Goal: Task Accomplishment & Management: Manage account settings

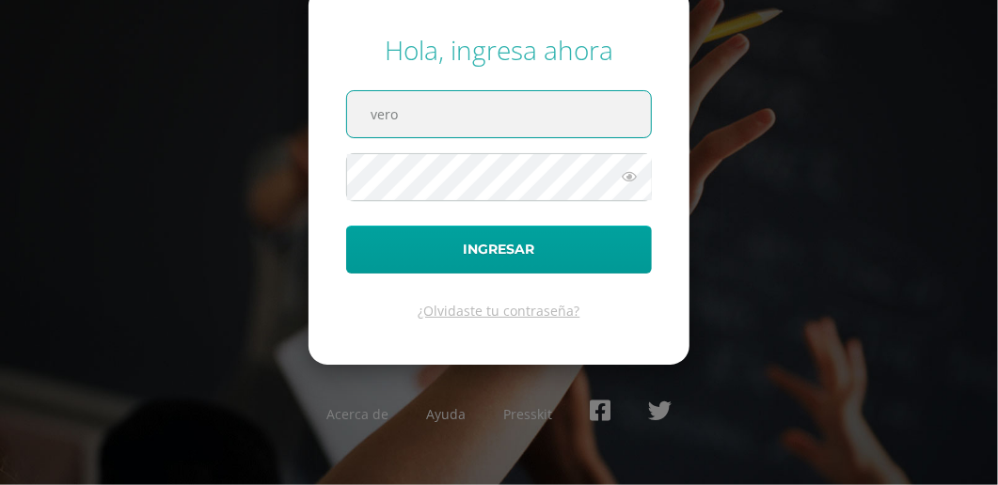
click at [416, 115] on input "vero" at bounding box center [499, 114] width 304 height 46
type input "[PERSON_NAME][EMAIL_ADDRESS][PERSON_NAME][DOMAIN_NAME]"
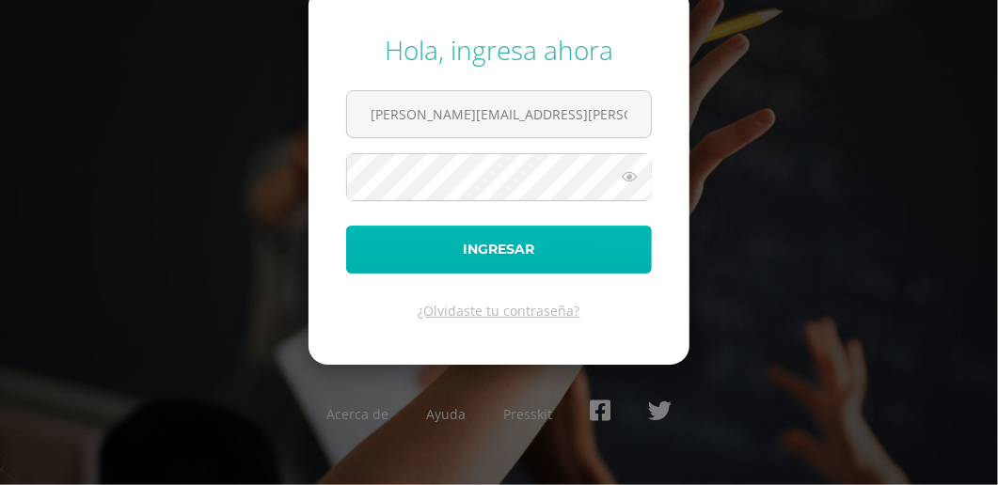
click at [455, 250] on button "Ingresar" at bounding box center [499, 250] width 306 height 48
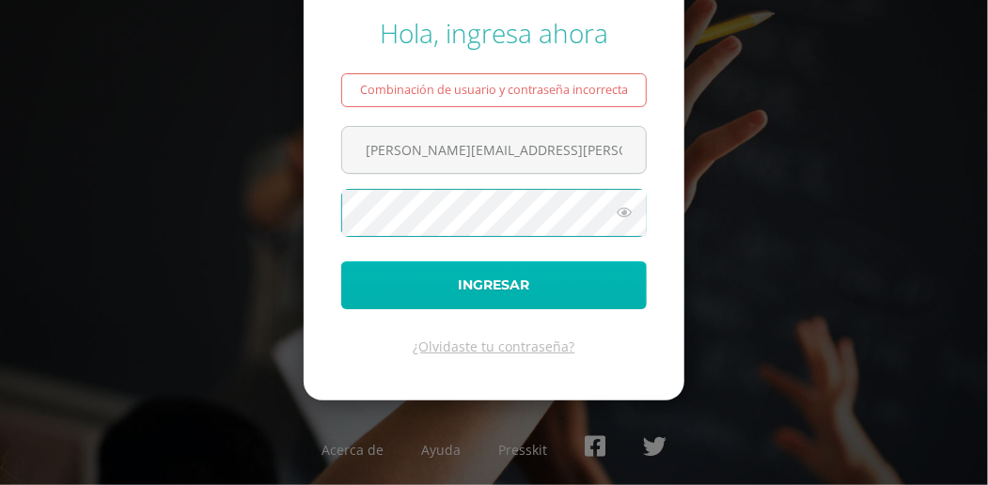
click at [497, 280] on button "Ingresar" at bounding box center [494, 285] width 306 height 48
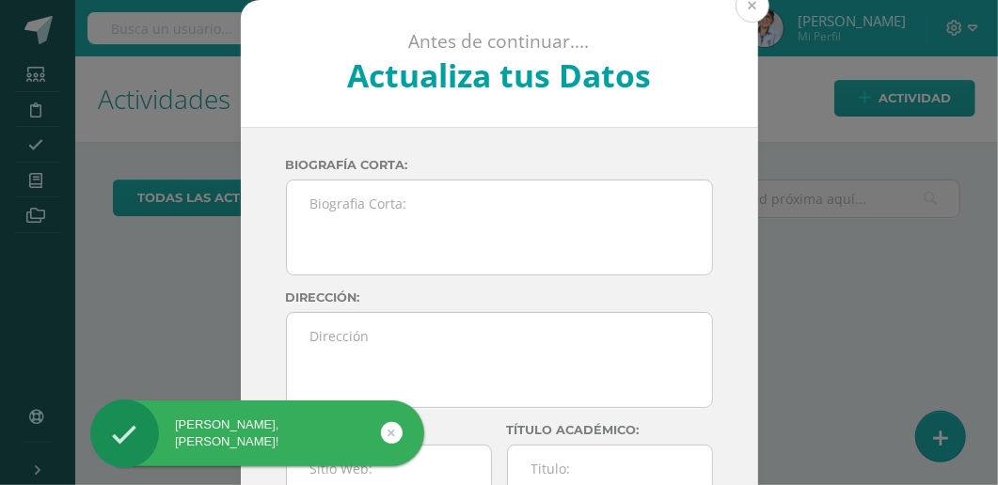
click at [749, 6] on button at bounding box center [752, 6] width 34 height 34
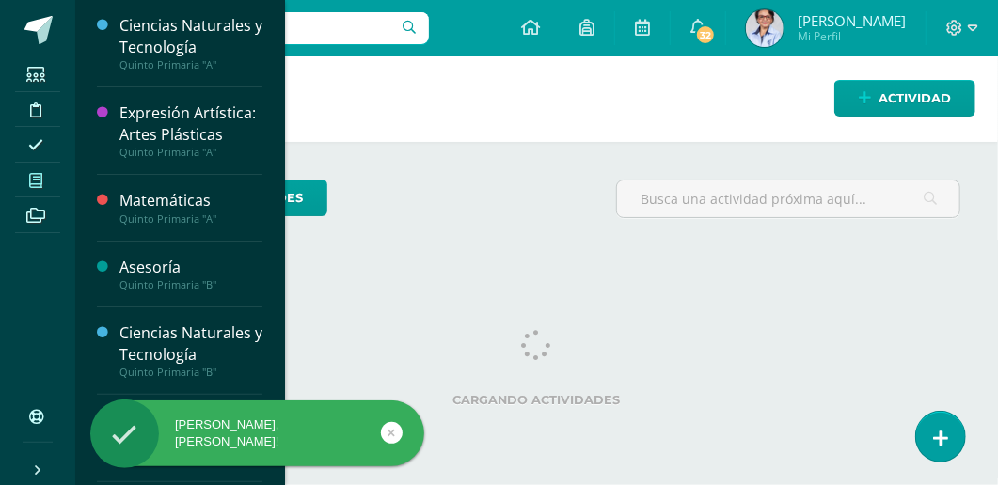
click at [34, 183] on icon at bounding box center [35, 180] width 13 height 15
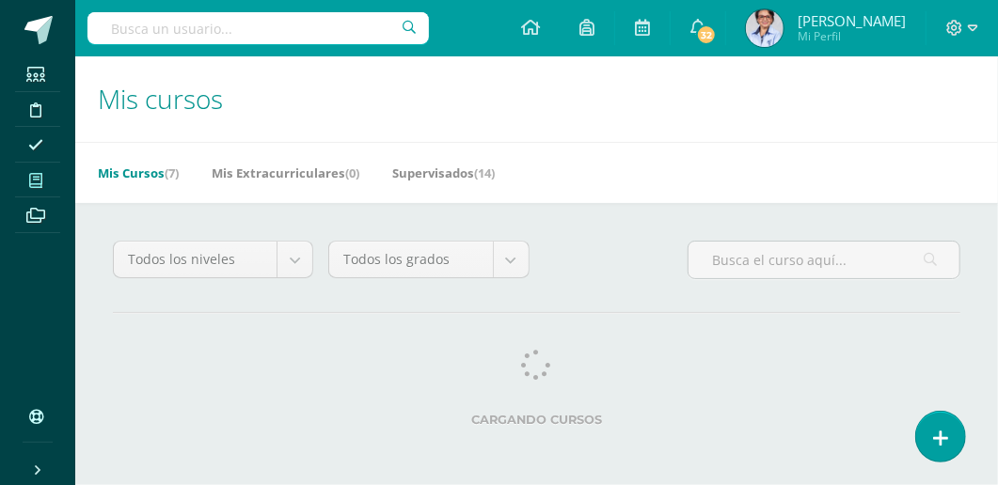
click at [157, 226] on div "Todos los niveles Todos los niveles Nivel Inicial y Preprimaria Sexto Perito Co…" at bounding box center [536, 337] width 922 height 269
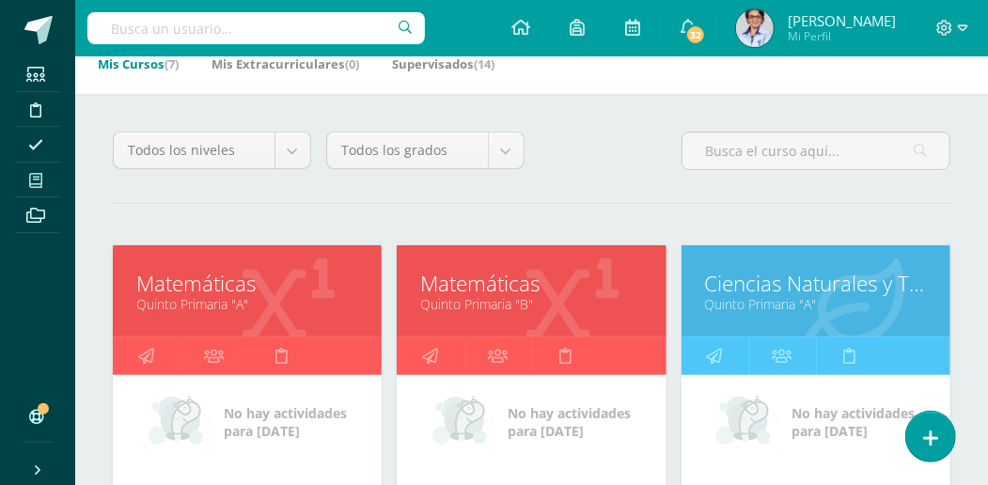
scroll to position [125, 0]
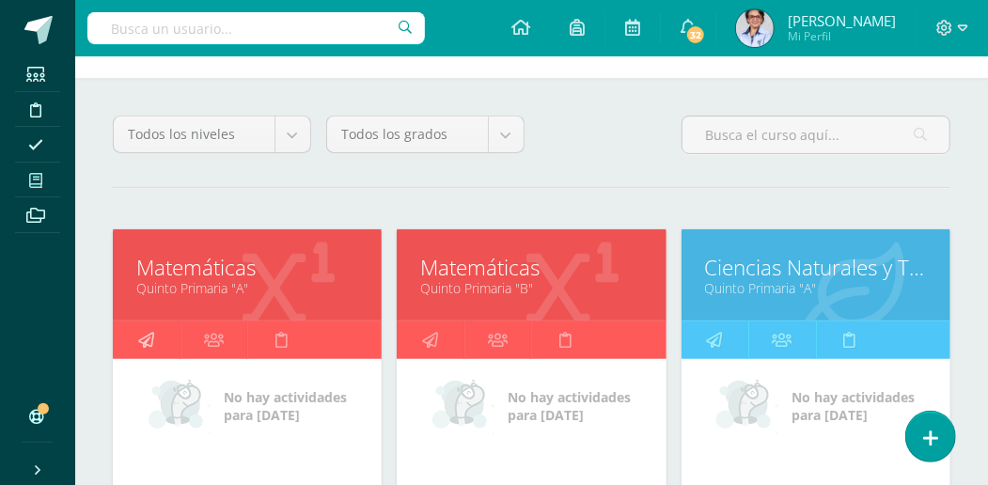
click at [145, 334] on icon at bounding box center [146, 340] width 16 height 37
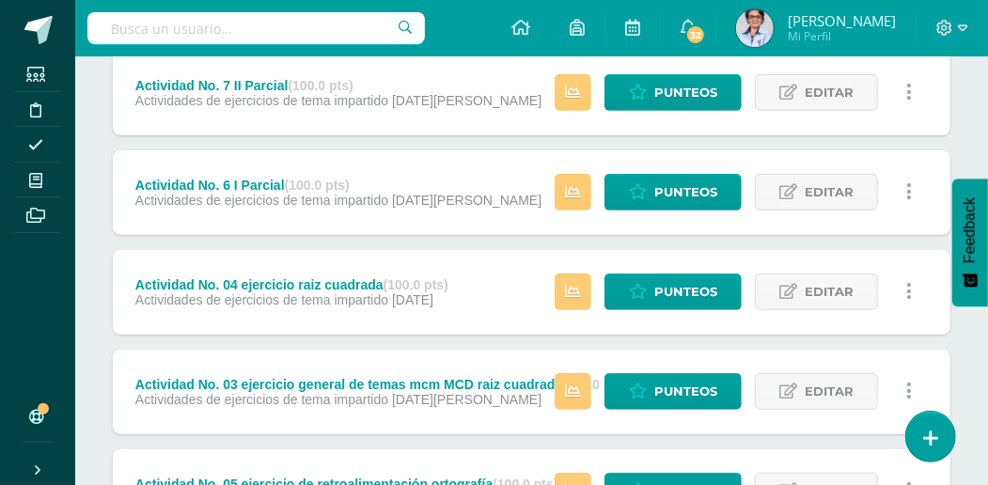
scroll to position [438, 0]
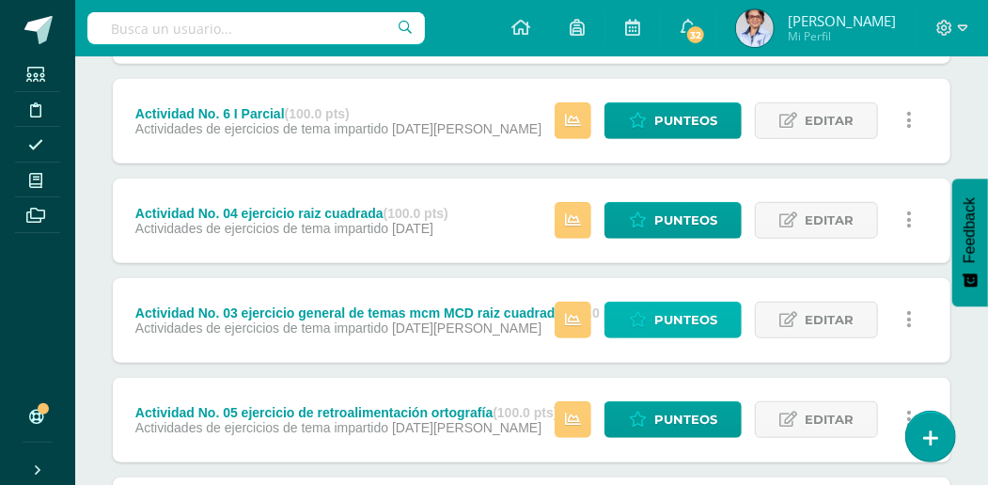
click at [656, 315] on link "Punteos" at bounding box center [673, 320] width 137 height 37
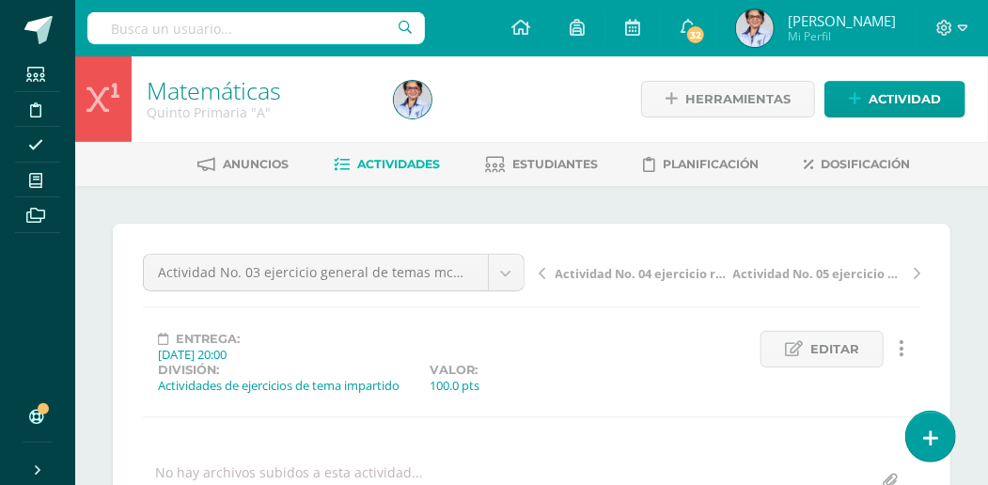
click at [385, 160] on span "Actividades" at bounding box center [399, 164] width 83 height 14
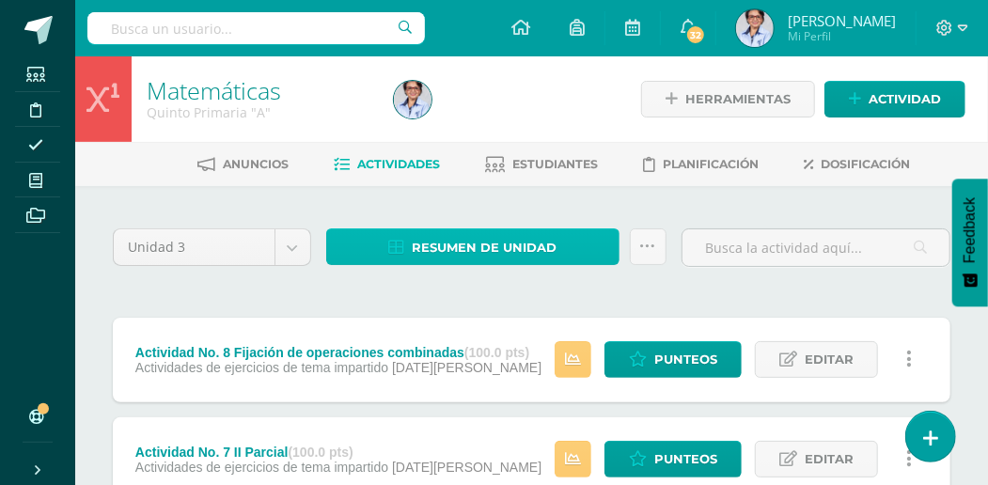
click at [427, 247] on span "Resumen de unidad" at bounding box center [484, 247] width 145 height 35
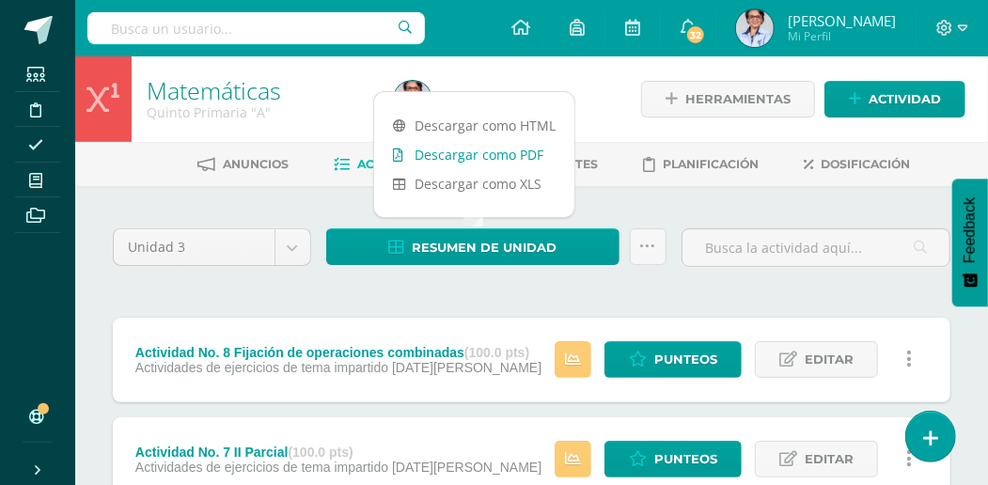
click at [489, 159] on link "Descargar como PDF" at bounding box center [474, 154] width 200 height 29
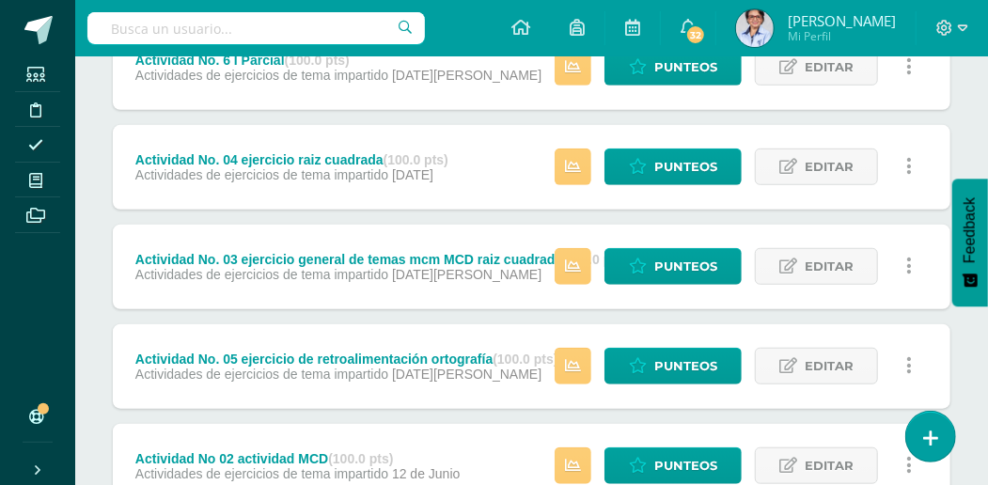
scroll to position [501, 0]
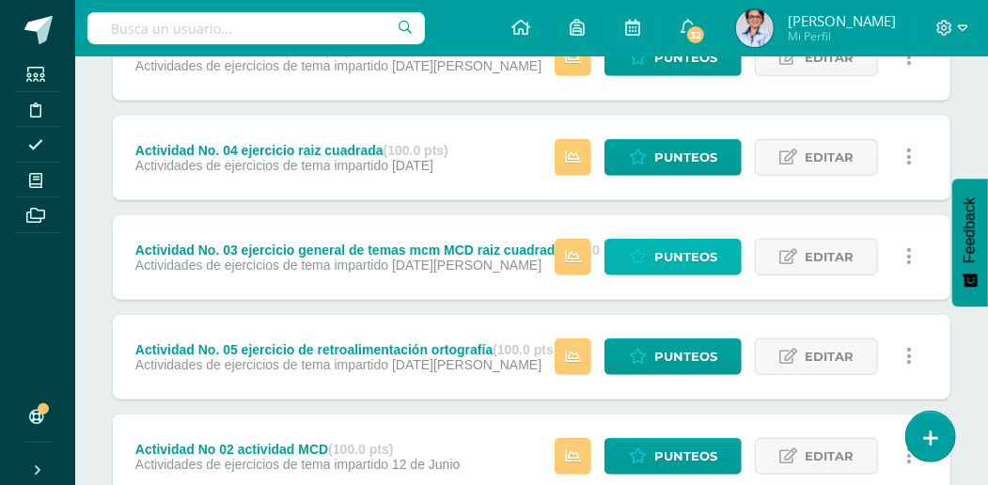
click at [668, 269] on span "Punteos" at bounding box center [685, 257] width 63 height 35
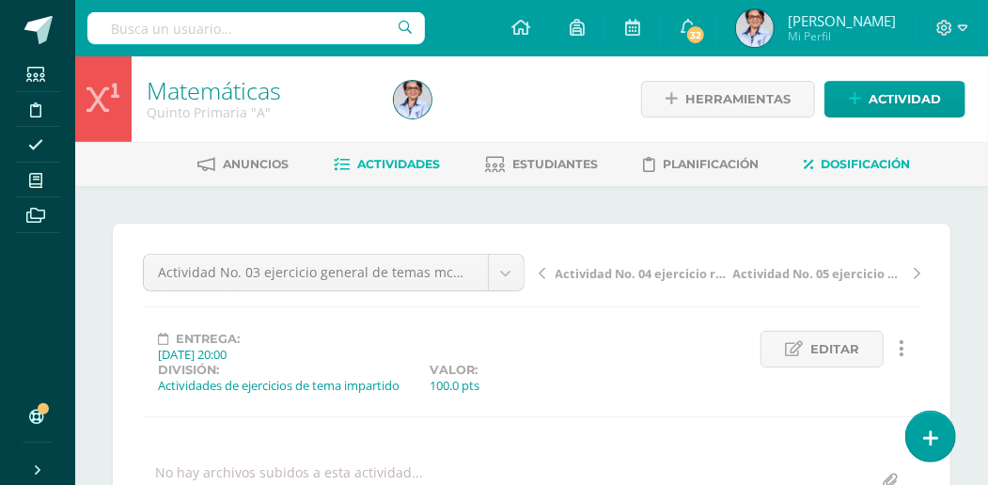
click at [848, 172] on link "Dosificación" at bounding box center [858, 164] width 106 height 30
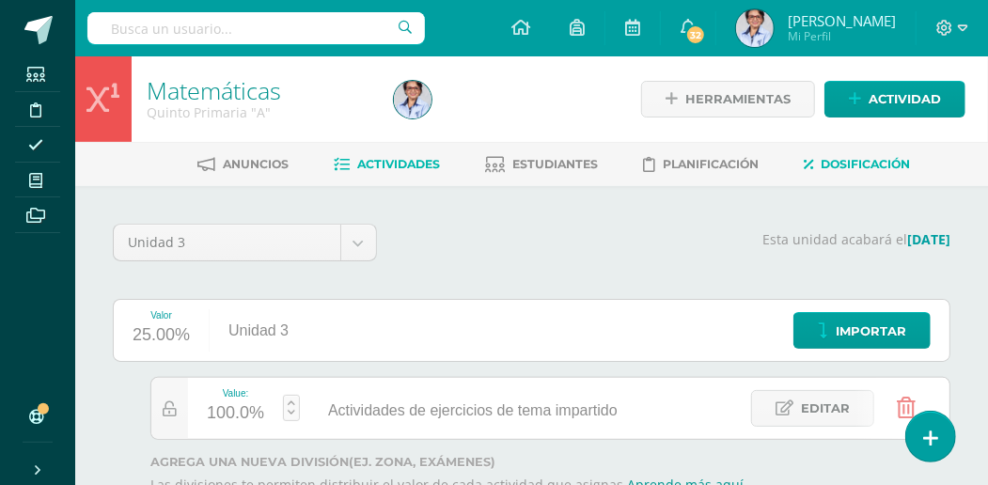
click at [391, 167] on span "Actividades" at bounding box center [399, 164] width 83 height 14
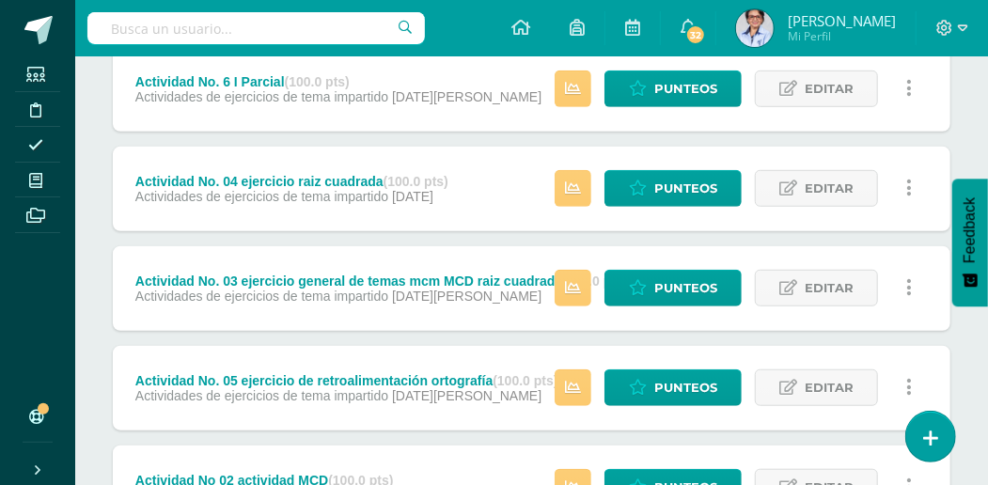
scroll to position [564, 0]
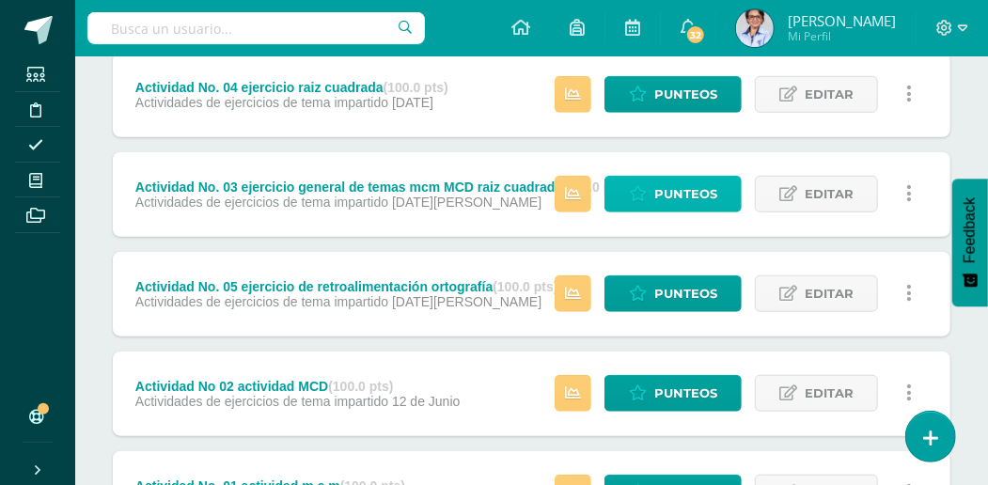
click at [658, 197] on span "Punteos" at bounding box center [685, 194] width 63 height 35
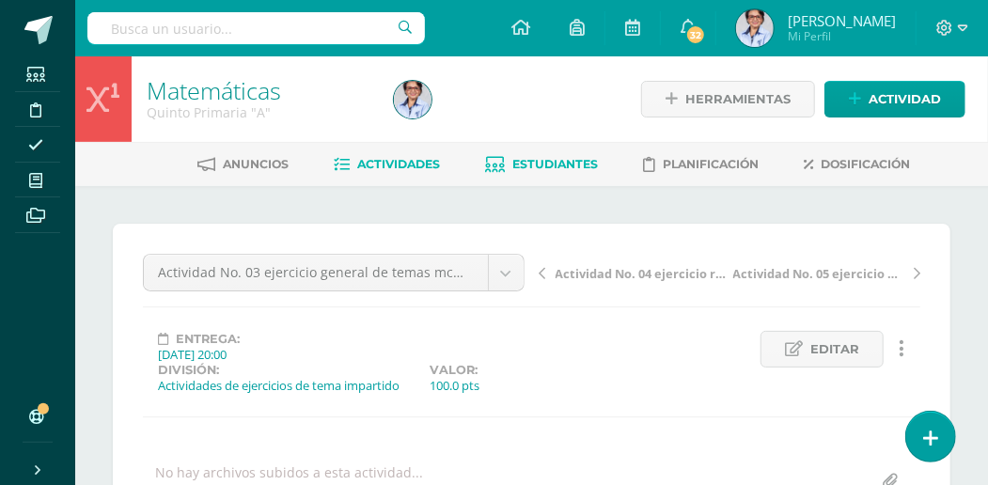
click at [544, 162] on span "Estudiantes" at bounding box center [556, 164] width 86 height 14
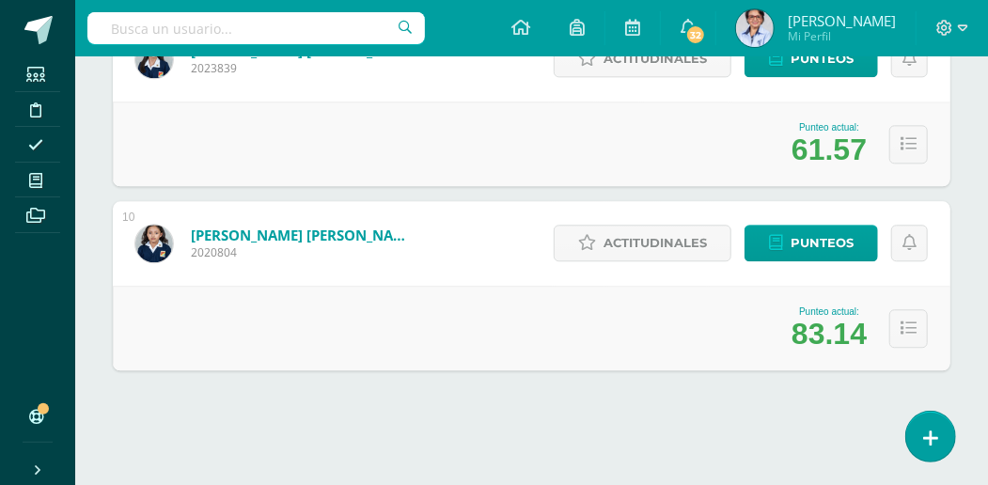
scroll to position [1868, 0]
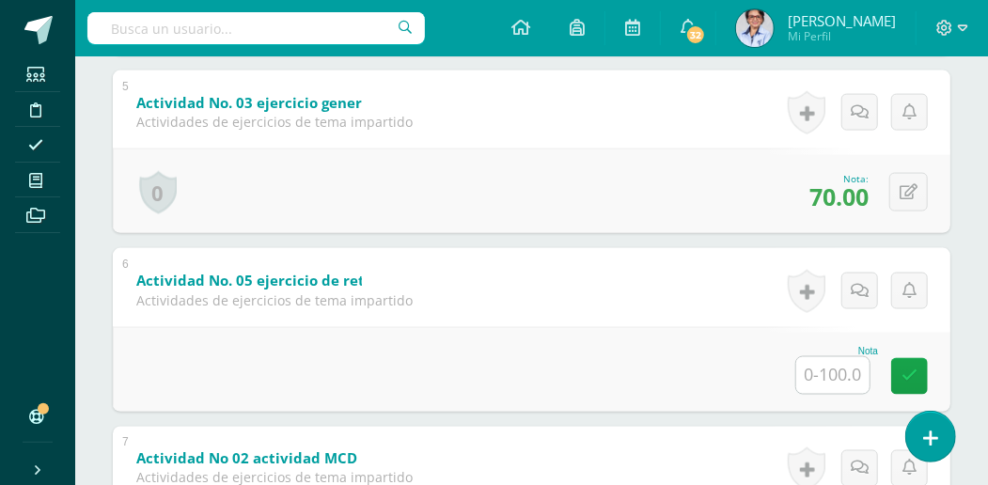
scroll to position [1134, 0]
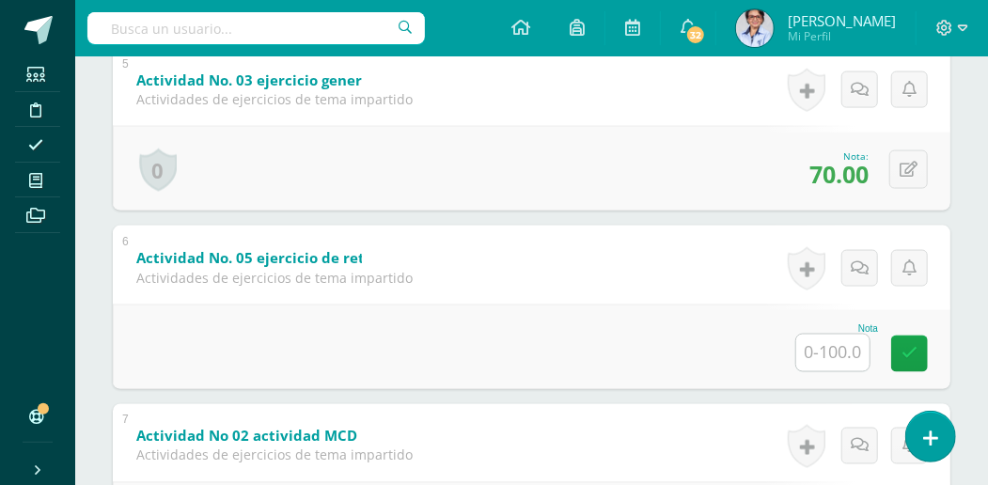
click at [826, 348] on input "text" at bounding box center [832, 353] width 73 height 37
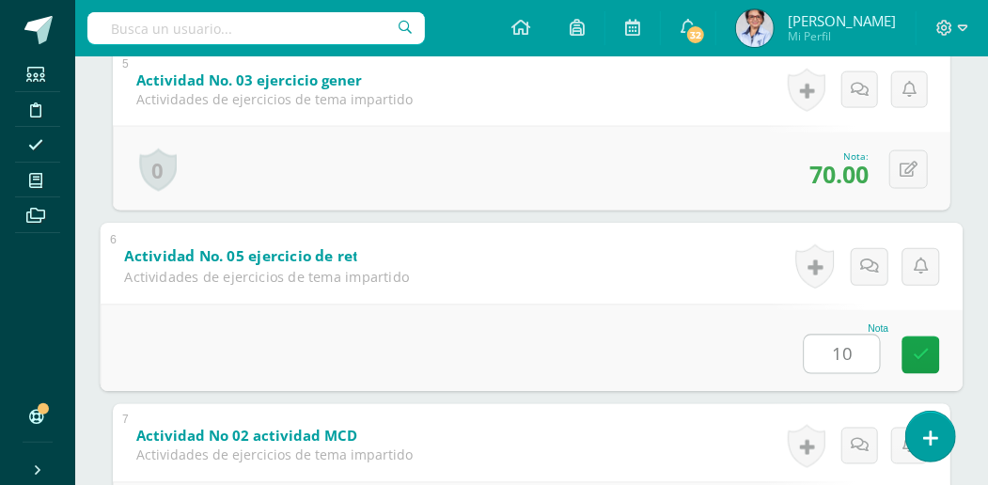
type input "100"
click at [908, 344] on link at bounding box center [922, 356] width 38 height 38
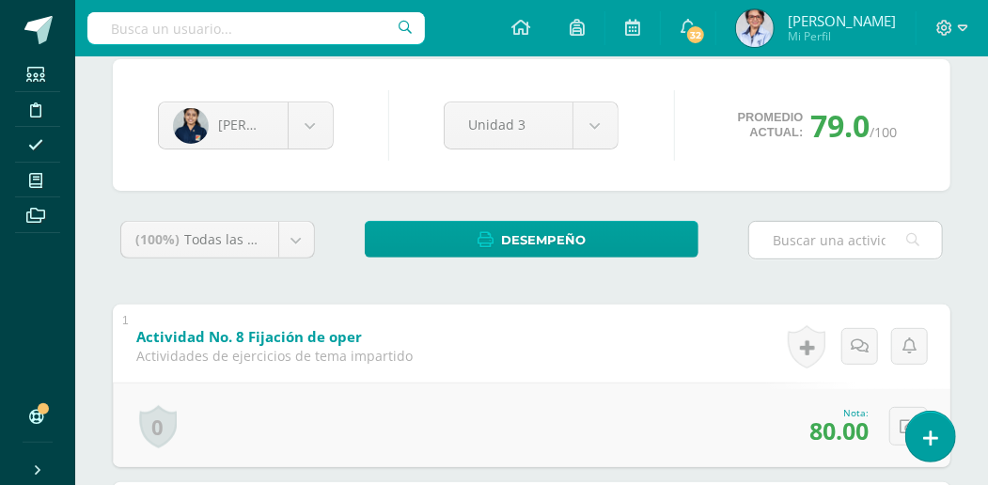
scroll to position [132, 0]
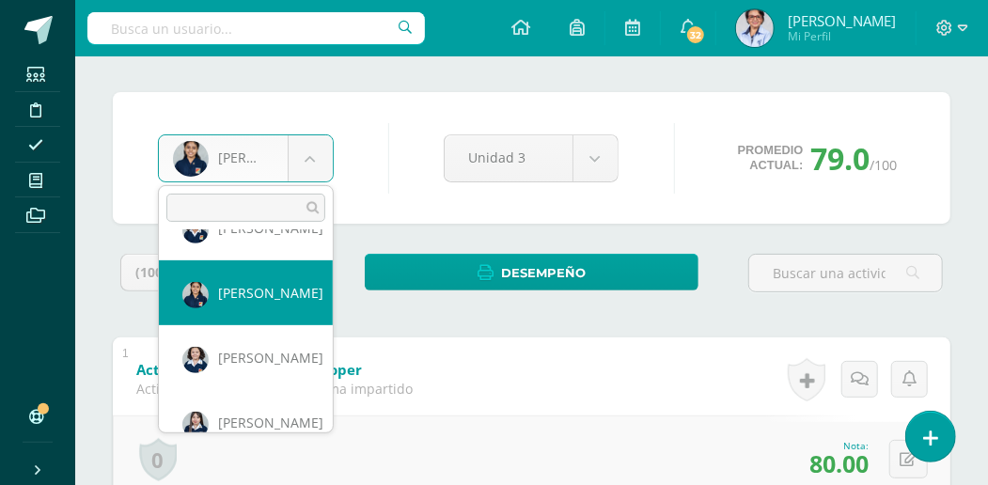
scroll to position [643, 0]
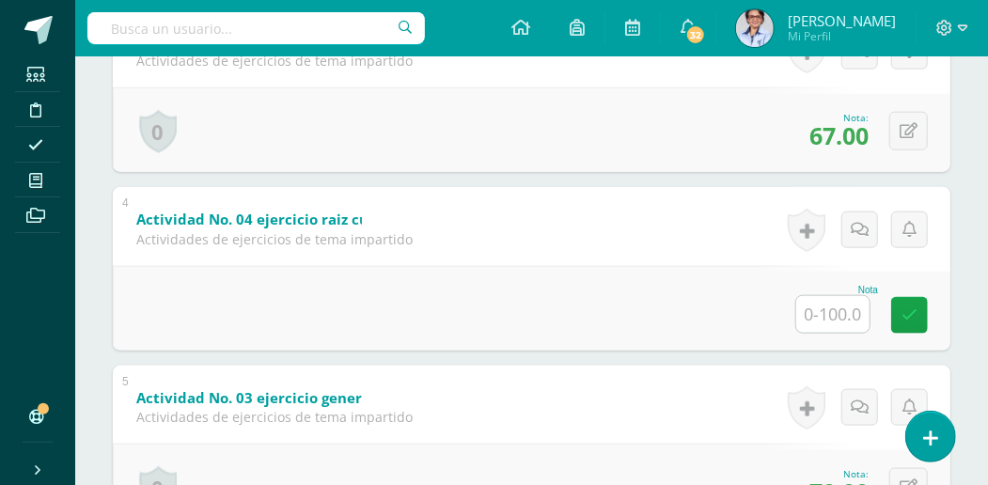
scroll to position [814, 0]
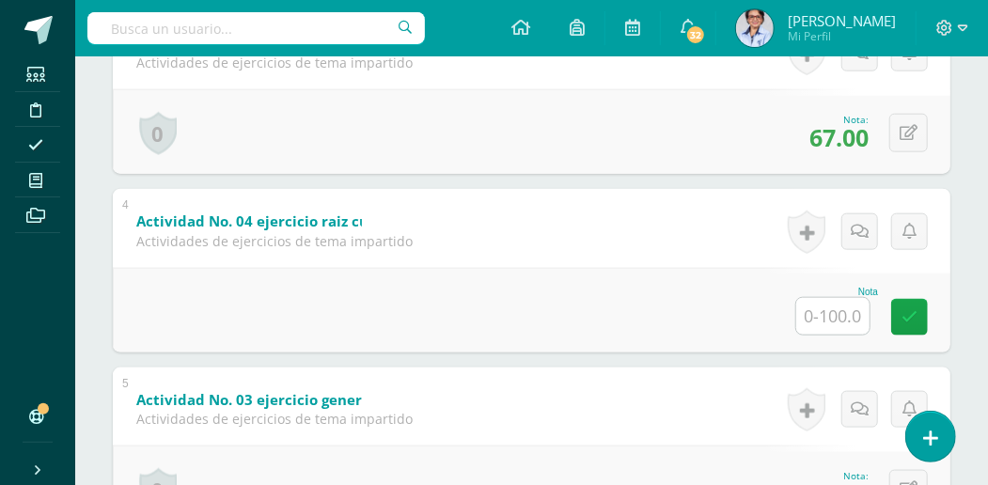
click at [818, 312] on input "text" at bounding box center [832, 316] width 73 height 37
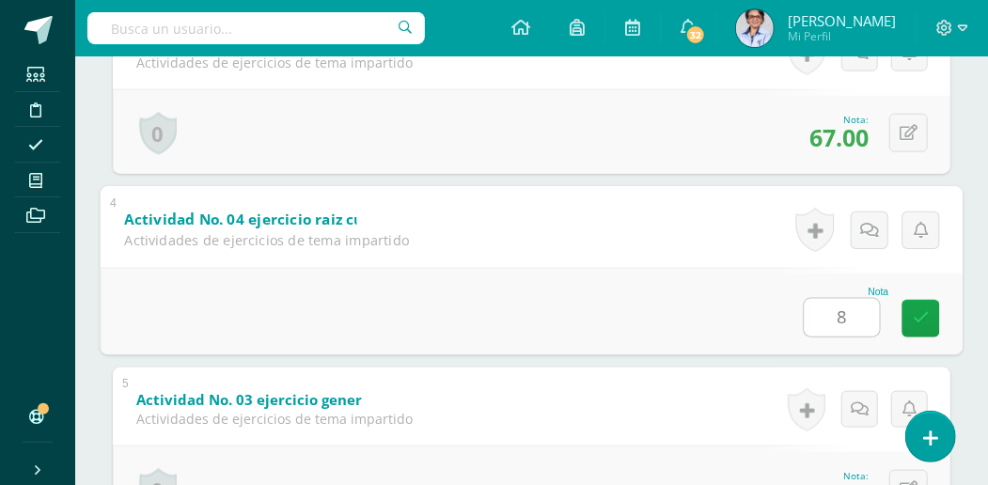
type input "80"
click at [933, 312] on link at bounding box center [922, 319] width 38 height 38
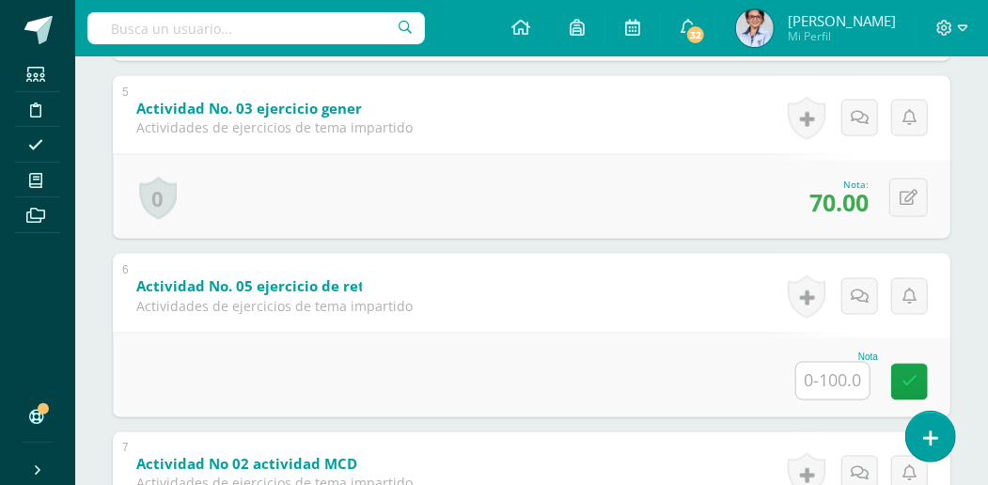
scroll to position [1128, 0]
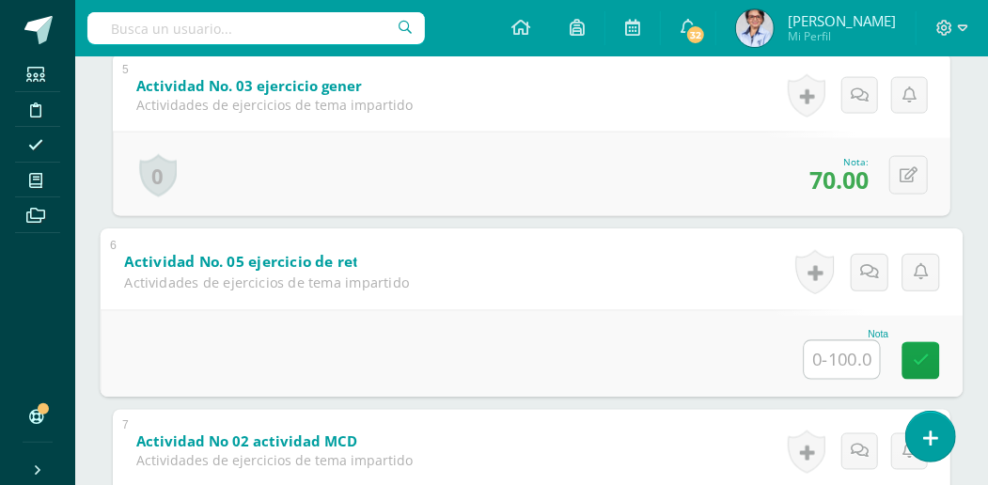
click at [824, 355] on input "text" at bounding box center [842, 360] width 75 height 38
type input "90"
click at [919, 363] on link at bounding box center [922, 361] width 38 height 38
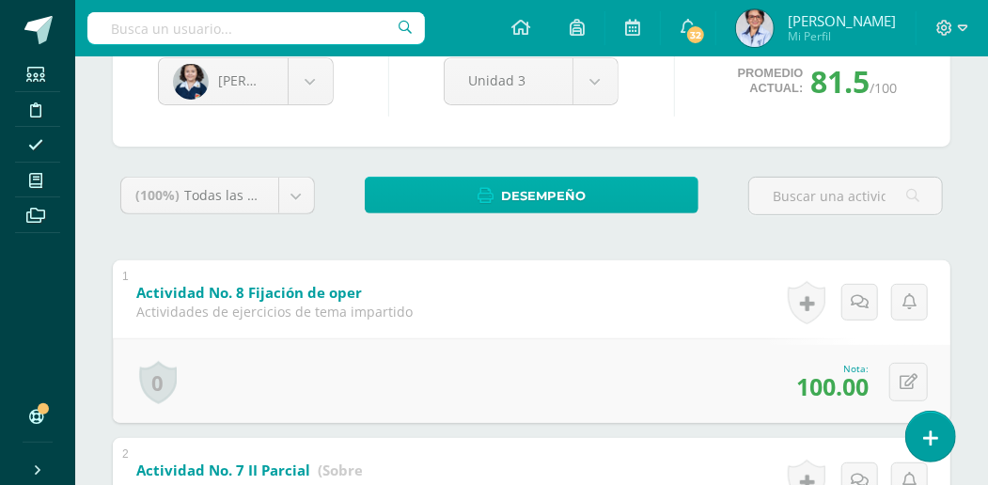
scroll to position [188, 0]
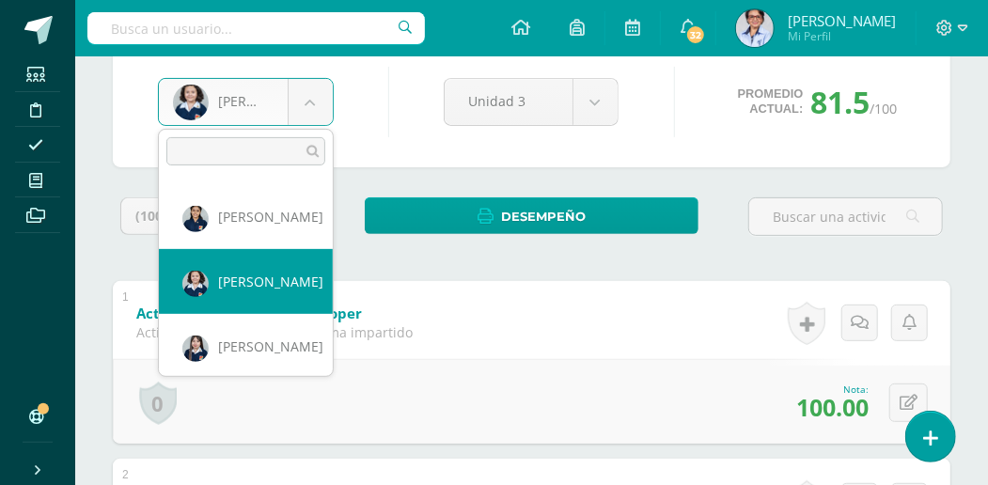
scroll to position [708, 0]
select select "2897"
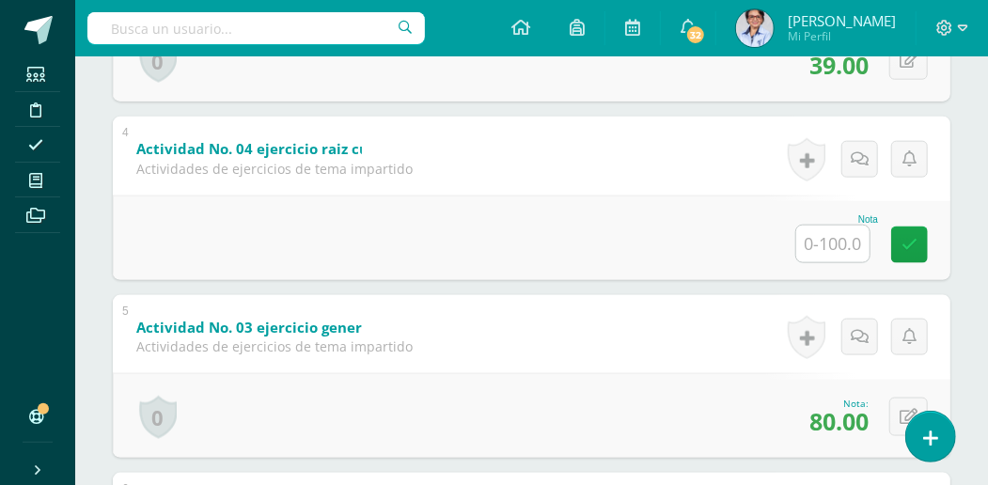
scroll to position [884, 0]
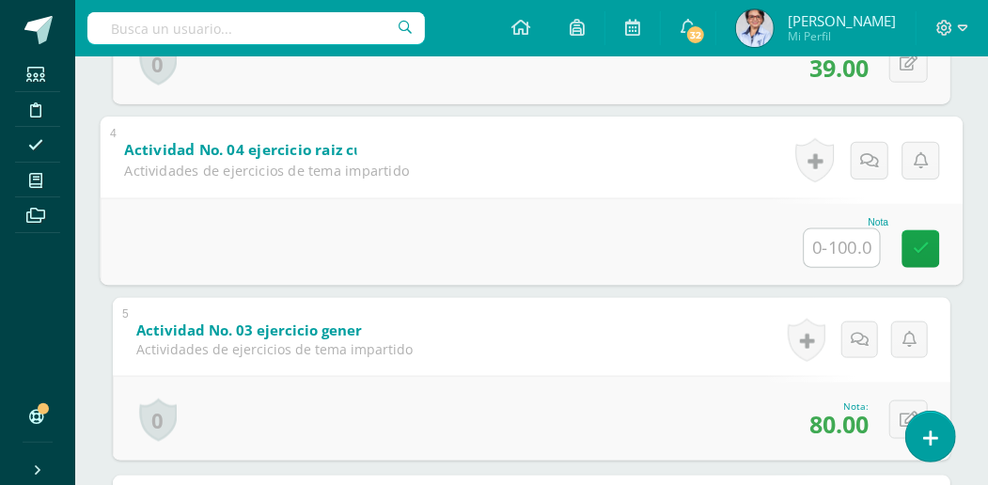
click at [827, 242] on input "text" at bounding box center [842, 248] width 75 height 38
type input "70"
click at [914, 232] on link at bounding box center [922, 249] width 38 height 38
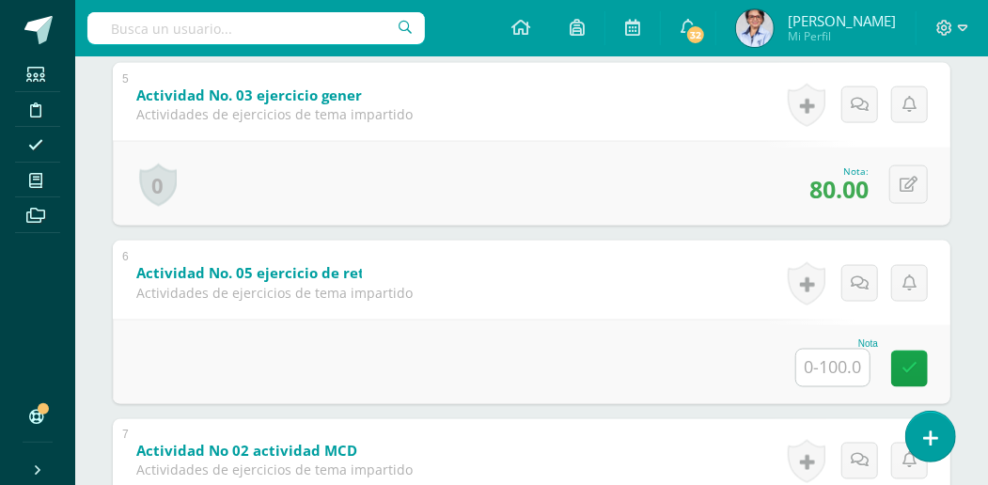
scroll to position [1134, 0]
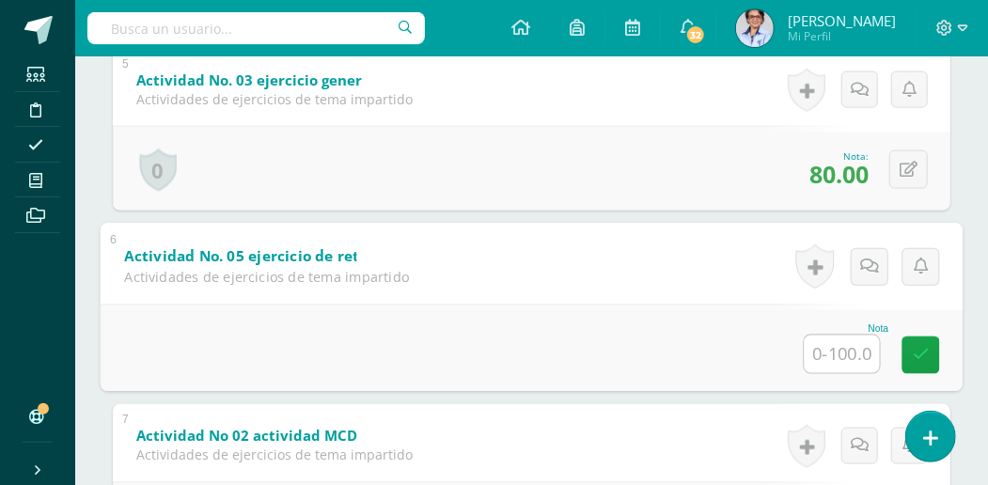
click at [822, 345] on input "text" at bounding box center [842, 355] width 75 height 38
type input "80"
click at [908, 348] on link at bounding box center [922, 356] width 38 height 38
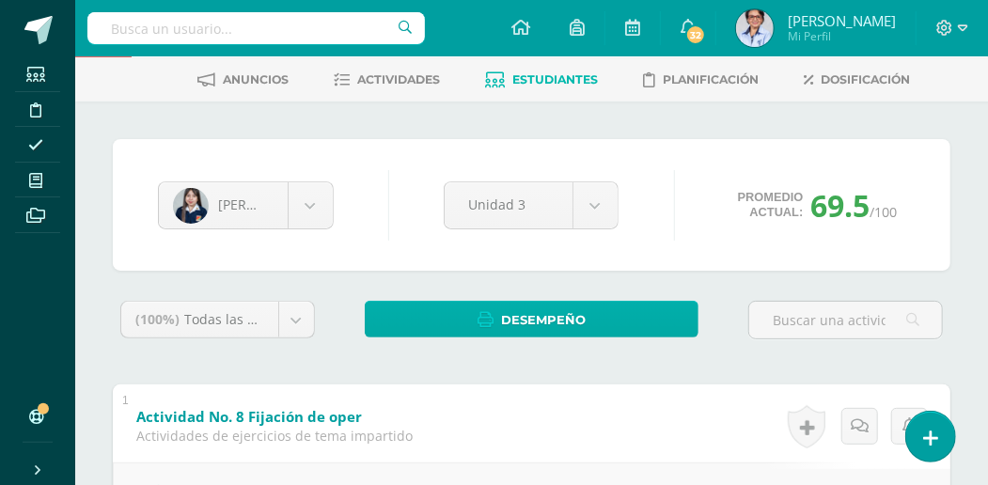
scroll to position [69, 0]
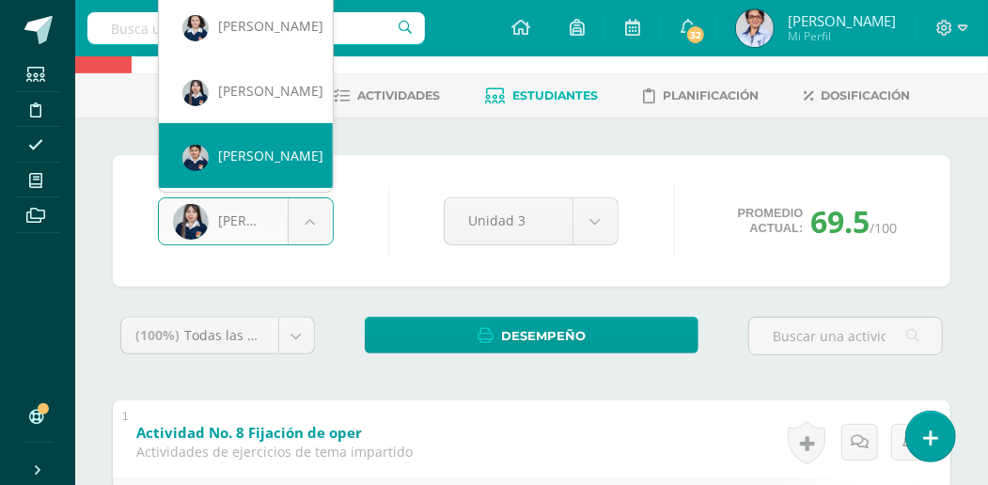
scroll to position [0, 0]
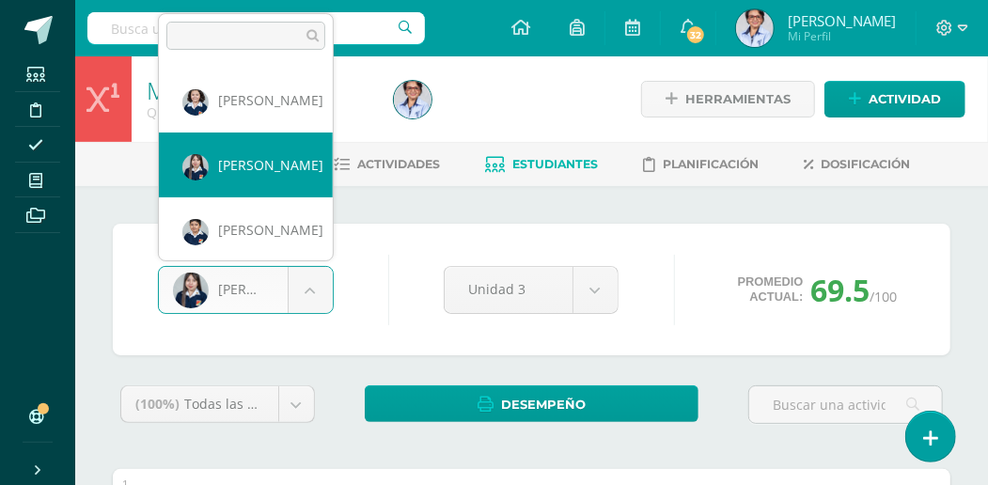
scroll to position [713, 0]
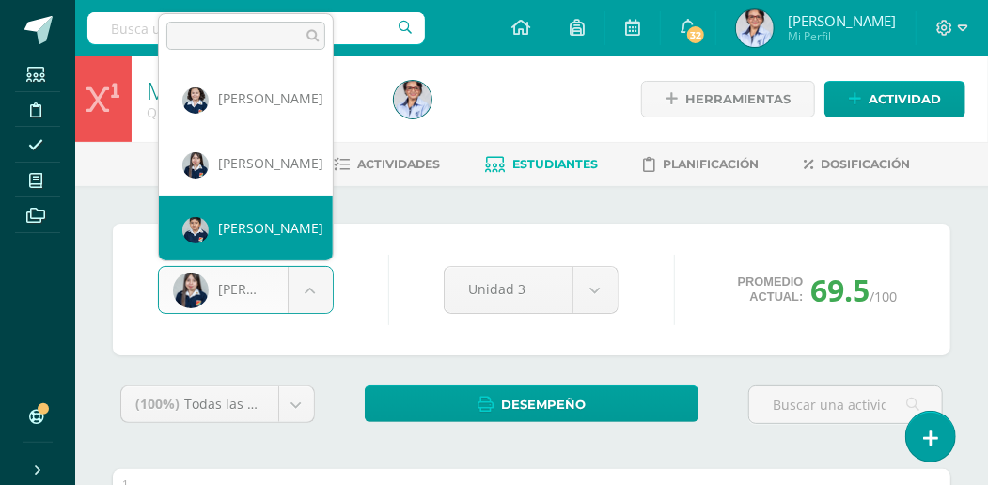
select select "2005"
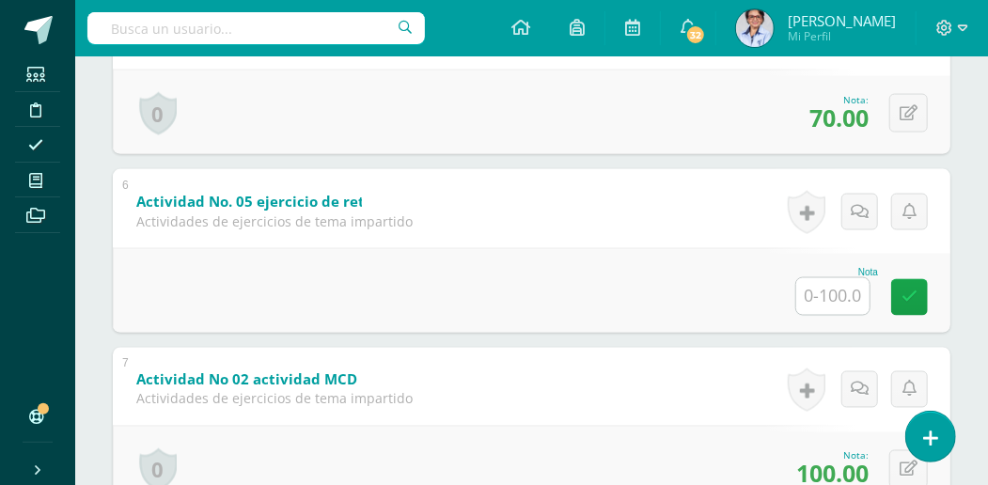
scroll to position [1197, 0]
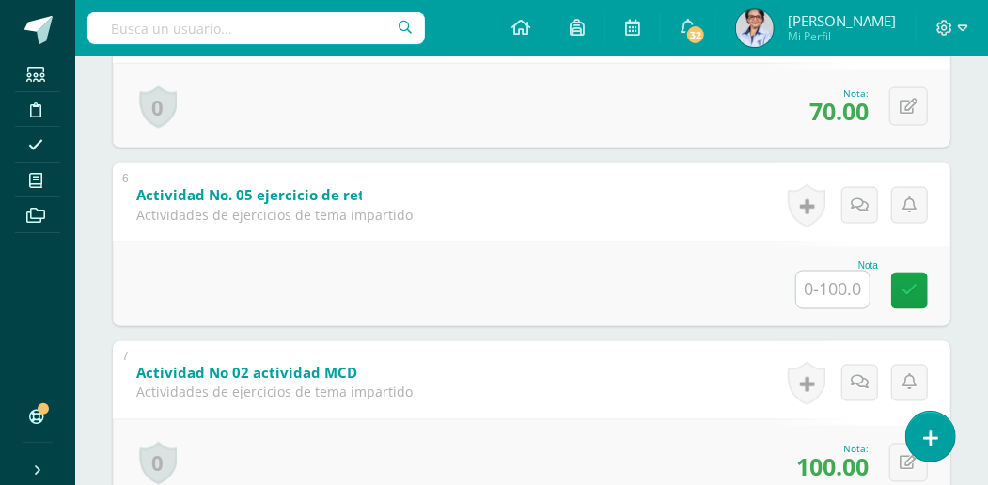
click at [822, 286] on input "text" at bounding box center [832, 290] width 73 height 37
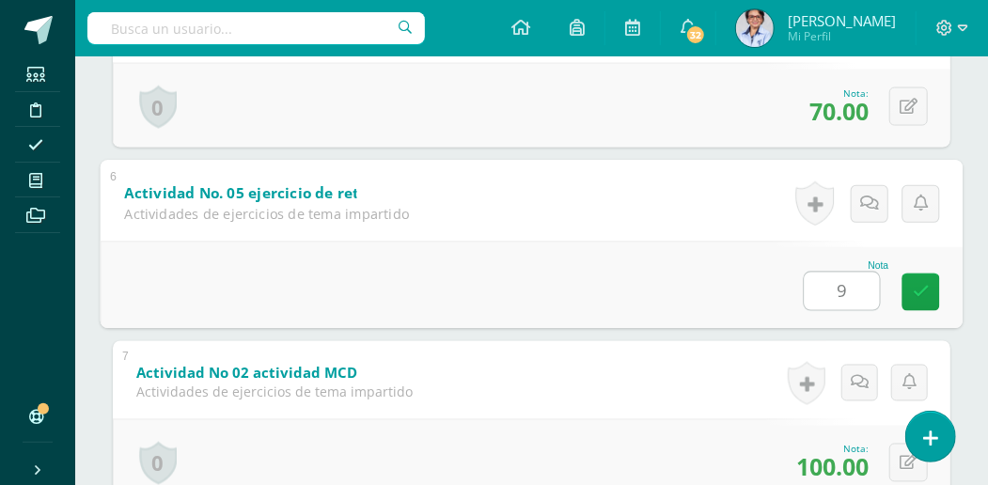
type input "95"
click at [916, 290] on icon at bounding box center [921, 292] width 17 height 16
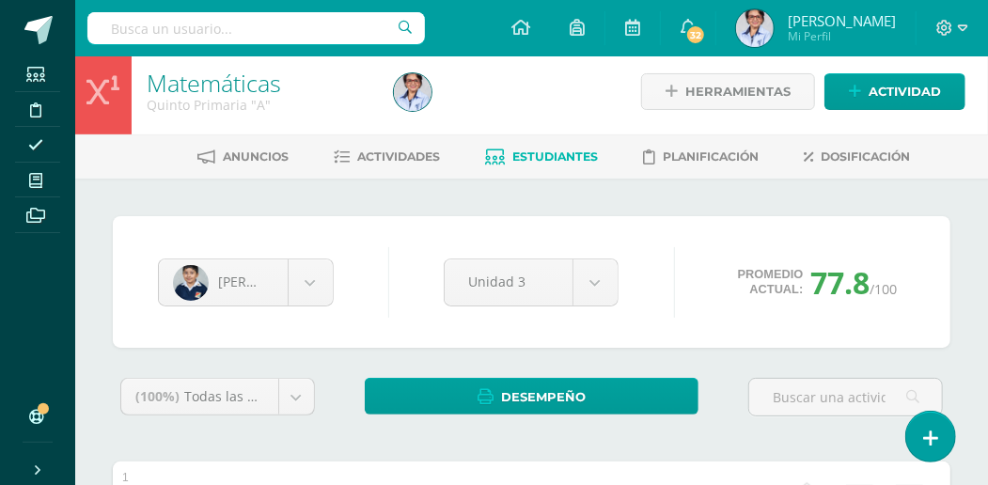
scroll to position [6, 0]
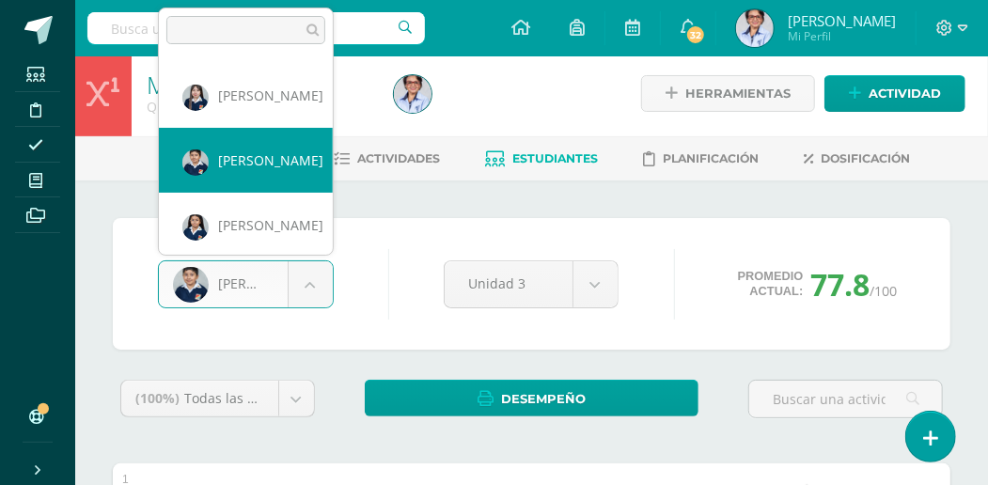
scroll to position [778, 0]
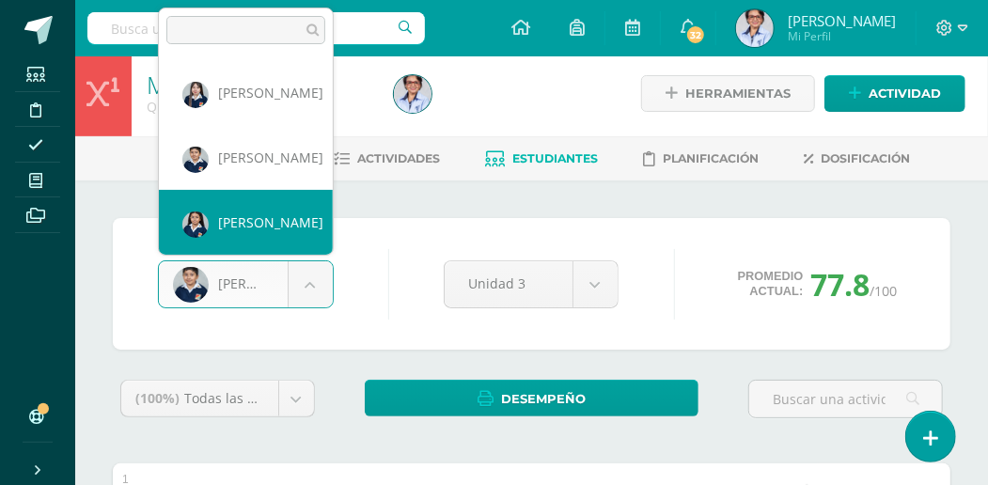
select select "1987"
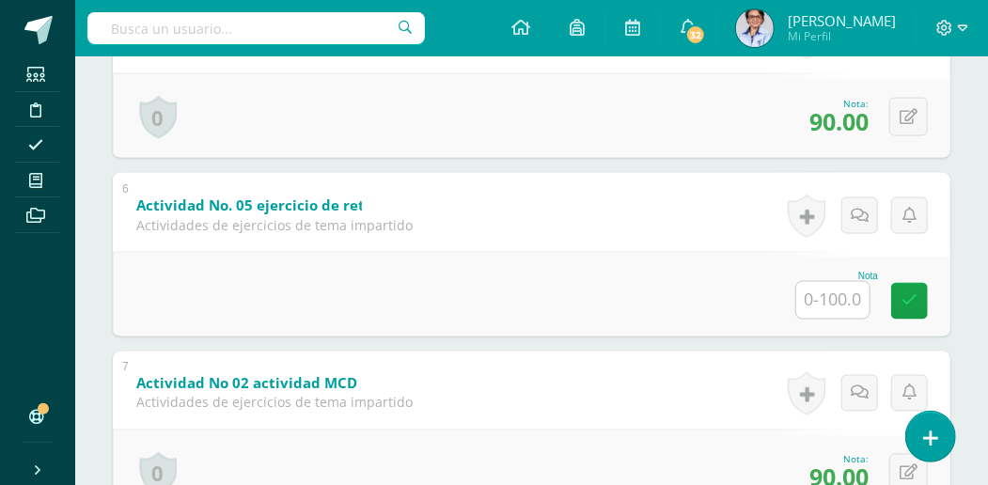
scroll to position [1197, 0]
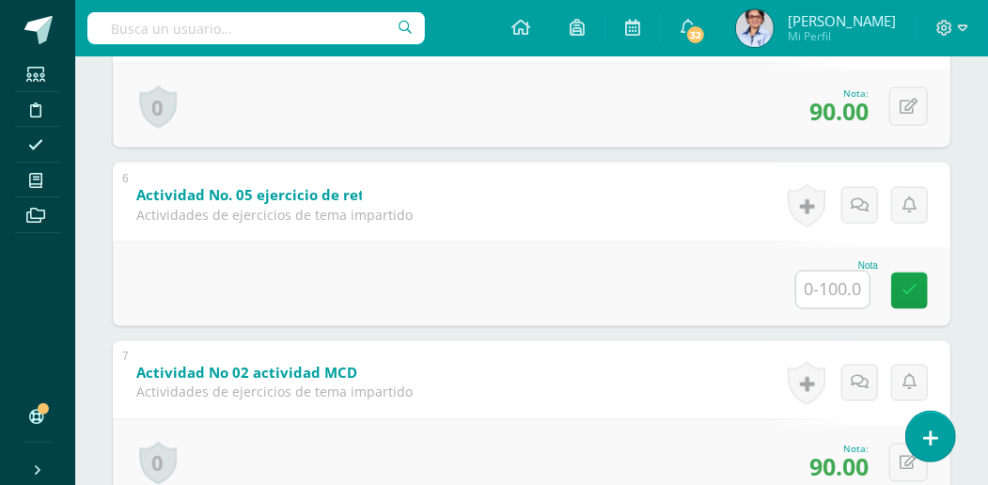
click at [829, 286] on input "text" at bounding box center [832, 290] width 73 height 37
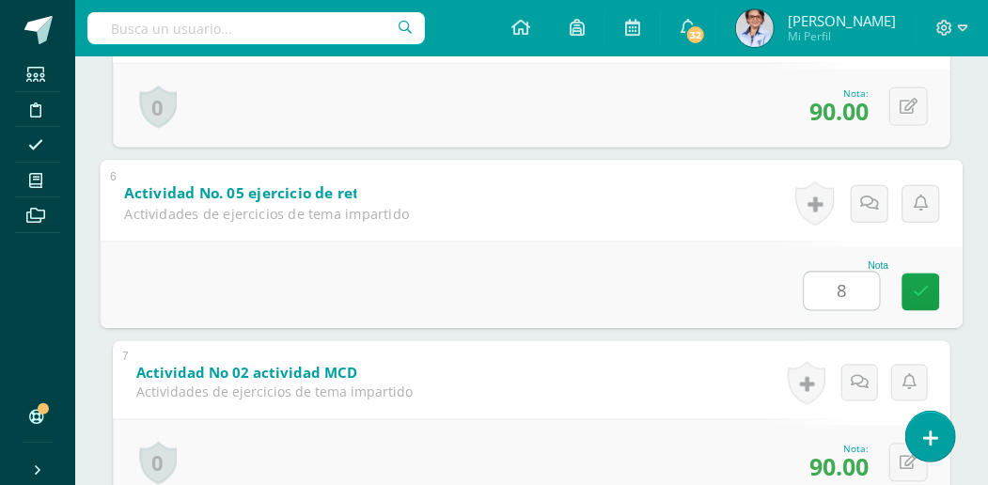
type input "80"
click at [913, 284] on icon at bounding box center [921, 292] width 17 height 16
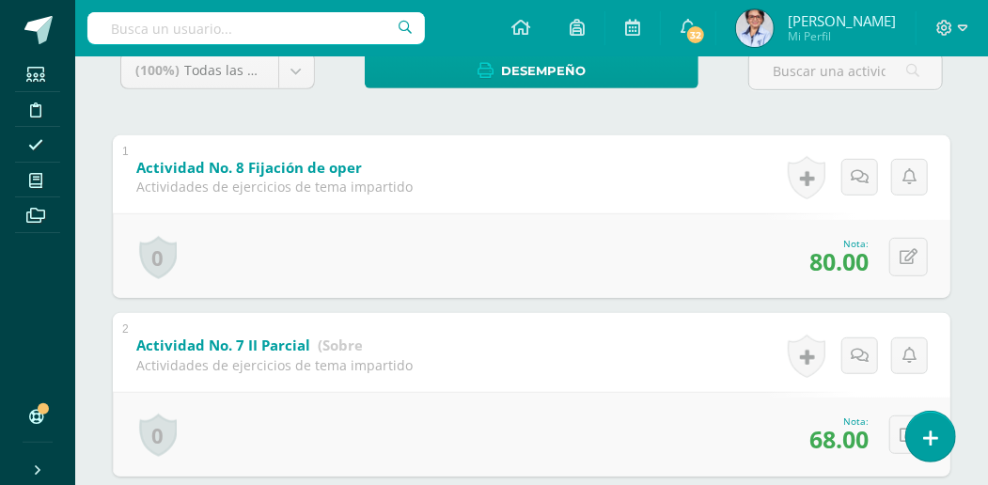
scroll to position [257, 0]
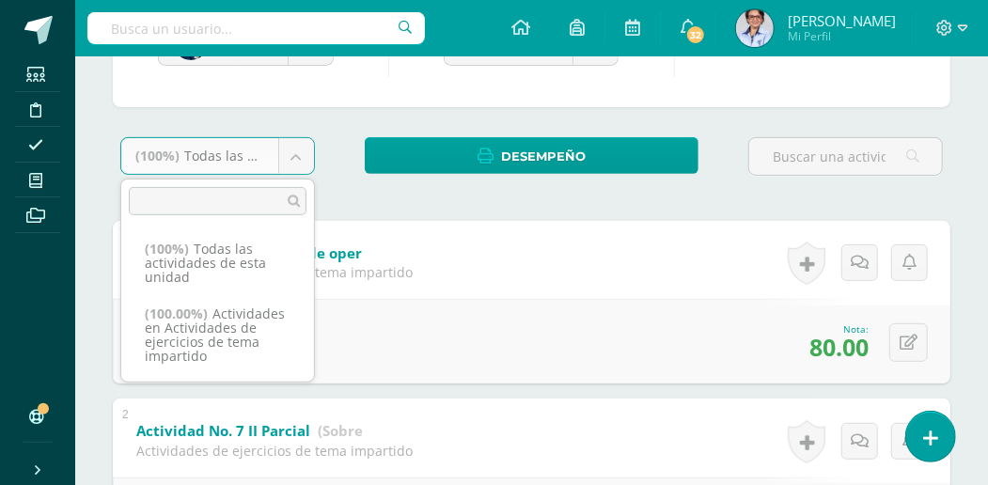
scroll to position [194, 0]
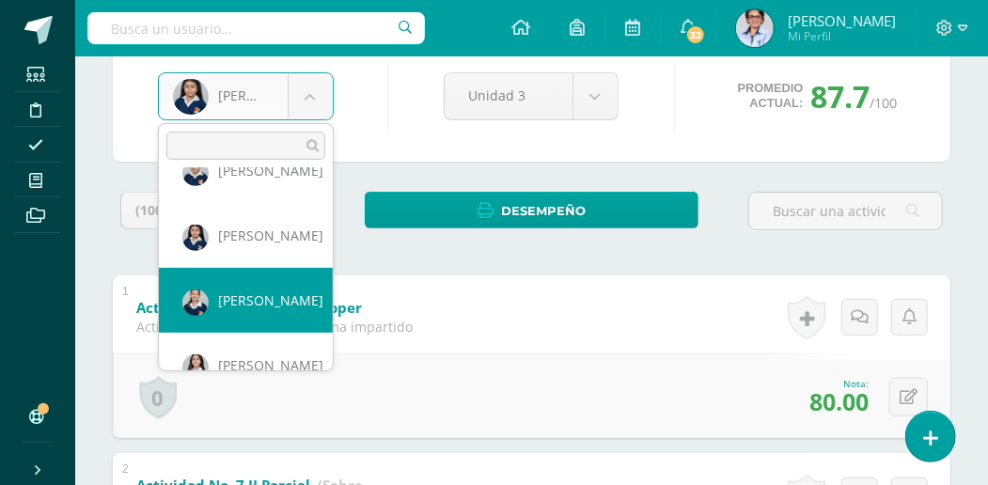
scroll to position [903, 0]
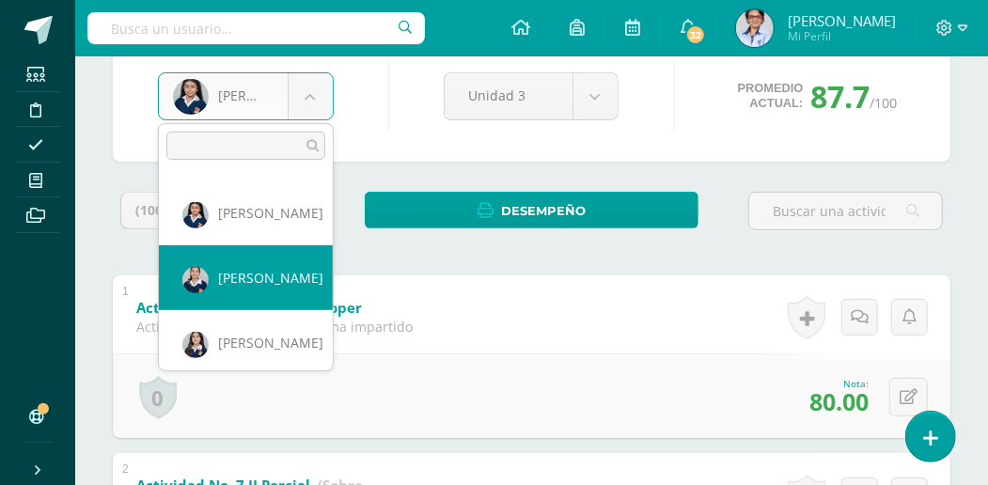
select select "2868"
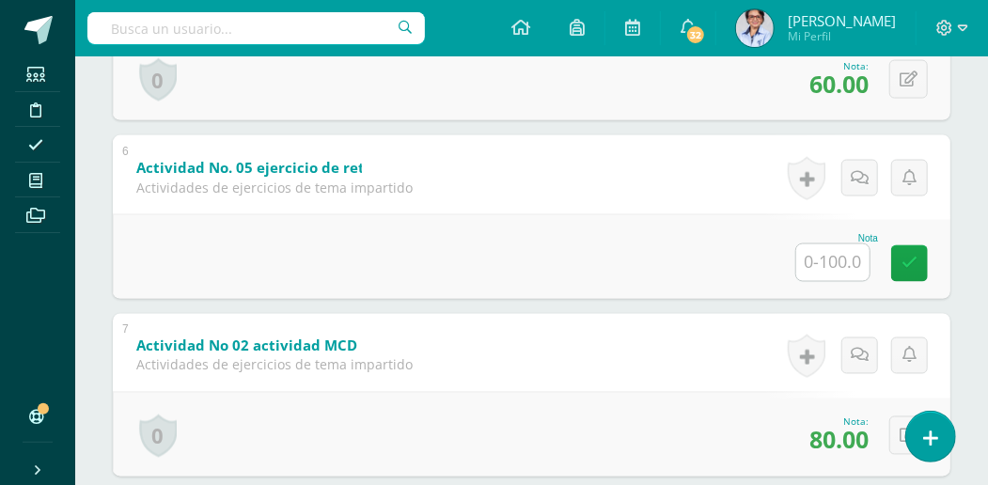
scroll to position [1230, 0]
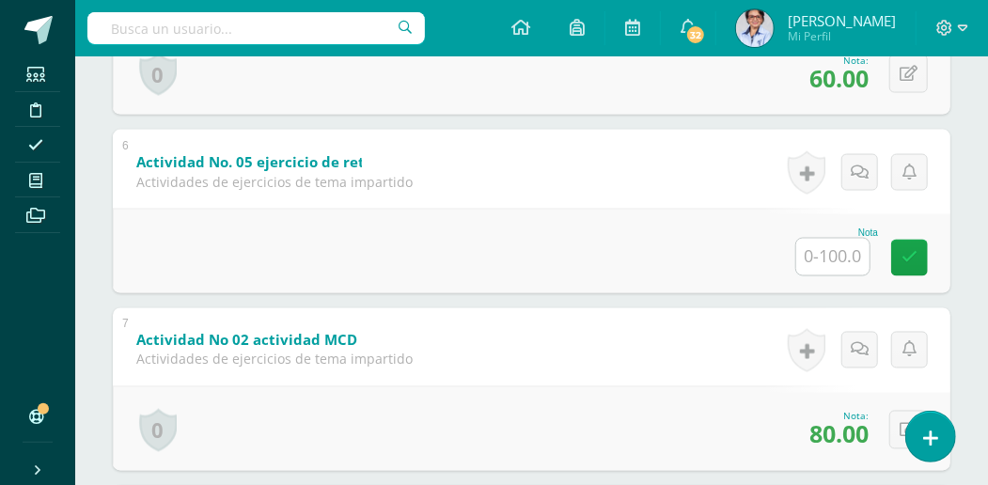
click at [826, 252] on input "text" at bounding box center [832, 257] width 73 height 37
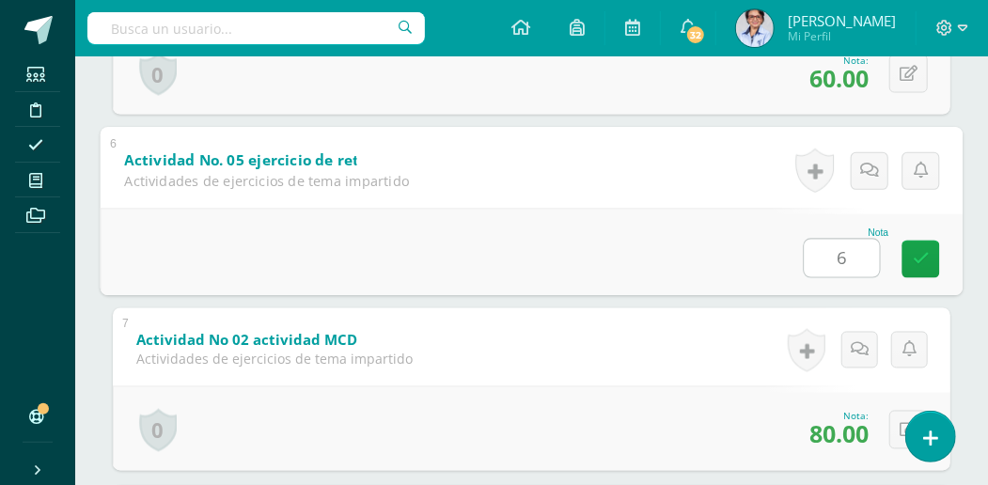
type input "60"
click at [920, 256] on icon at bounding box center [921, 259] width 17 height 16
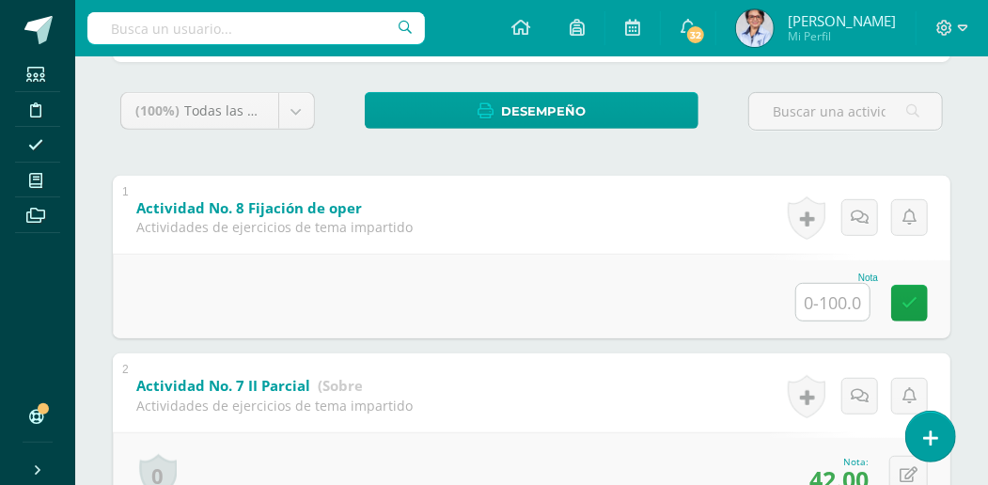
scroll to position [165, 0]
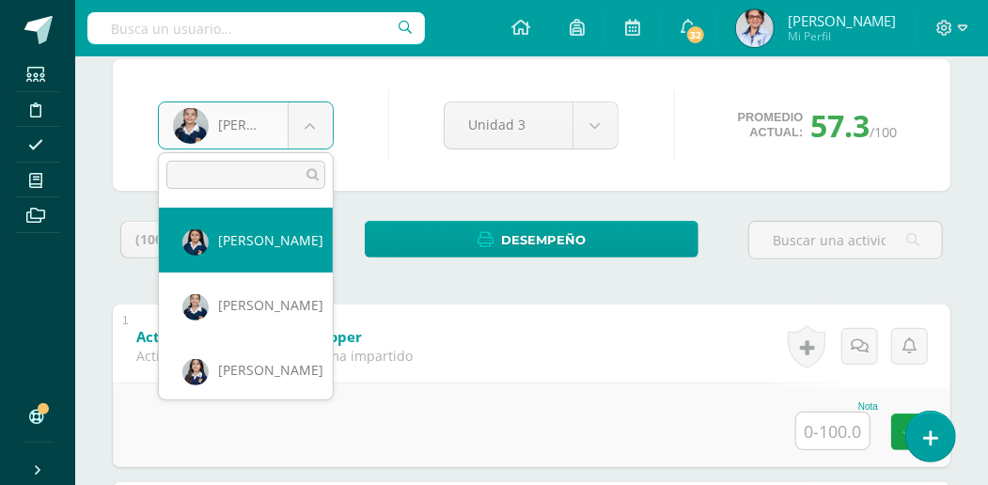
scroll to position [967, 0]
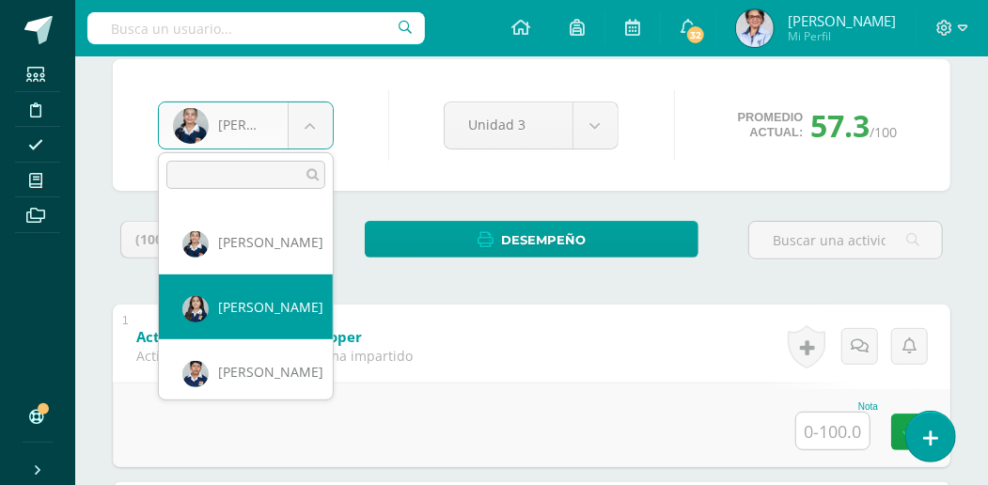
select select "2006"
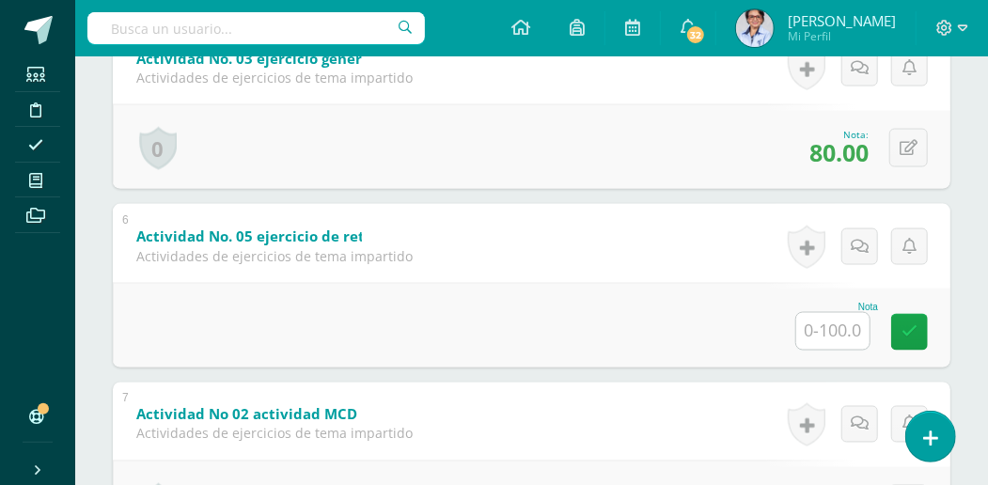
scroll to position [1197, 0]
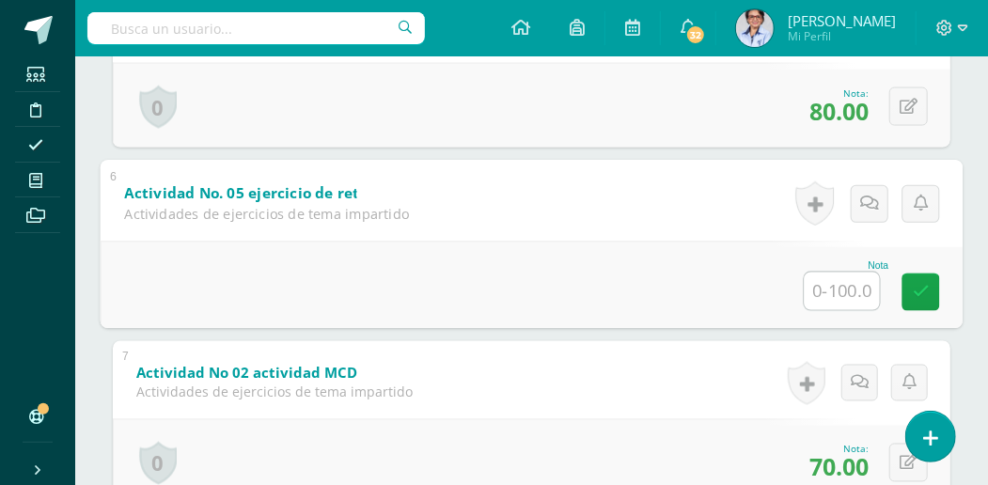
click at [818, 286] on input "text" at bounding box center [842, 292] width 75 height 38
type input "85"
click at [920, 285] on icon at bounding box center [921, 292] width 17 height 16
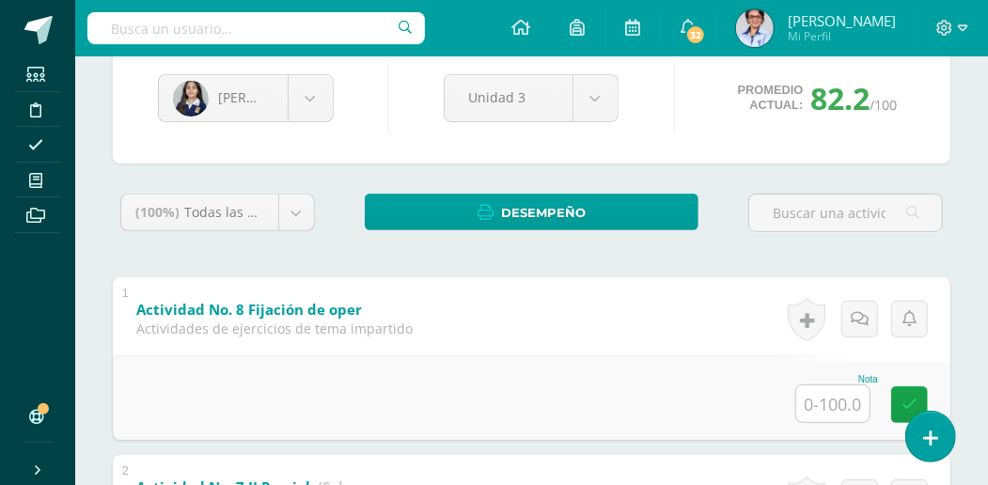
scroll to position [132, 0]
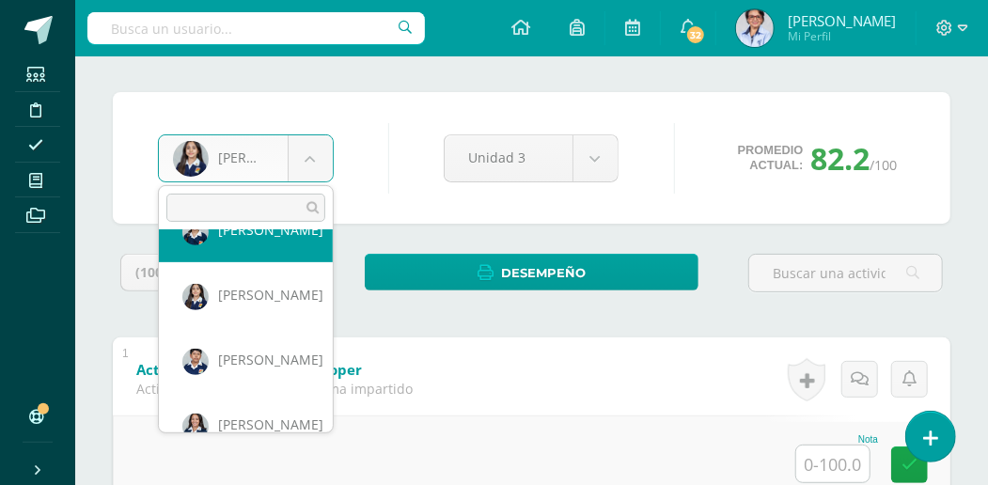
scroll to position [1032, 0]
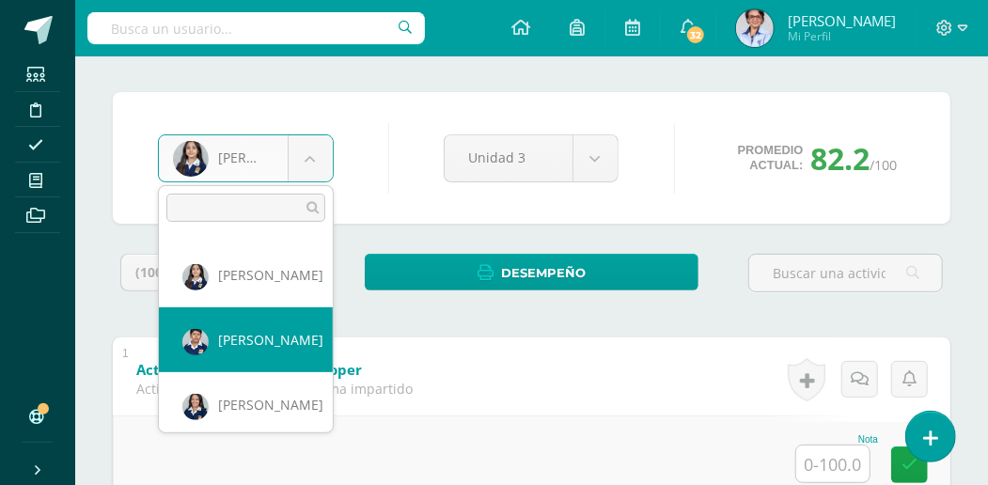
select select "1989"
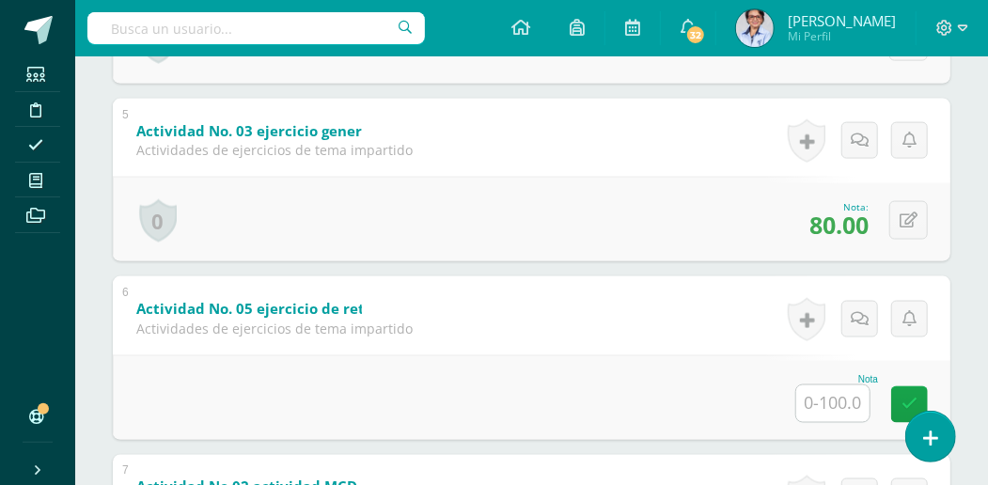
scroll to position [1105, 0]
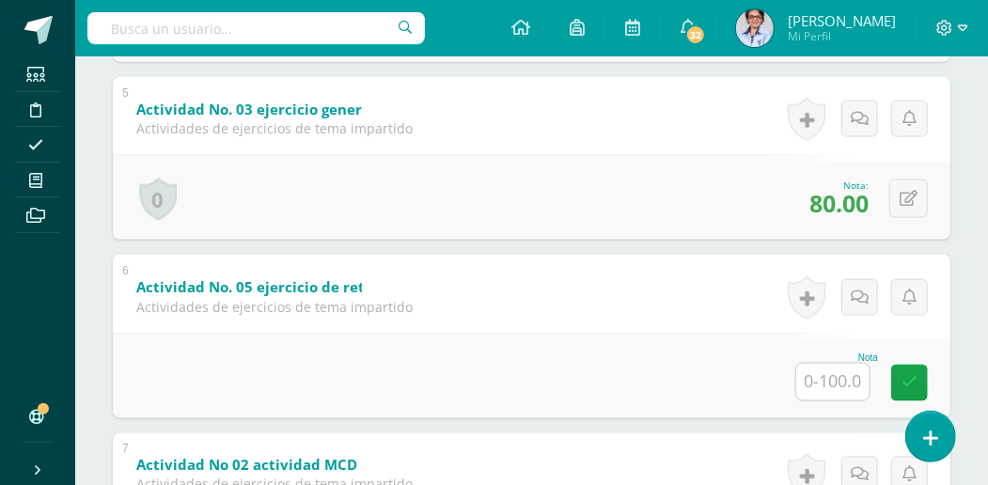
click at [832, 371] on input "text" at bounding box center [832, 382] width 73 height 37
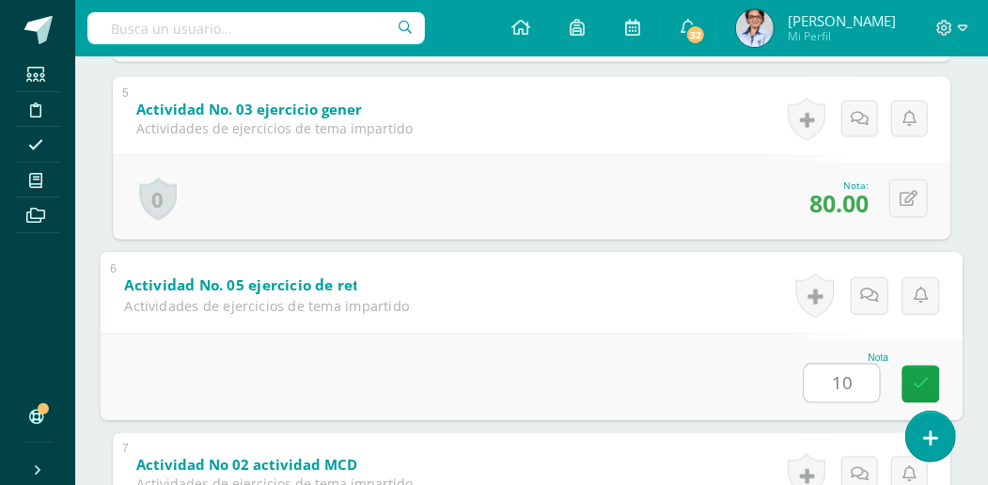
type input "100"
click at [920, 376] on icon at bounding box center [921, 384] width 17 height 16
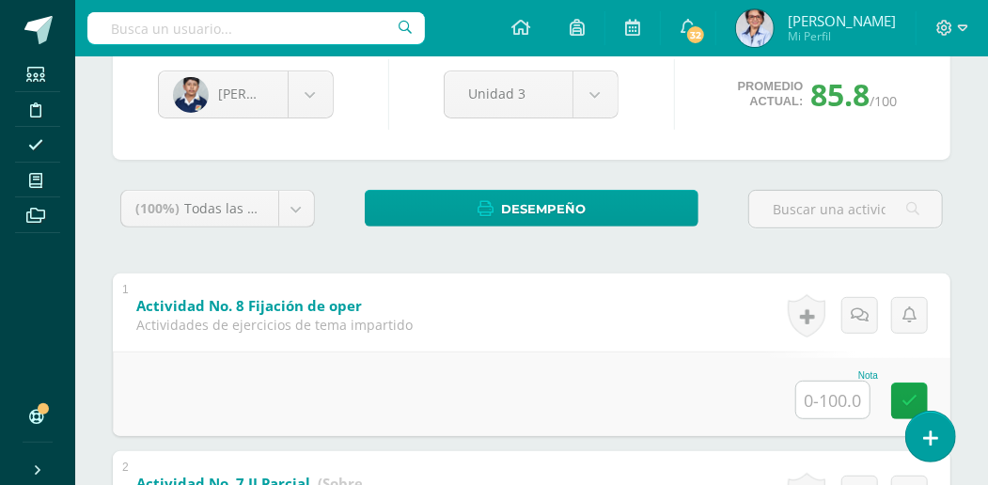
scroll to position [165, 0]
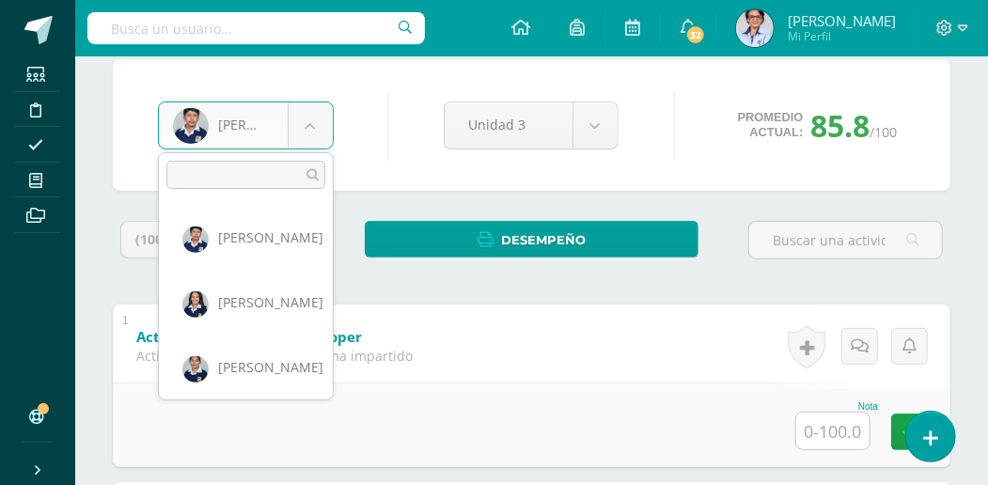
scroll to position [1104, 0]
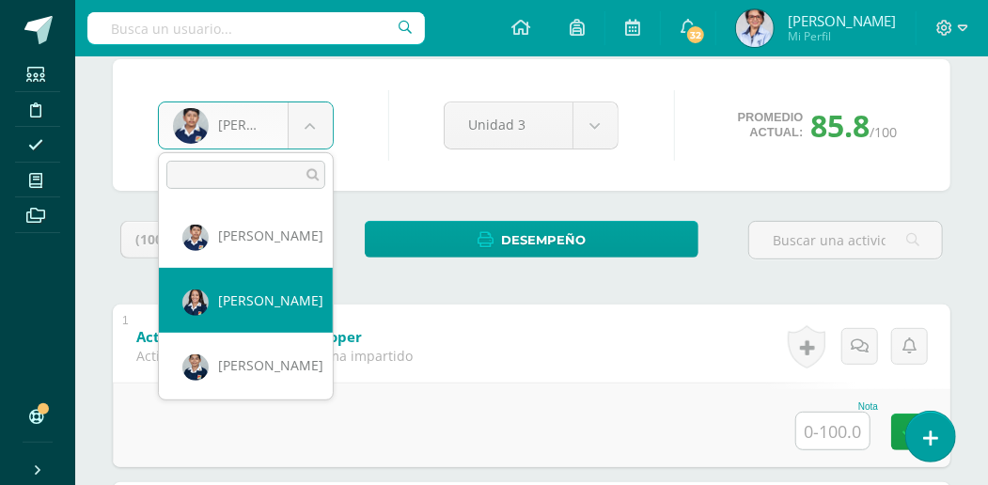
select select "3055"
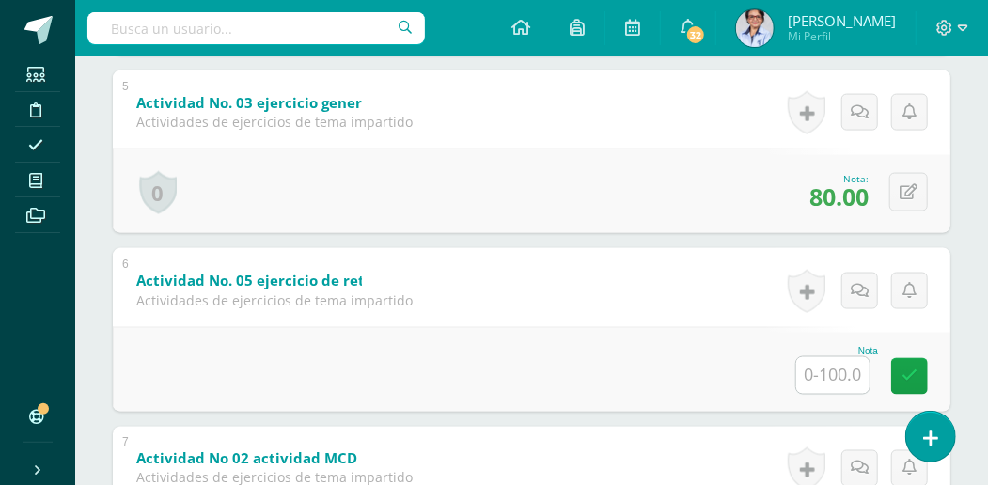
scroll to position [1134, 0]
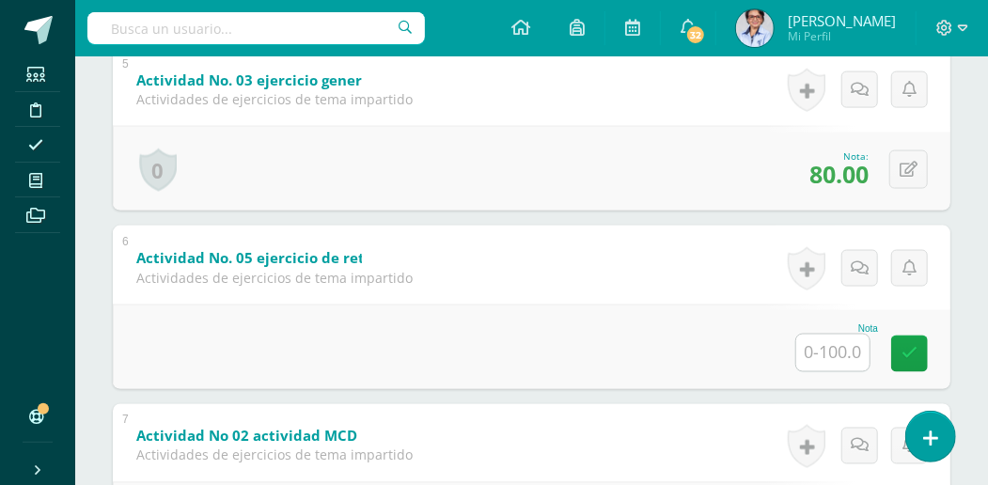
click at [831, 348] on input "text" at bounding box center [832, 353] width 73 height 37
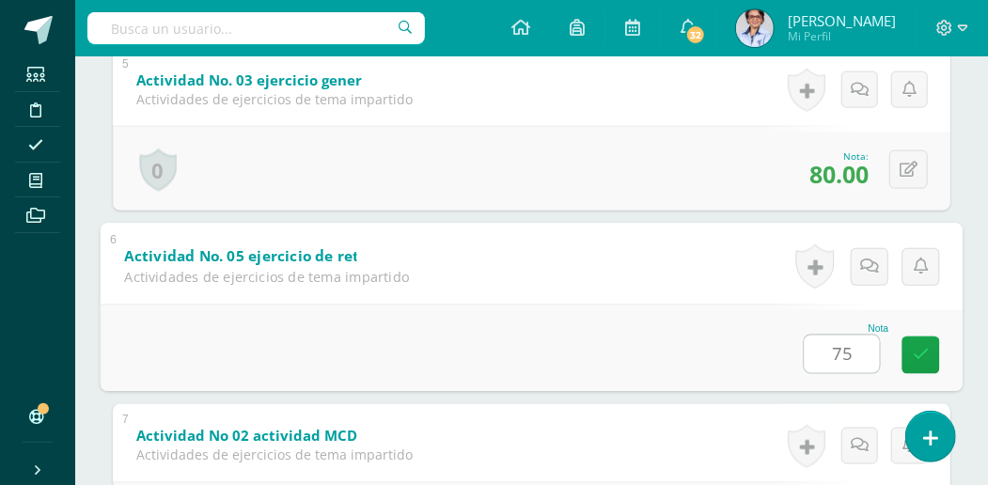
type input "75"
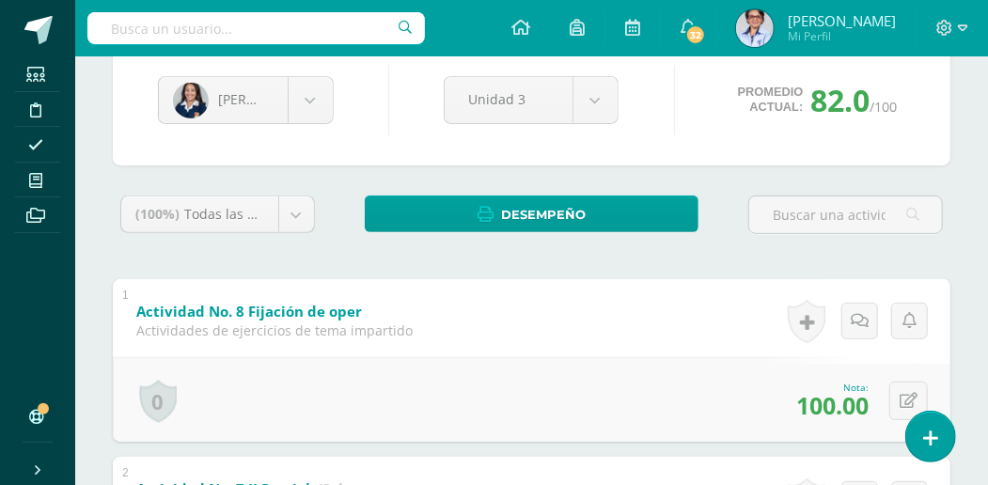
scroll to position [132, 0]
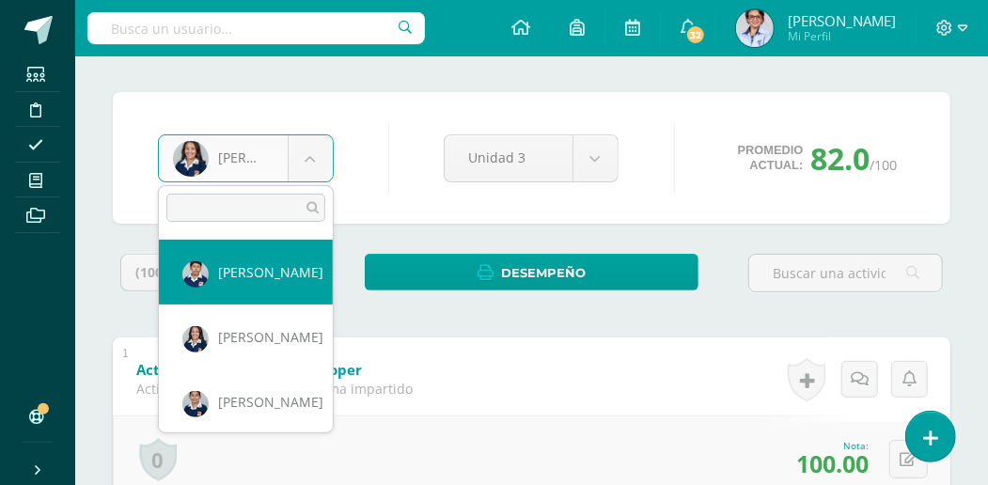
scroll to position [1162, 0]
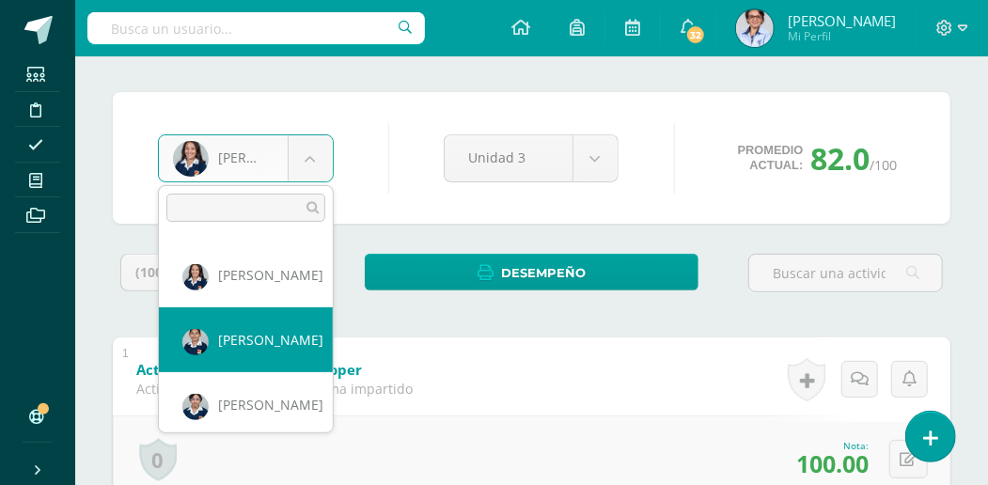
select select "3061"
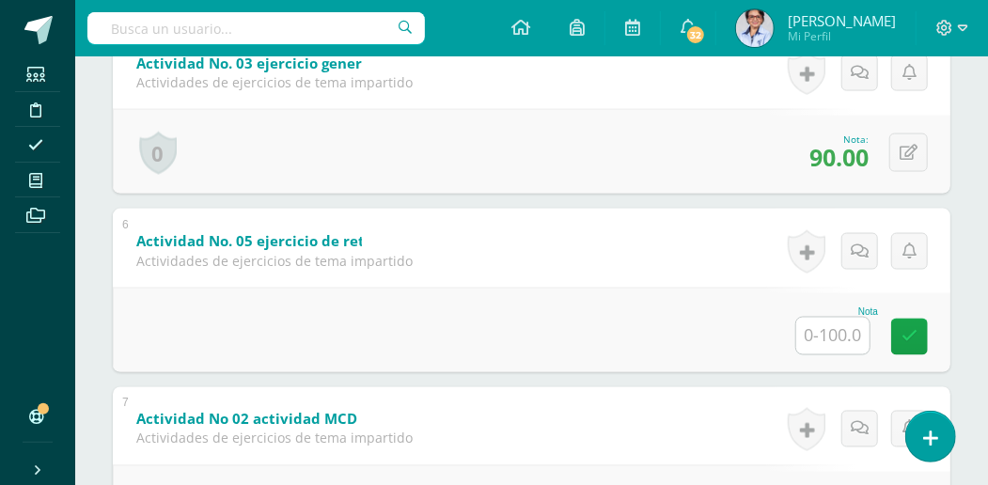
scroll to position [1230, 0]
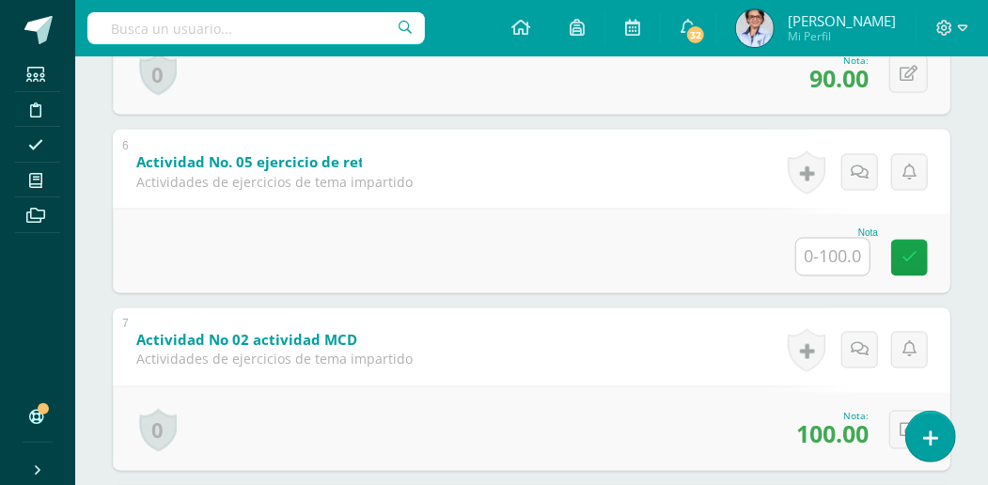
click at [826, 251] on input "text" at bounding box center [832, 257] width 73 height 37
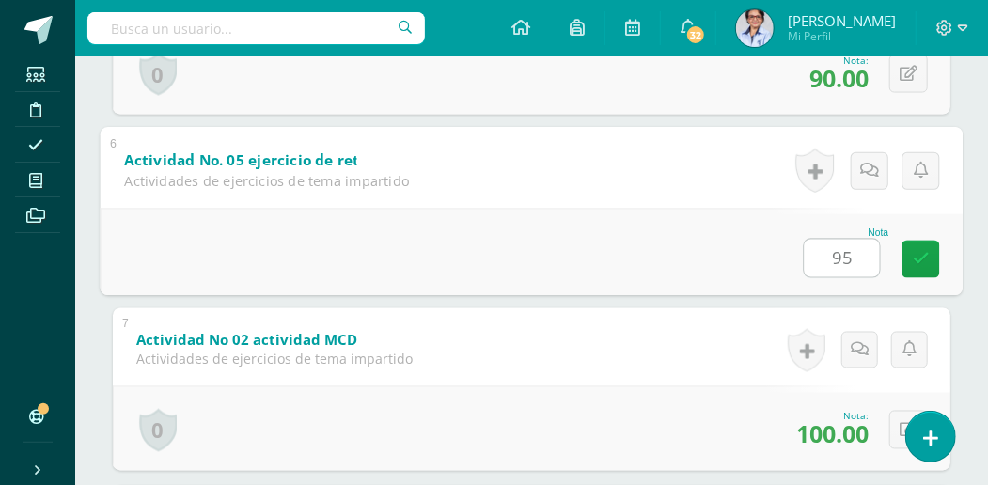
type input "95"
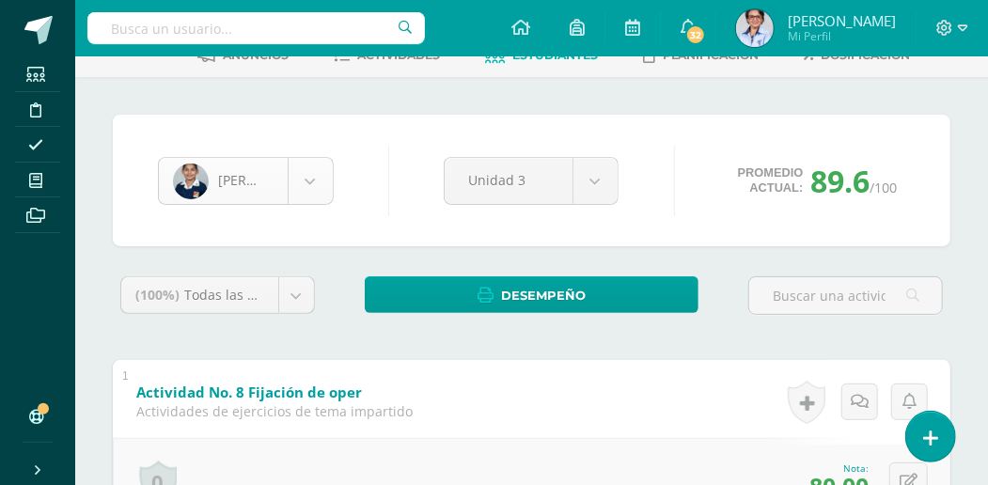
scroll to position [102, 0]
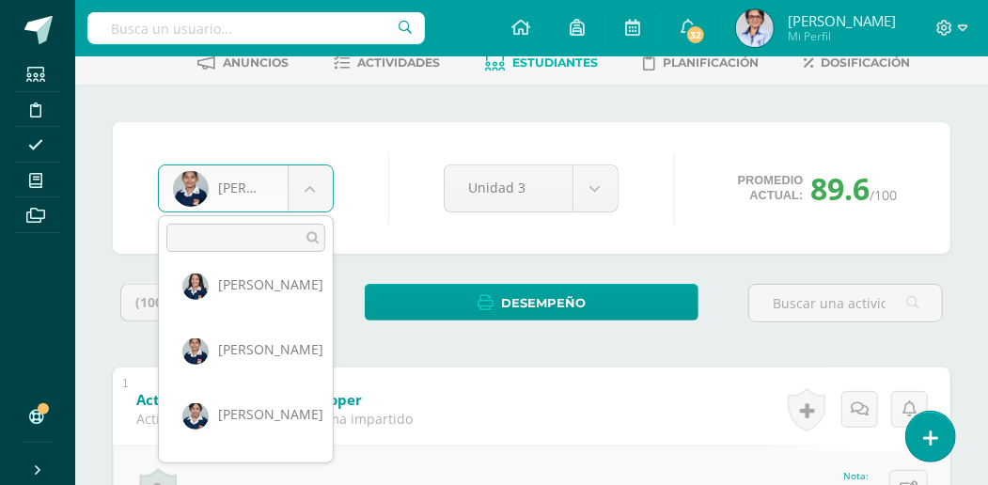
scroll to position [1178, 0]
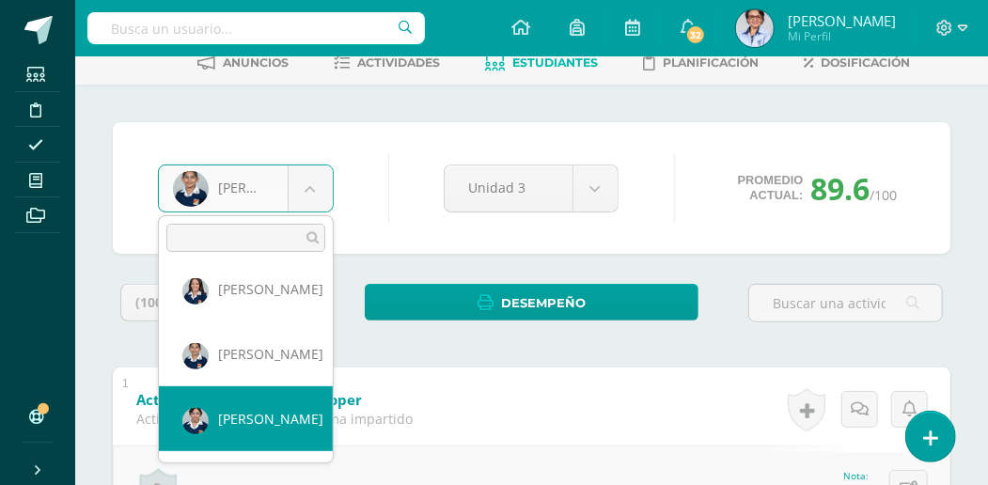
select select "2690"
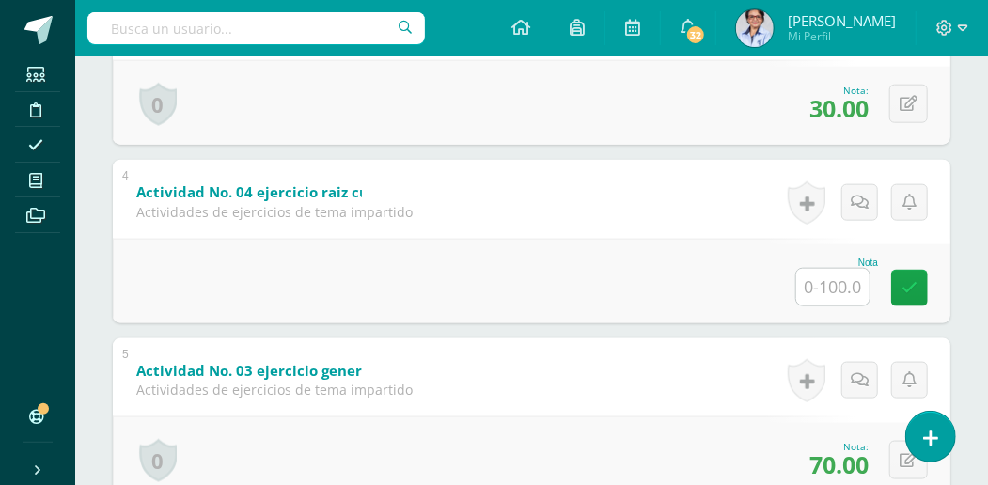
scroll to position [821, 0]
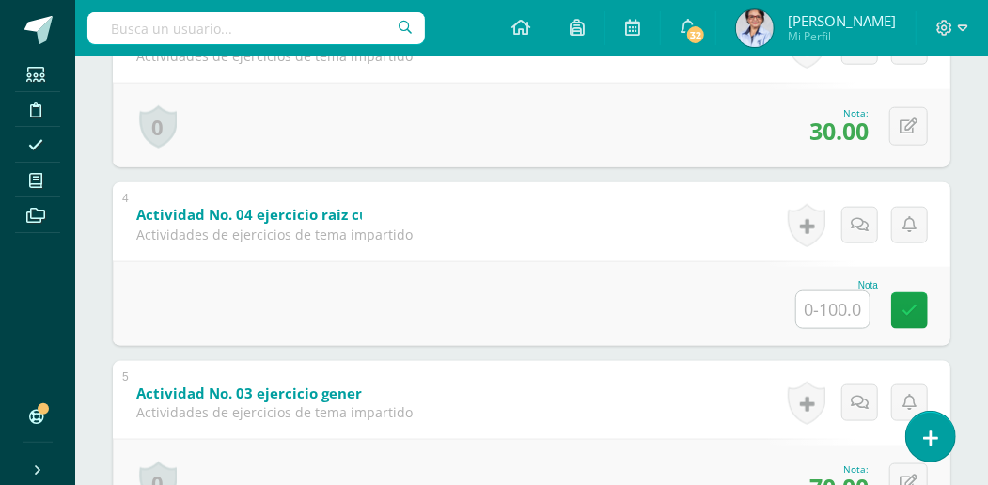
click at [845, 312] on input "text" at bounding box center [832, 309] width 73 height 37
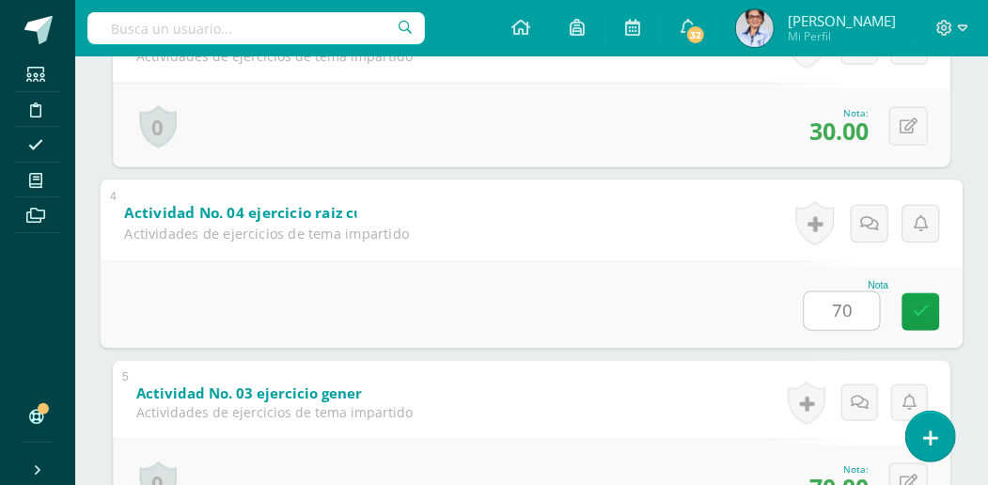
type input "70"
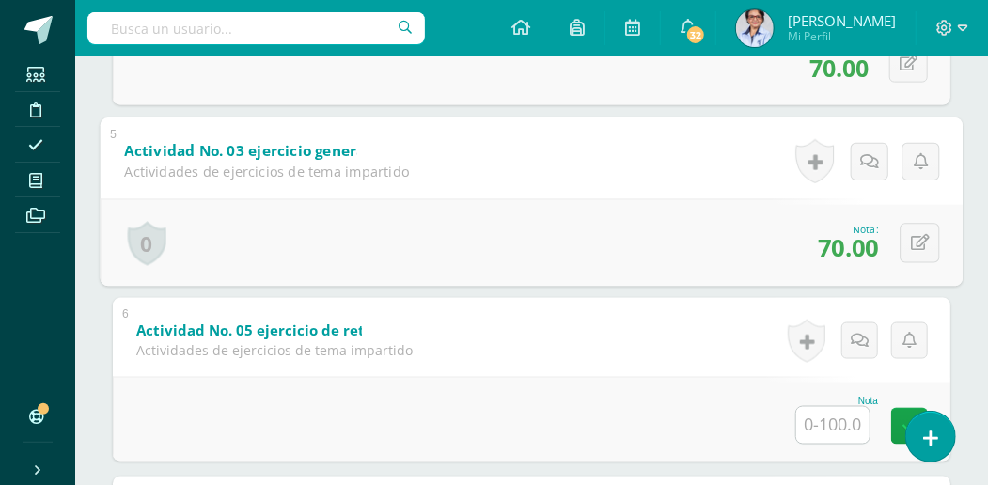
scroll to position [1084, 0]
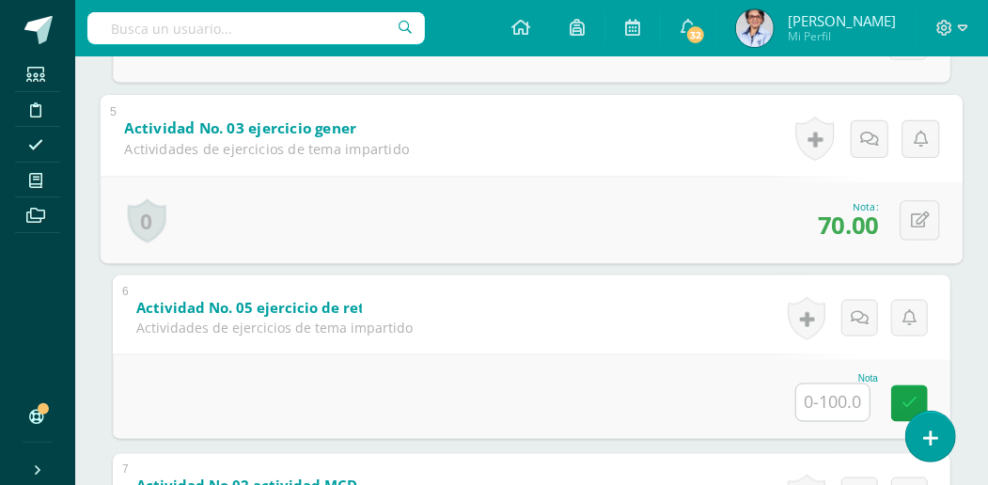
click at [818, 391] on input "text" at bounding box center [832, 403] width 73 height 37
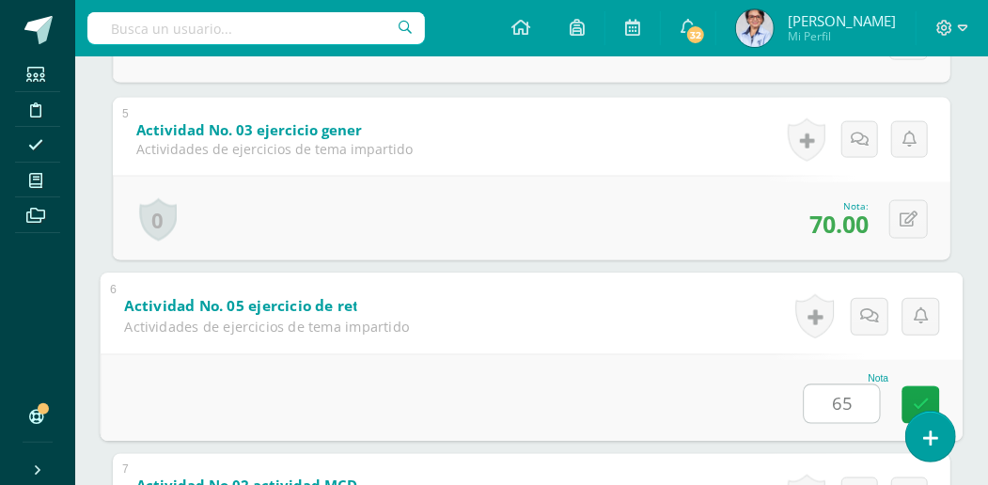
type input "65"
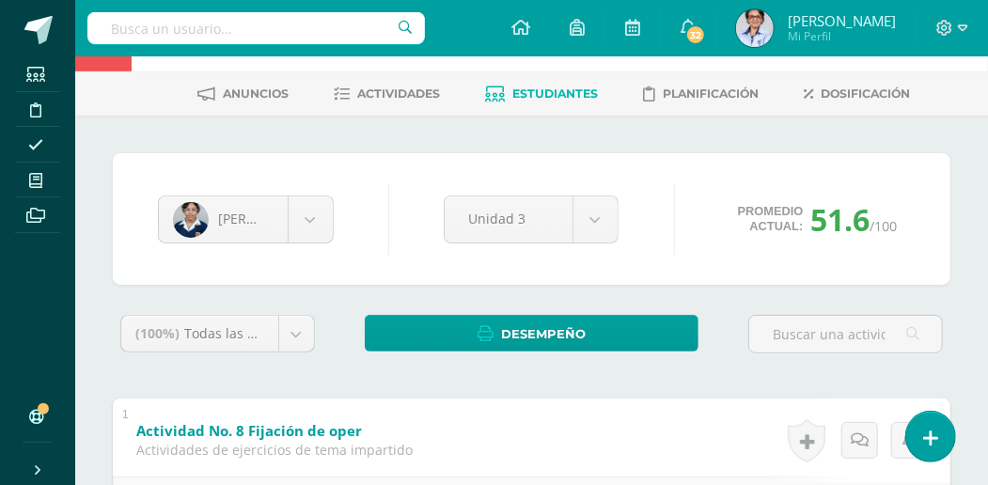
scroll to position [69, 0]
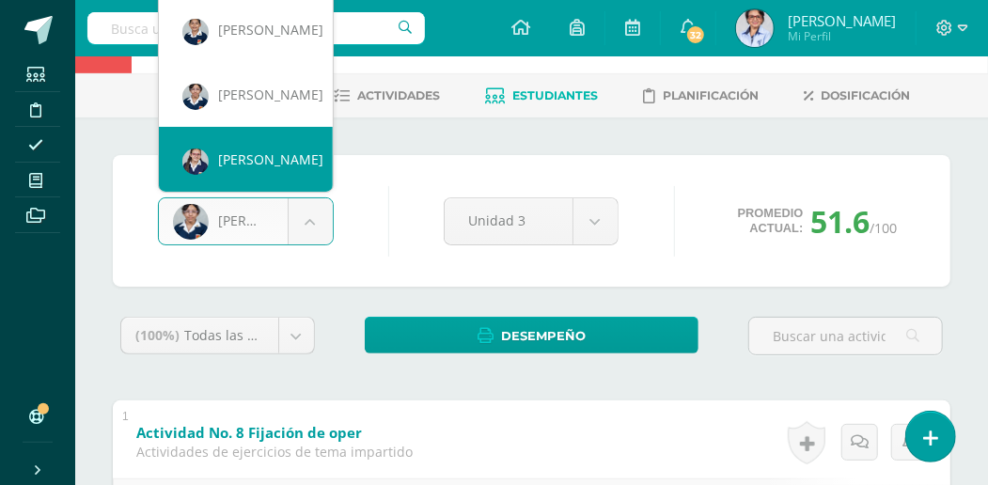
scroll to position [0, 0]
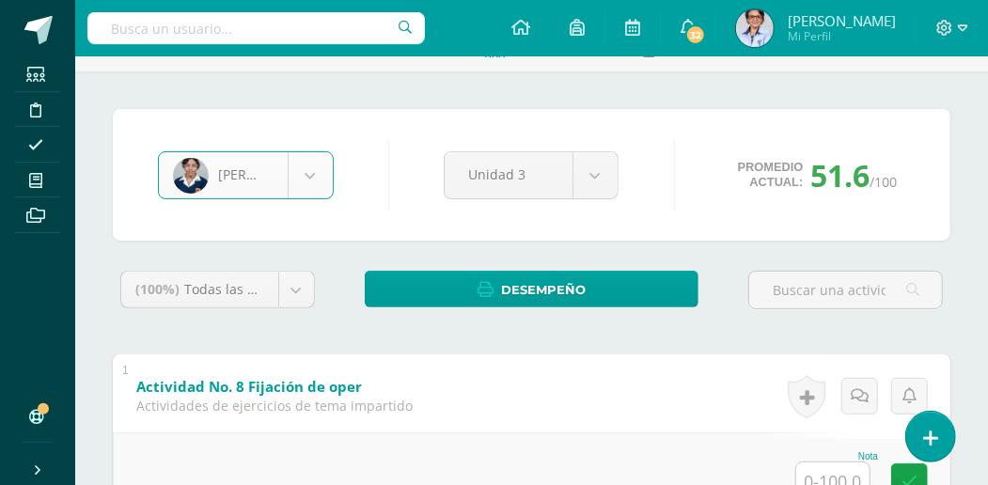
scroll to position [125, 0]
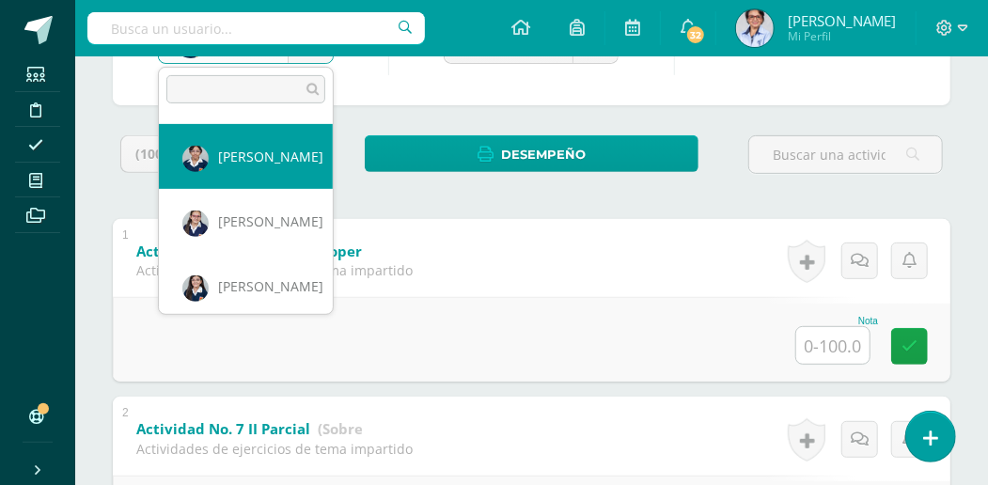
scroll to position [1297, 0]
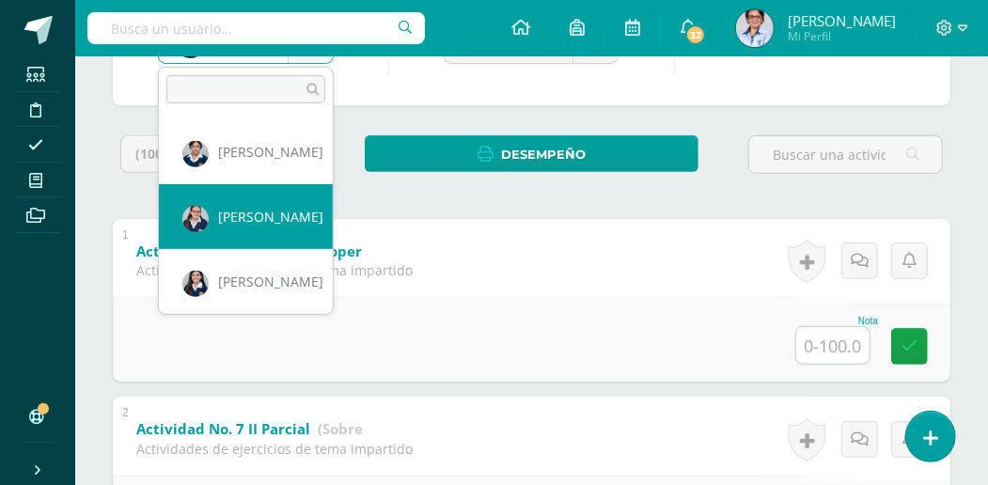
select select "2673"
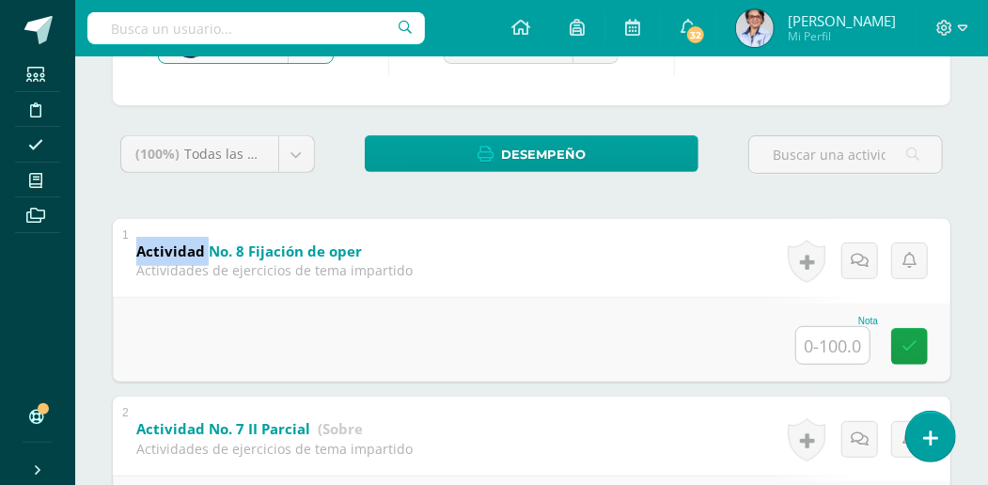
click at [229, 222] on div "Actividad No. 8 Fijación de operaciones combinadas (Sobre 100.0) Actividades de…" at bounding box center [274, 258] width 323 height 79
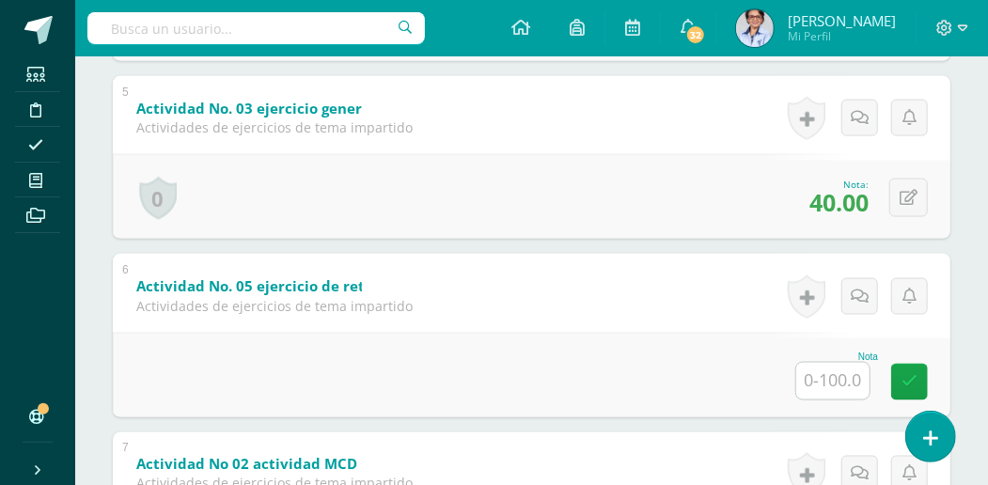
scroll to position [1168, 0]
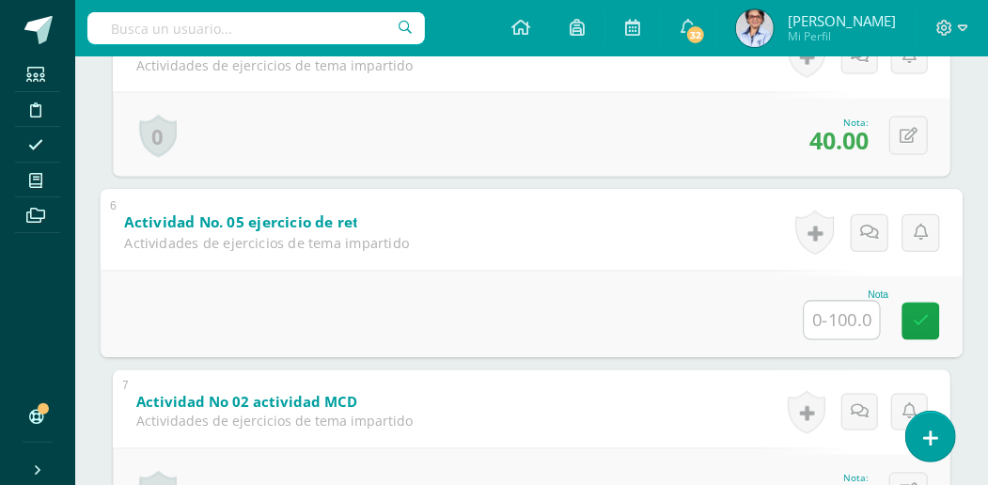
click at [833, 318] on input "text" at bounding box center [842, 321] width 75 height 38
type input "60"
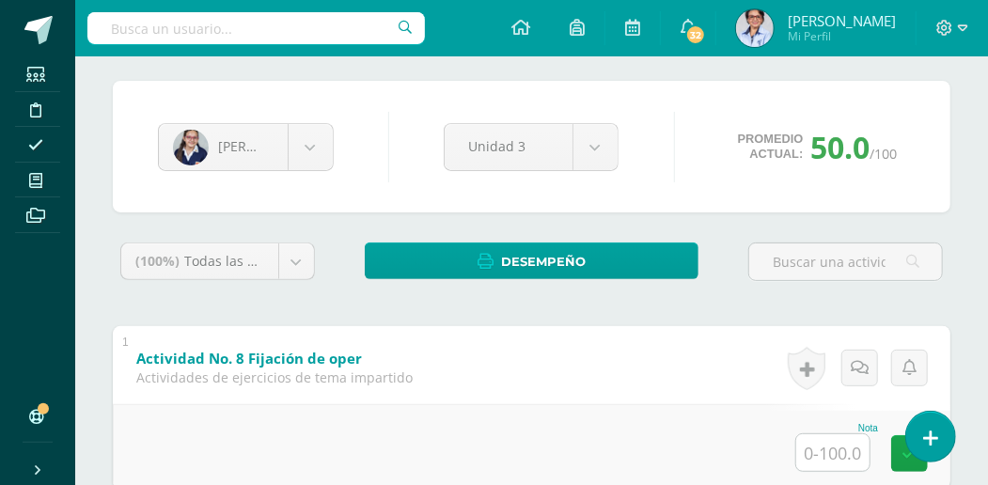
scroll to position [60, 0]
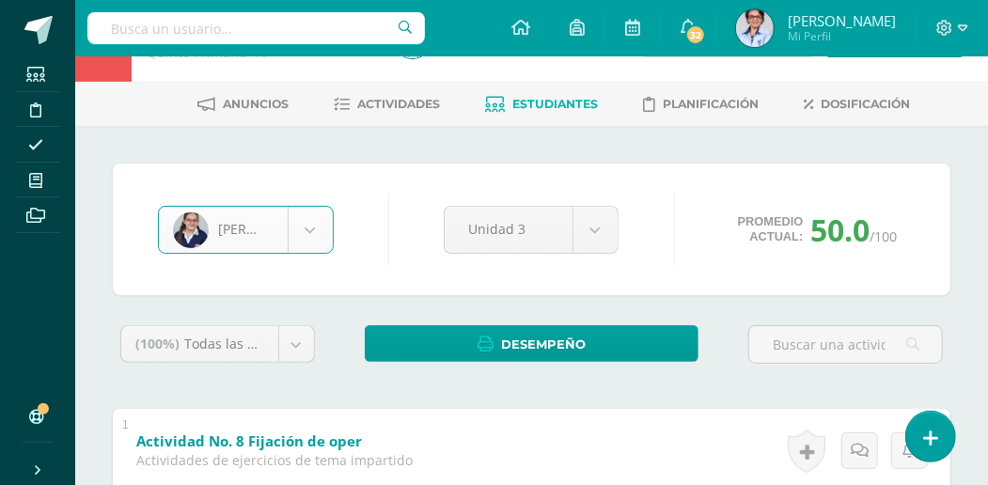
scroll to position [0, 0]
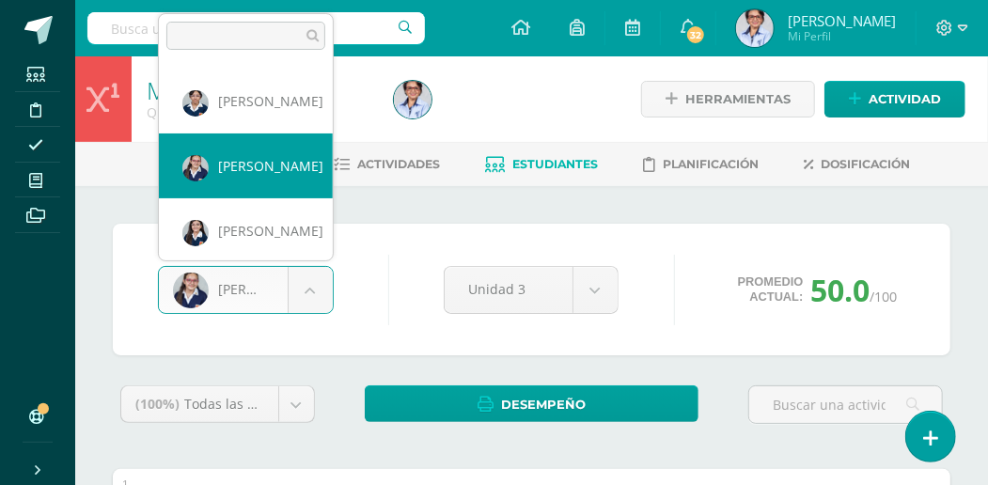
scroll to position [1297, 0]
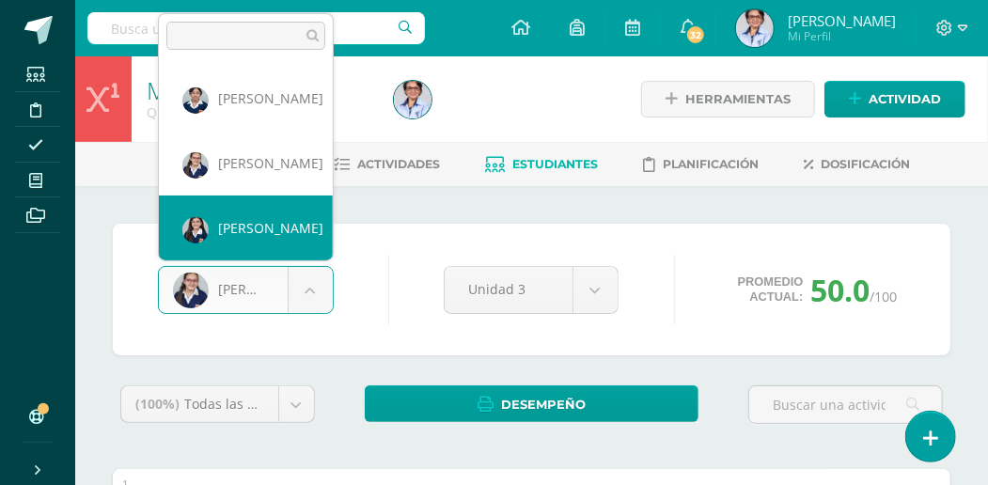
select select "1990"
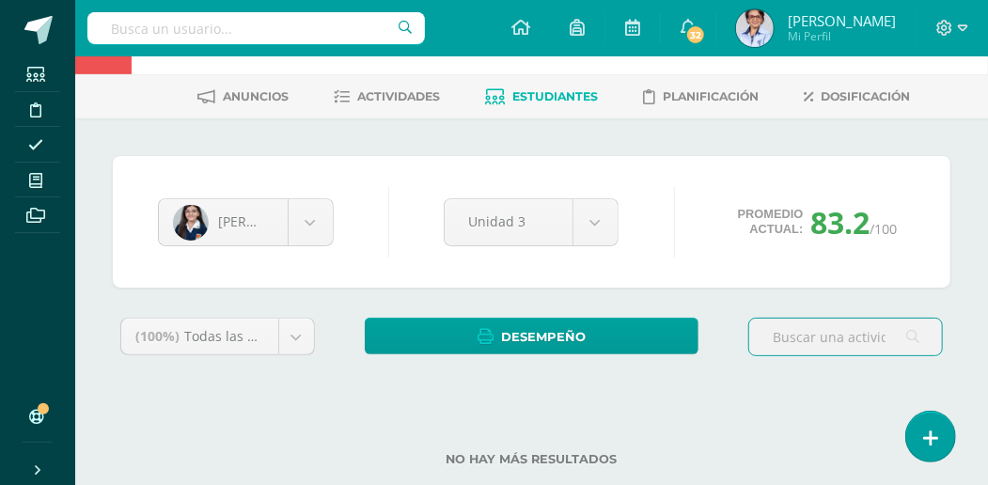
scroll to position [45, 0]
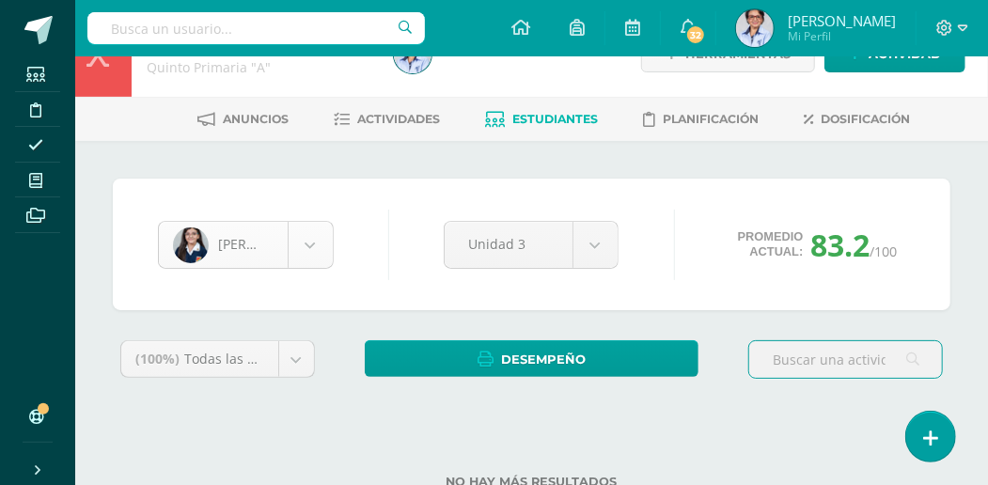
click at [306, 251] on body "Estudiantes Disciplina Asistencia Mis cursos Archivos Soporte Centro de ayuda Ú…" at bounding box center [494, 252] width 988 height 594
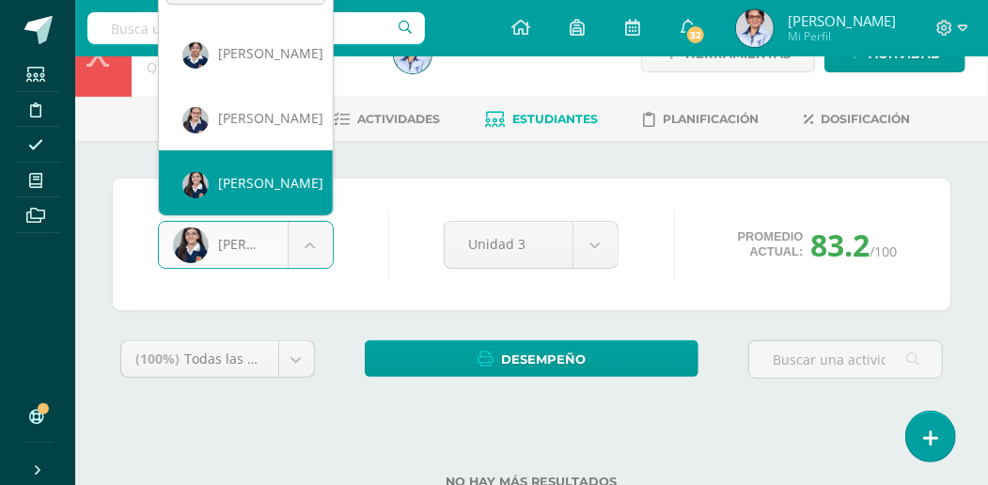
scroll to position [22, 0]
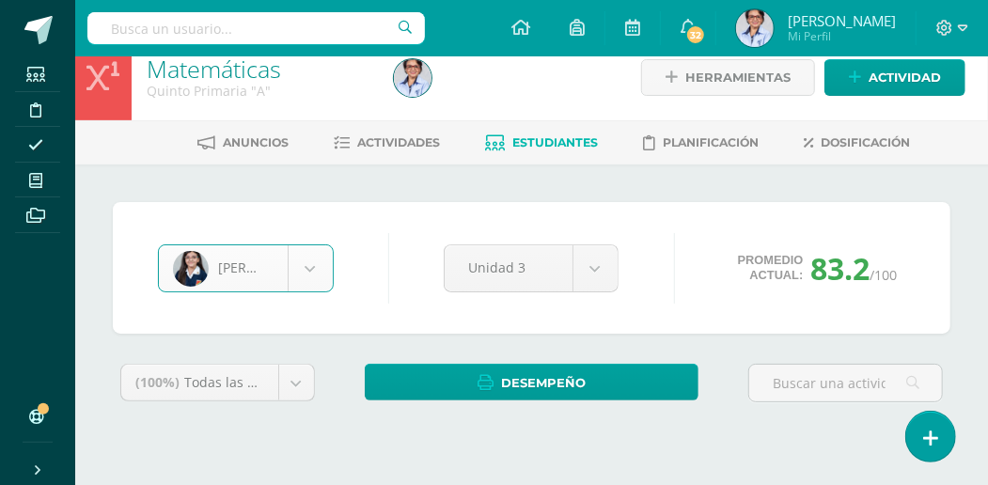
click at [250, 191] on div "[PERSON_NAME] [PERSON_NAME] [PERSON_NAME] [PERSON_NAME] [PERSON_NAME] [PERSON_N…" at bounding box center [531, 369] width 913 height 408
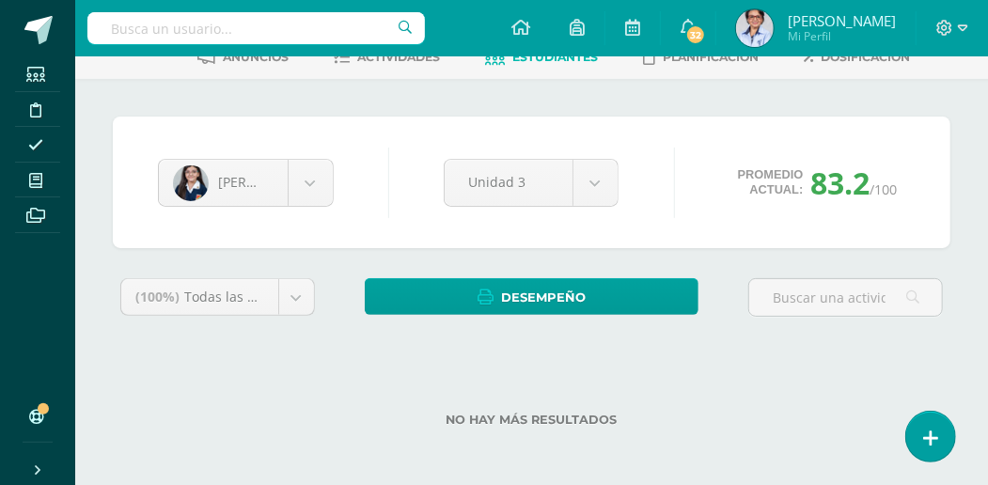
scroll to position [0, 0]
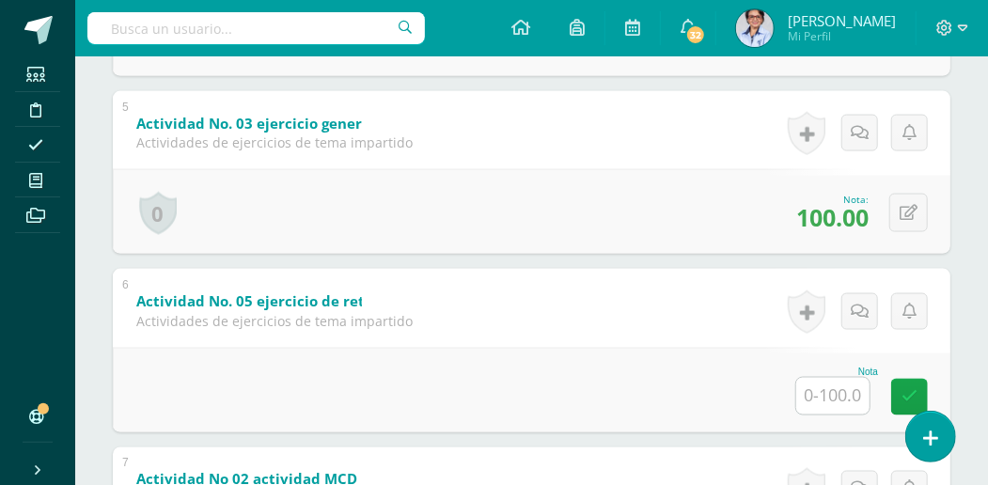
scroll to position [1168, 0]
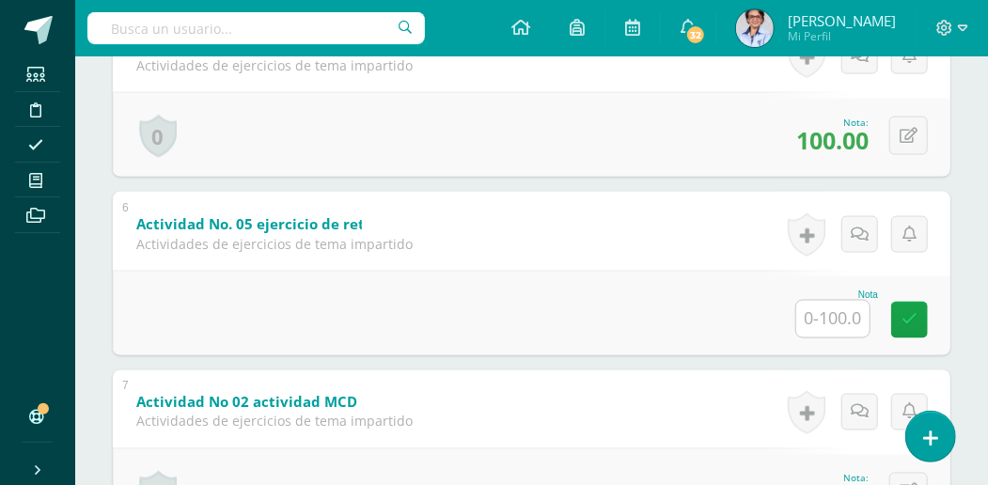
click at [819, 315] on input "text" at bounding box center [832, 319] width 73 height 37
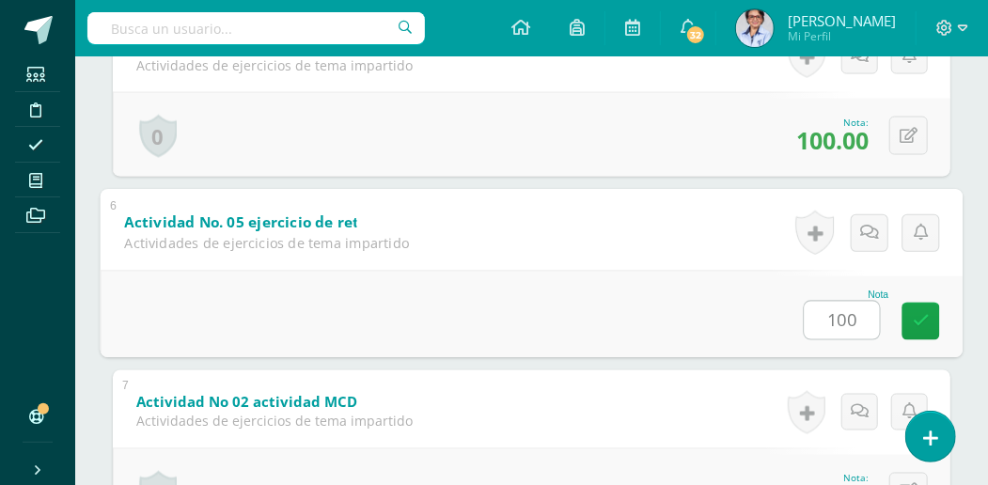
type input "100"
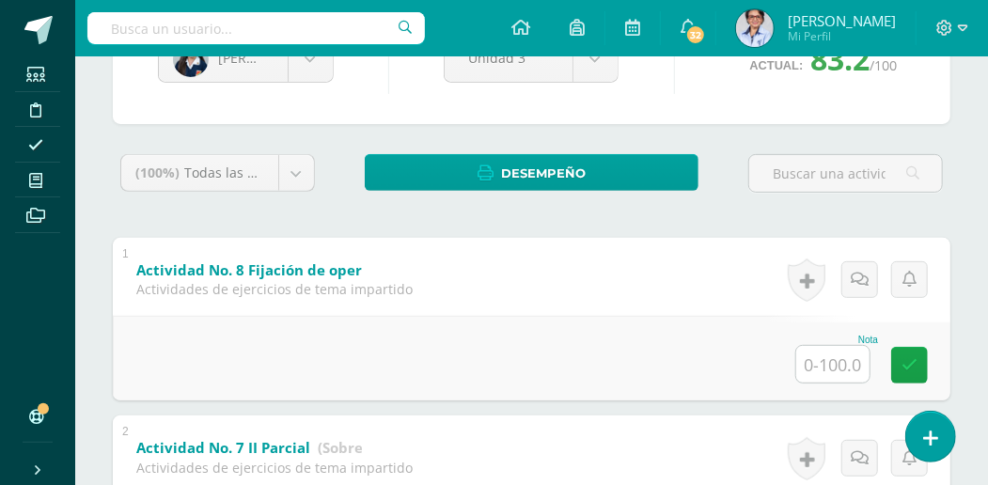
scroll to position [122, 0]
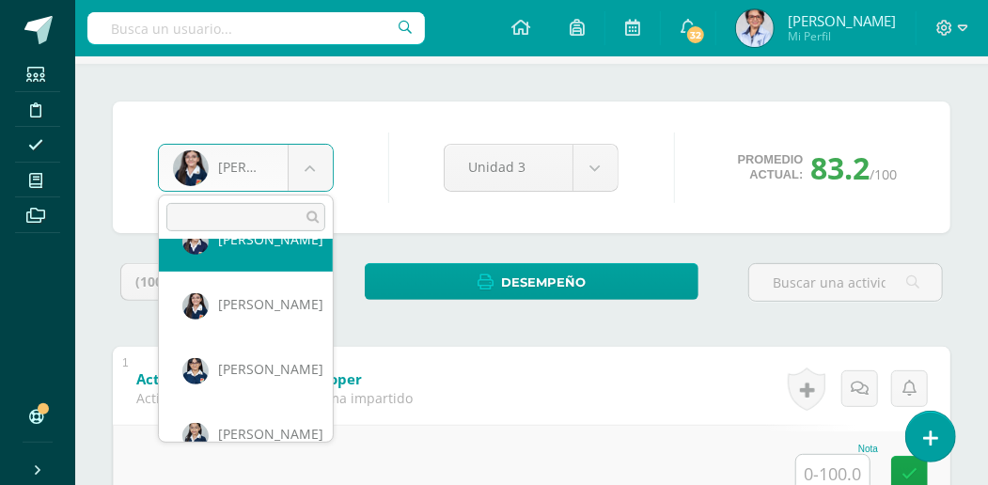
scroll to position [1422, 0]
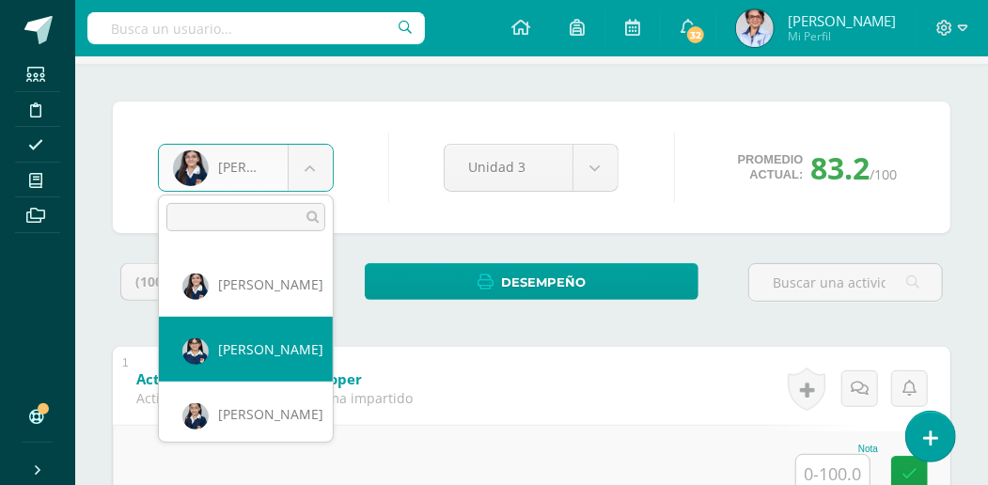
select select "2995"
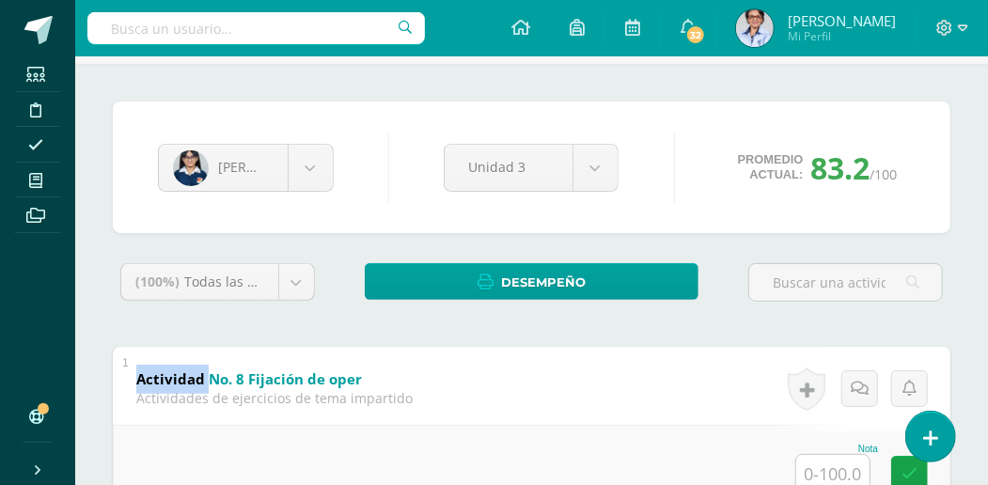
click at [252, 348] on div "Actividad No. 8 Fijación de operaciones combinadas (Sobre 100.0) Actividades de…" at bounding box center [274, 386] width 323 height 79
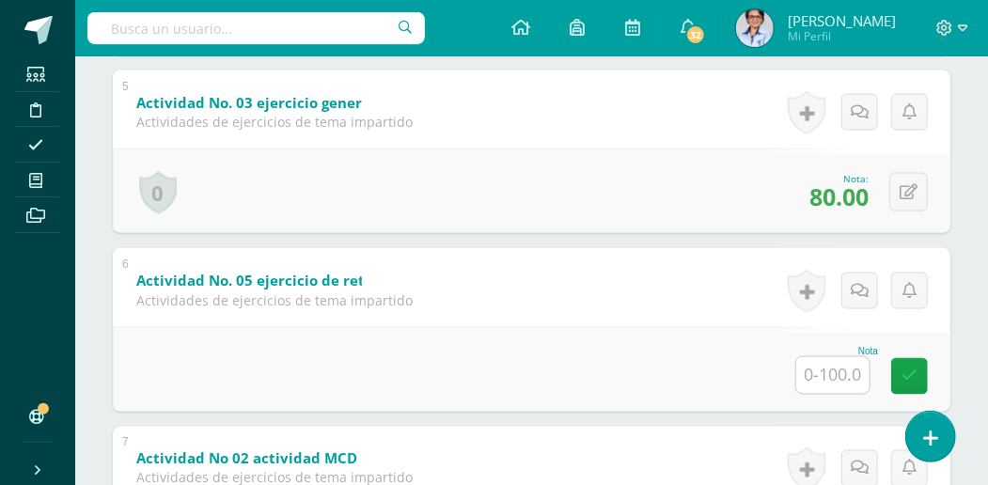
scroll to position [1134, 0]
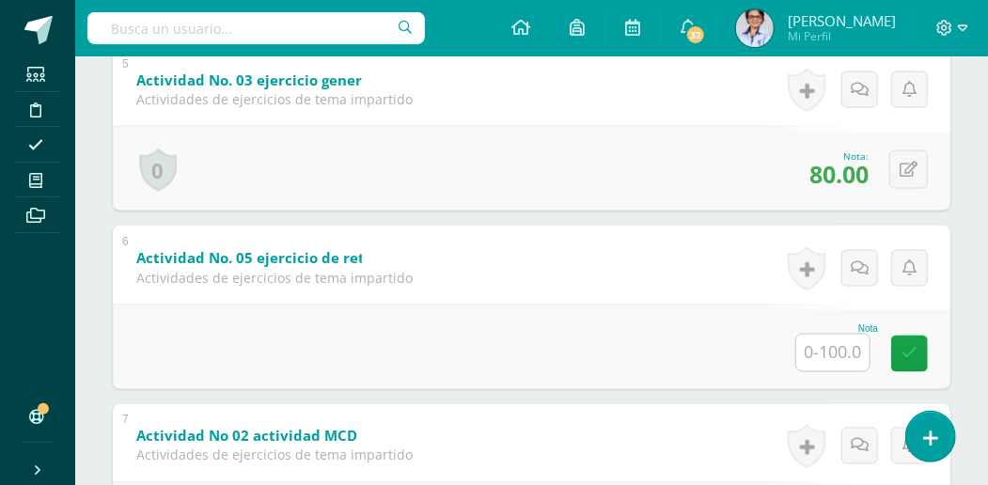
click at [820, 344] on input "text" at bounding box center [832, 353] width 73 height 37
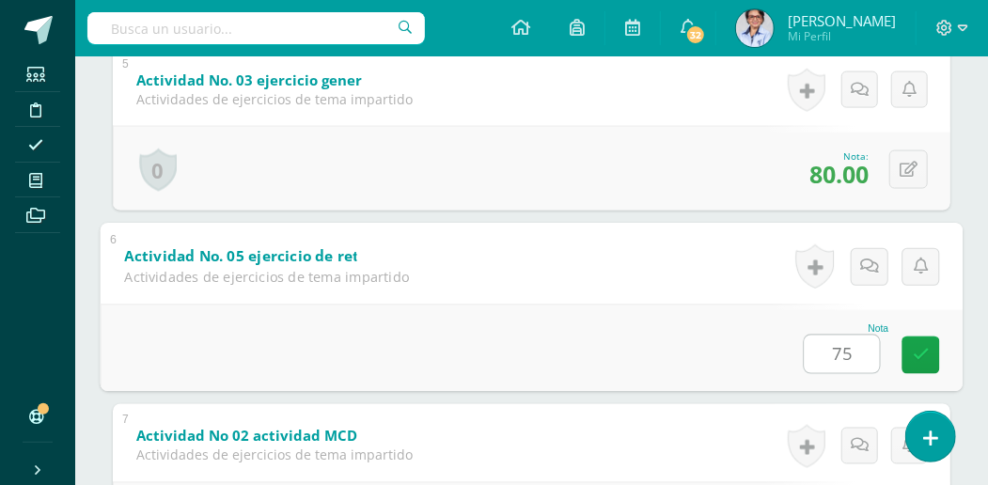
type input "75"
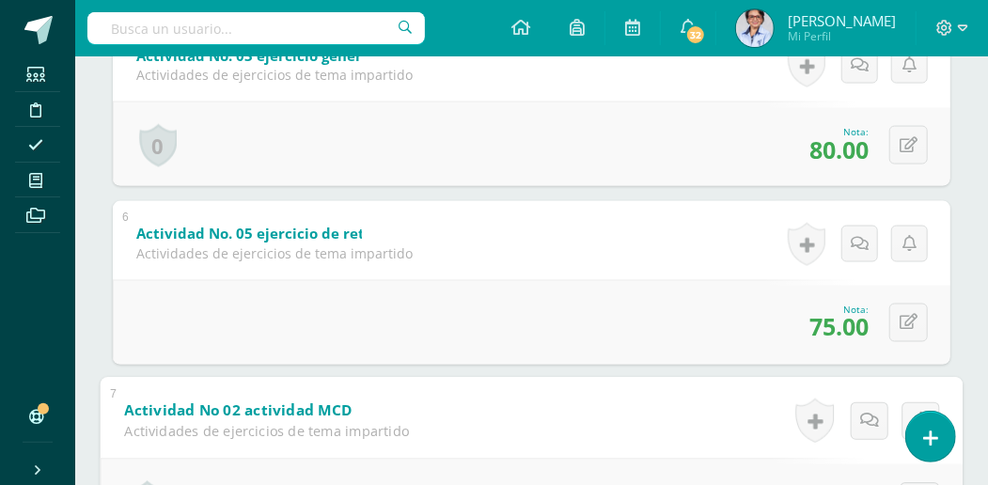
scroll to position [1510, 0]
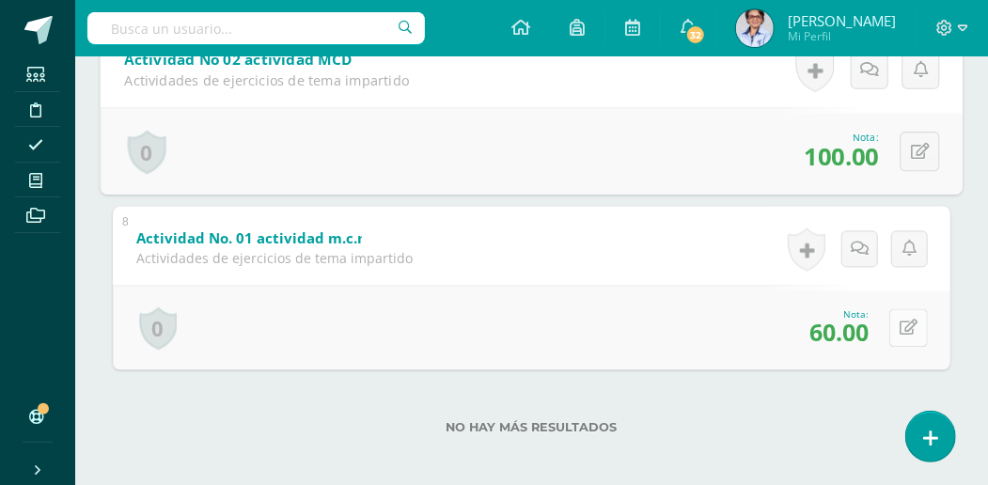
click at [908, 320] on icon at bounding box center [909, 328] width 18 height 16
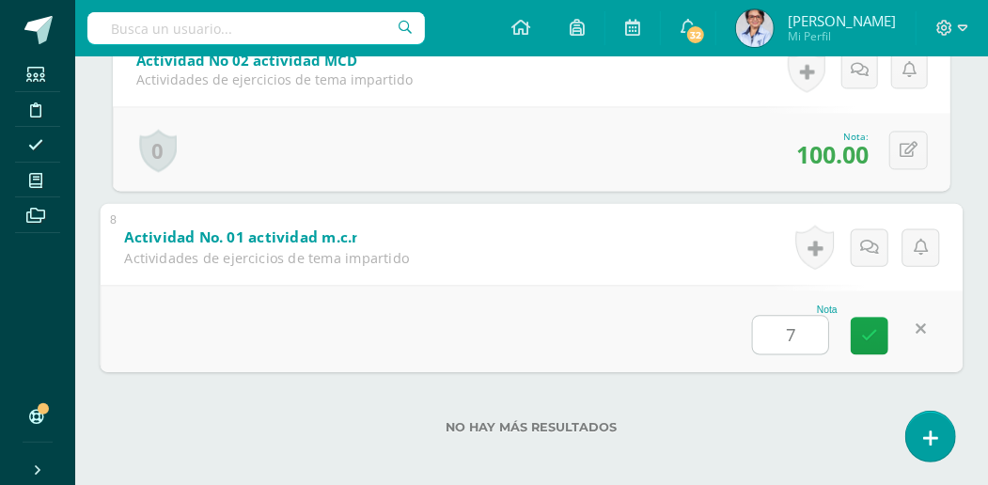
type input "70"
click at [867, 327] on icon at bounding box center [869, 335] width 17 height 16
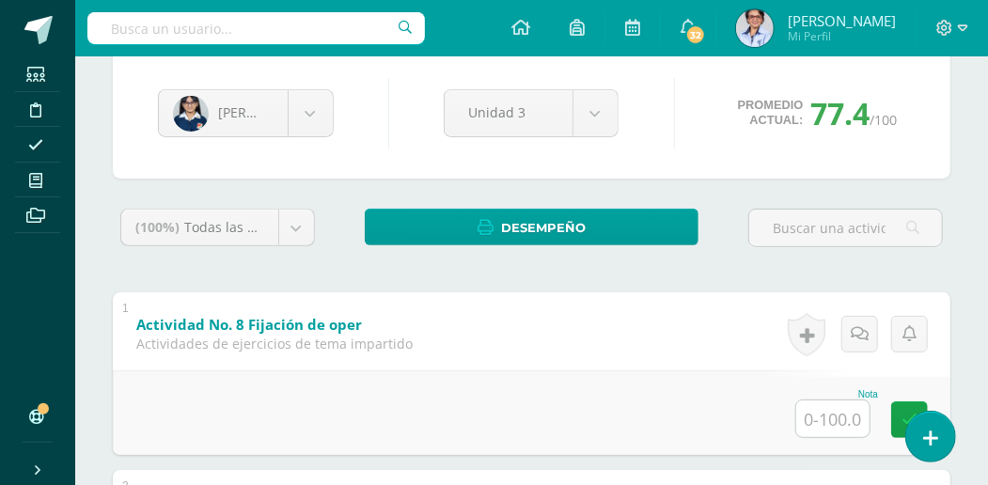
scroll to position [132, 0]
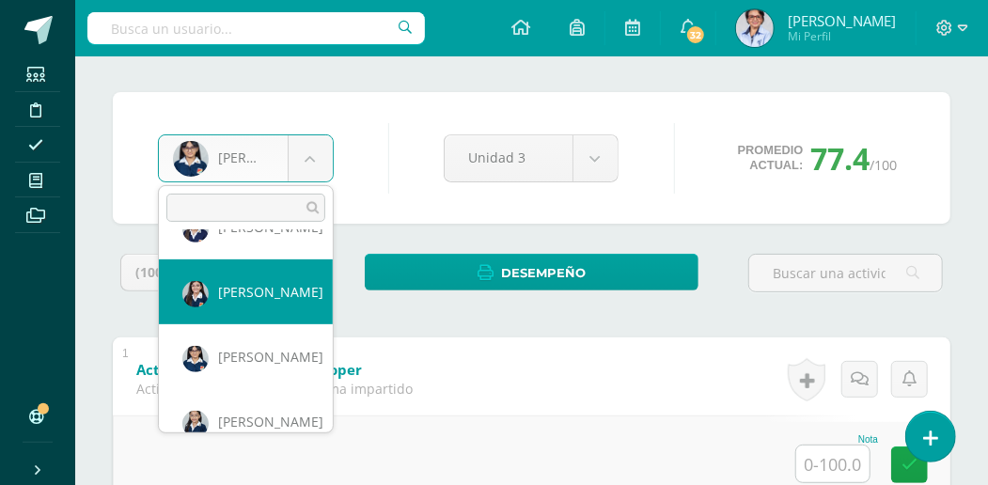
scroll to position [1486, 0]
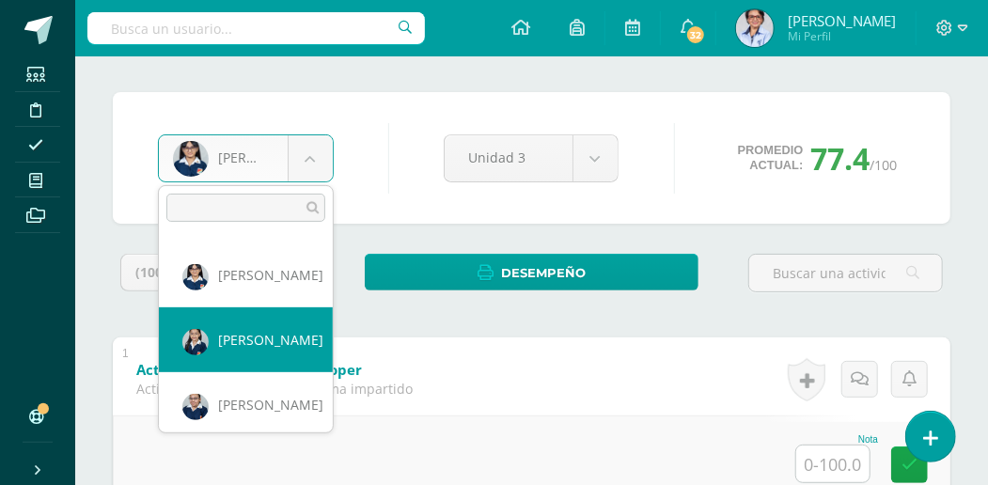
select select "2009"
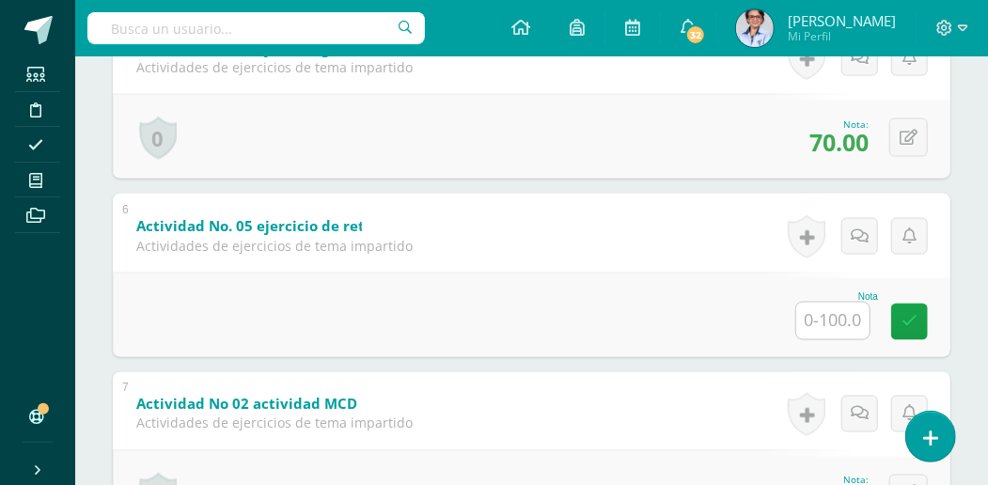
scroll to position [1168, 0]
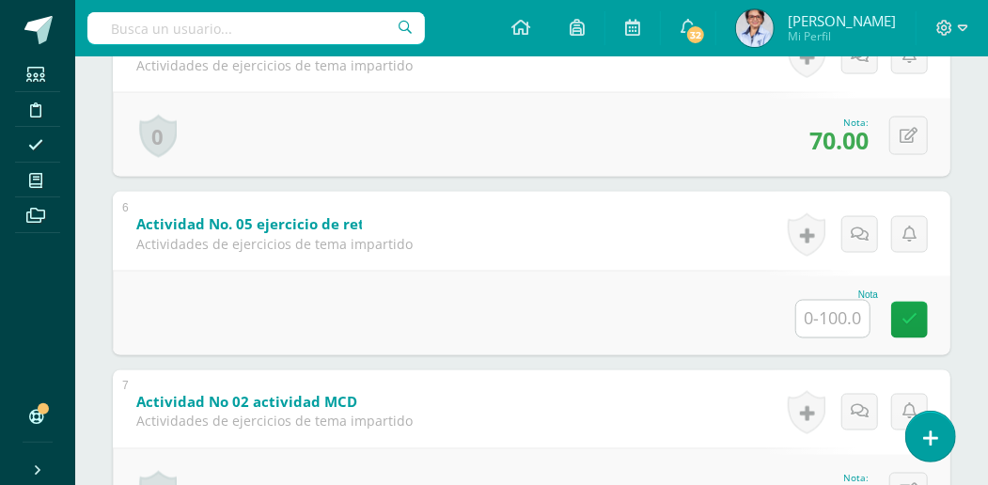
click at [820, 305] on input "text" at bounding box center [832, 319] width 73 height 37
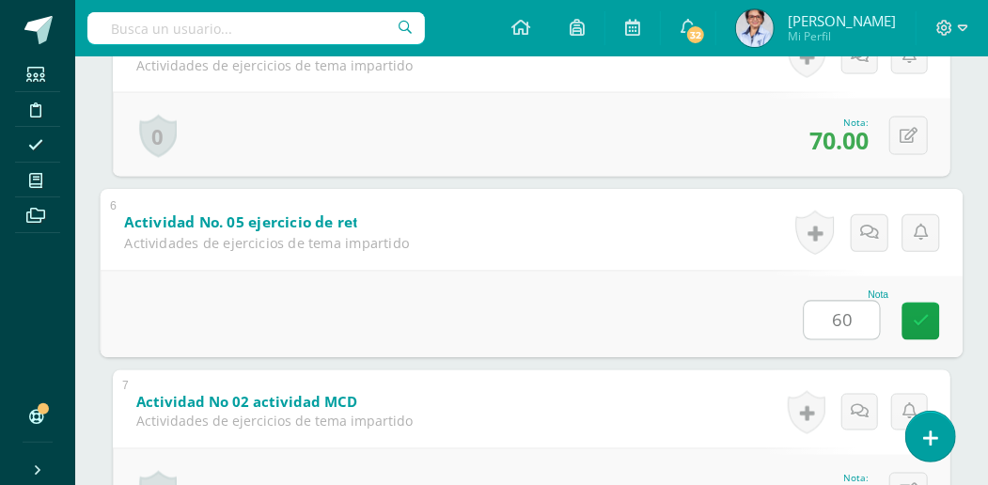
type input "60"
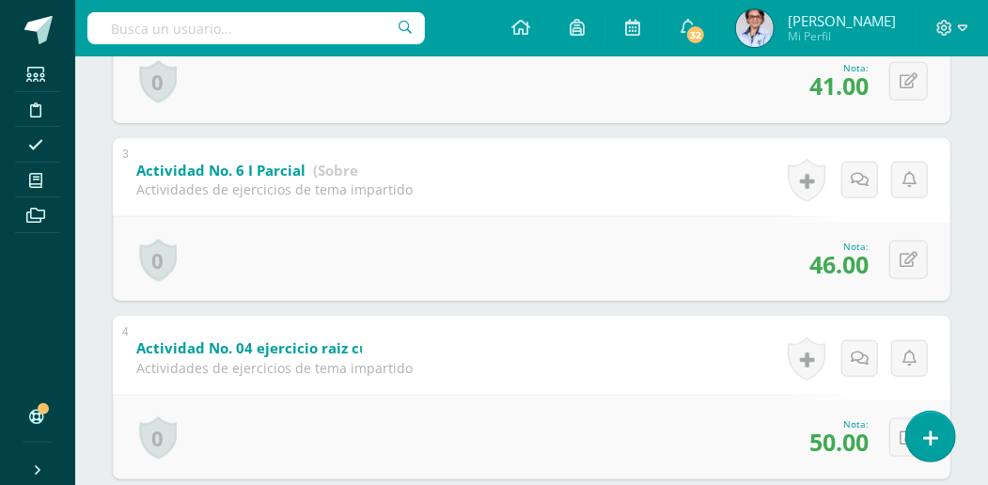
scroll to position [686, 0]
click at [904, 258] on icon at bounding box center [909, 261] width 18 height 16
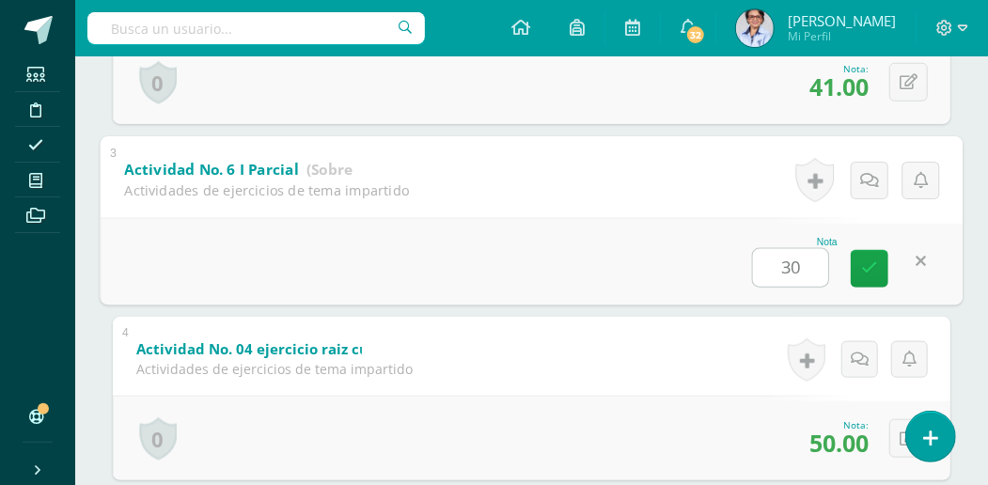
type input "30"
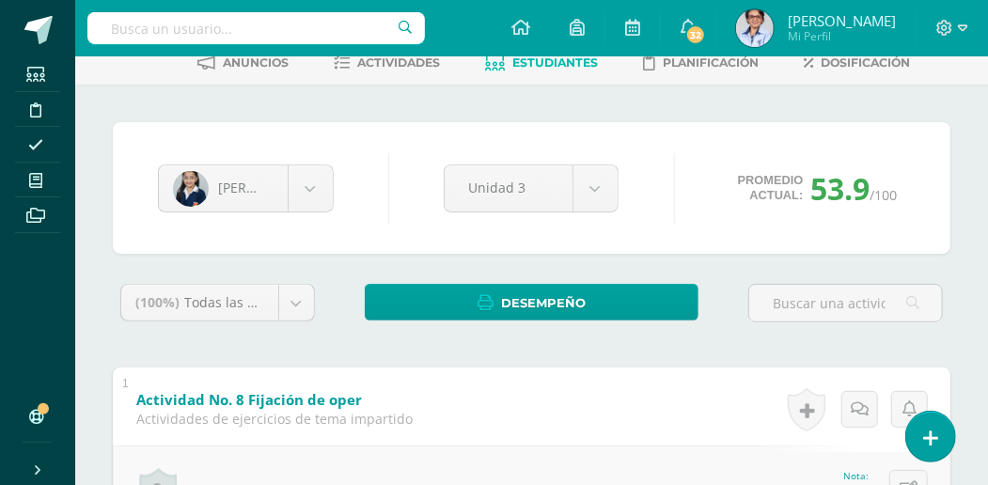
scroll to position [60, 0]
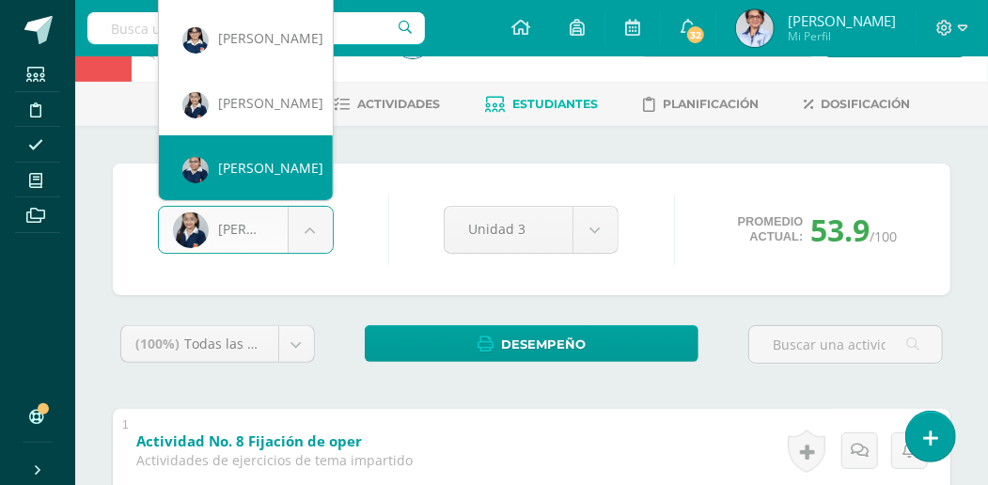
scroll to position [0, 0]
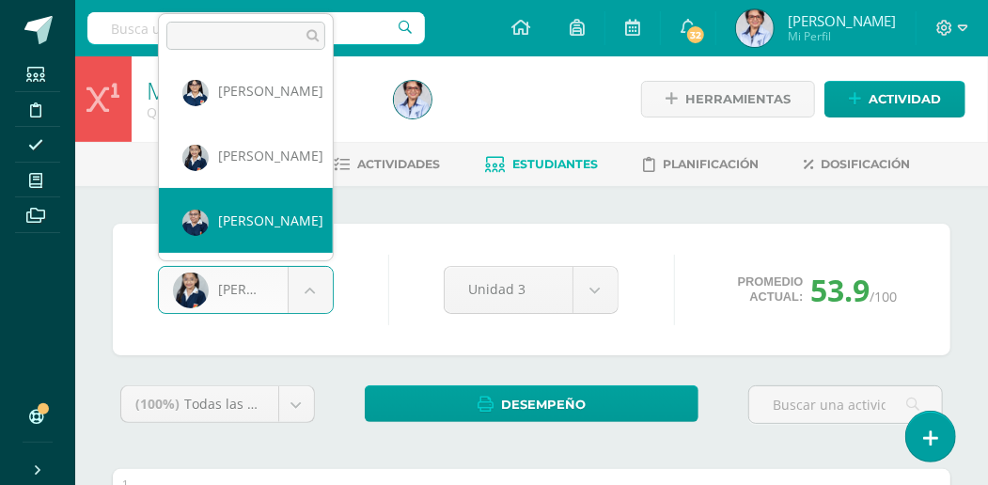
select select "2995"
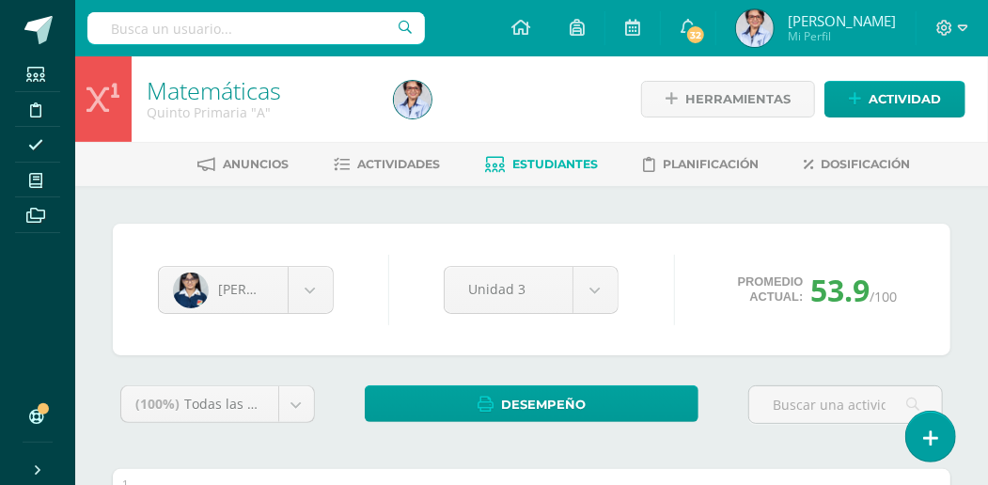
click at [240, 105] on div "Quinto Primaria "A"" at bounding box center [259, 112] width 225 height 18
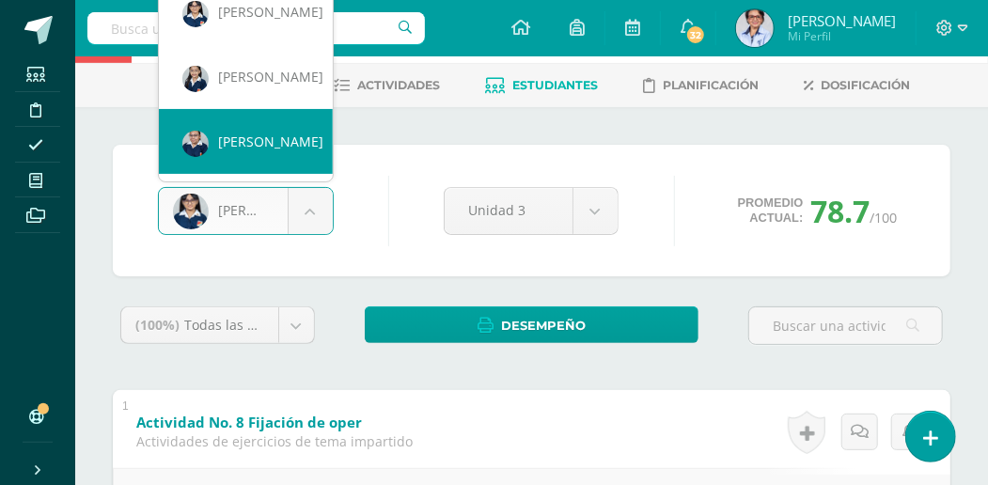
scroll to position [62, 0]
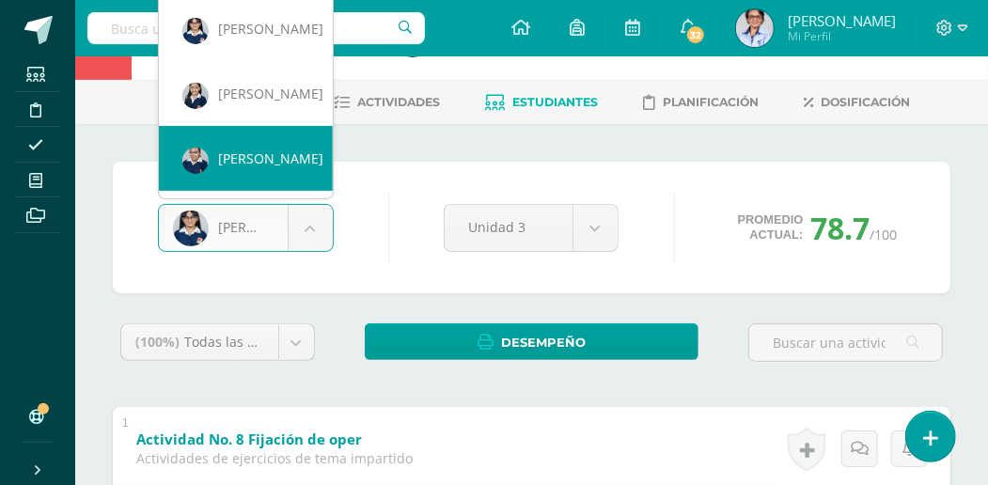
select select "2009"
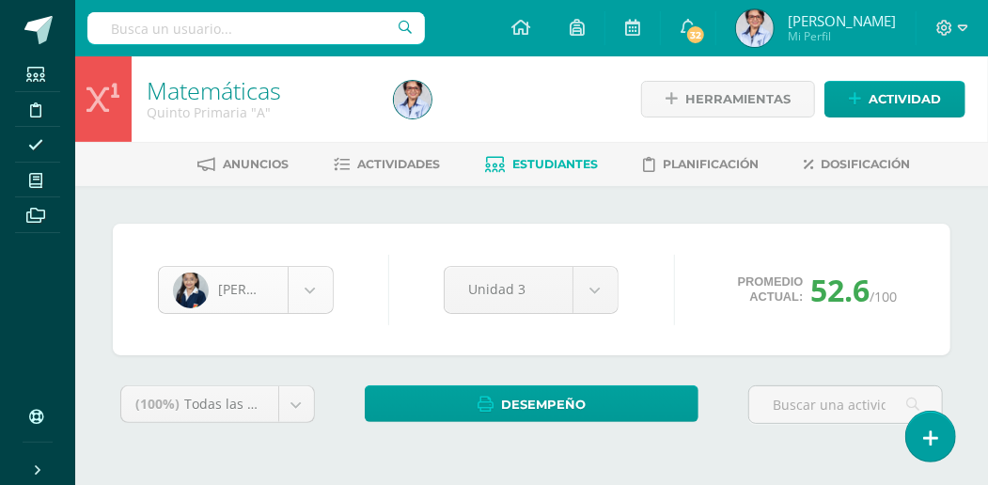
click at [299, 281] on body "Estudiantes Disciplina Asistencia Mis cursos Archivos Soporte Centro de ayuda Ú…" at bounding box center [494, 253] width 988 height 507
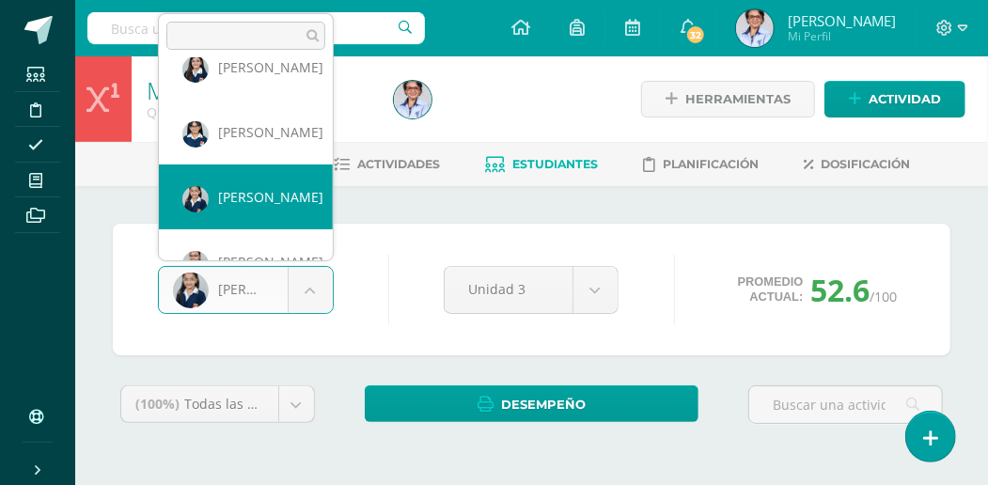
scroll to position [1499, 0]
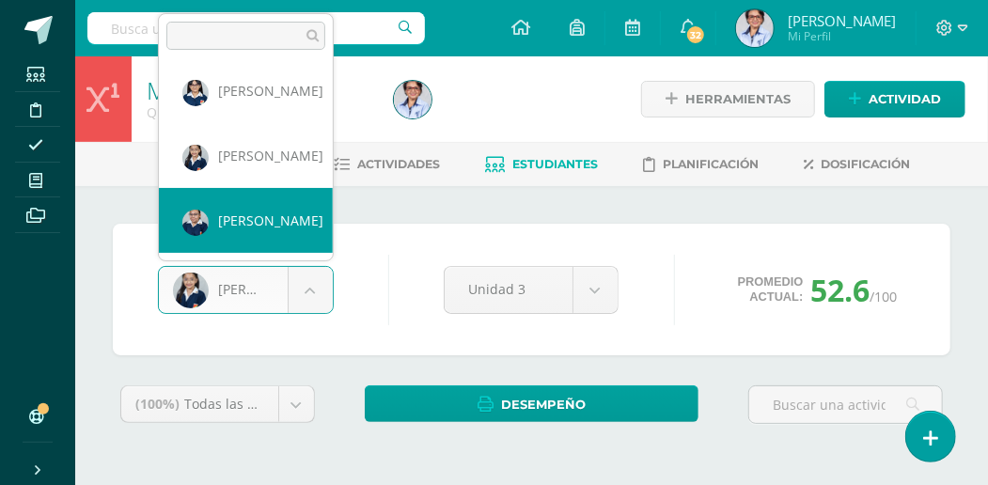
select select "1992"
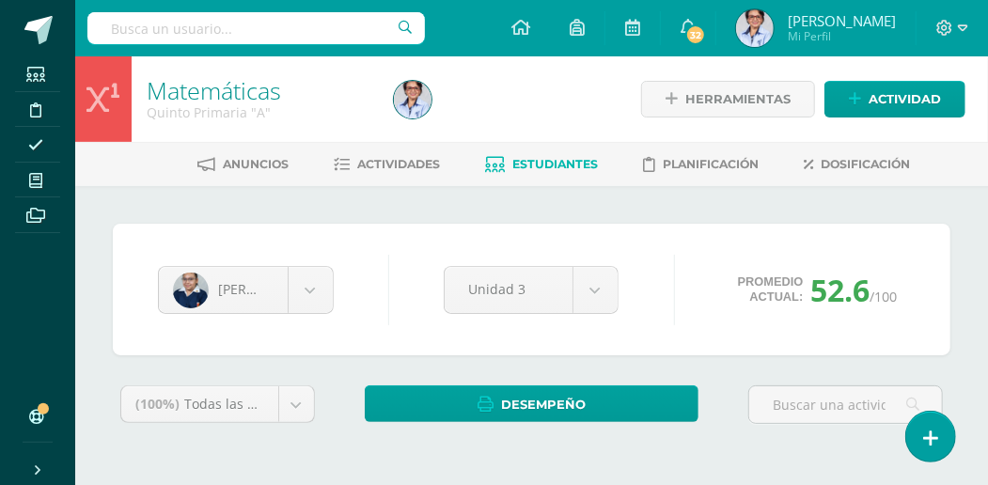
click at [224, 225] on div "[PERSON_NAME] [PERSON_NAME] [PERSON_NAME] [PERSON_NAME] [PERSON_NAME] [PERSON_N…" at bounding box center [532, 290] width 838 height 132
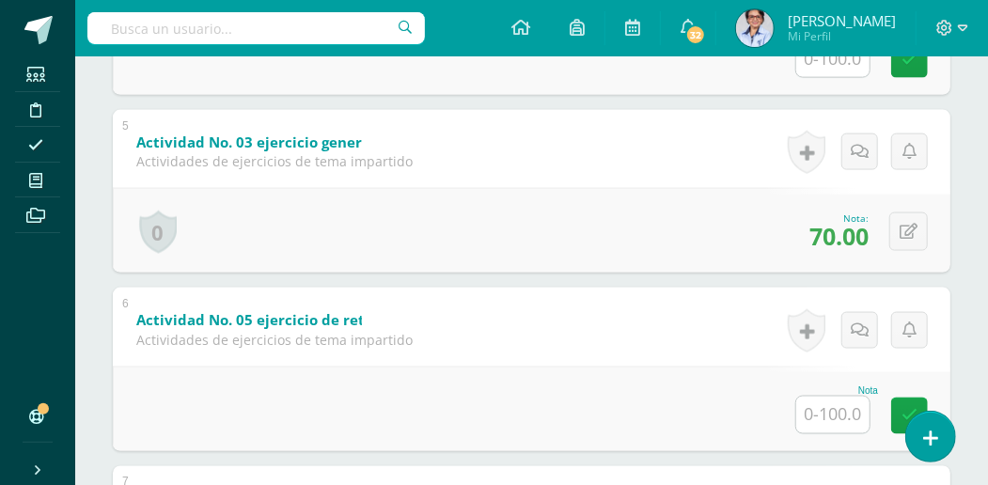
scroll to position [1134, 0]
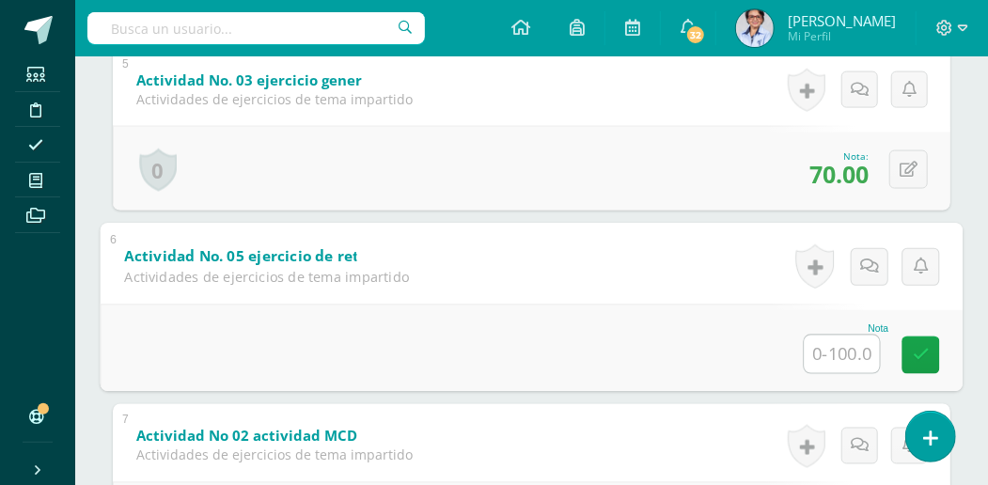
click at [830, 341] on input "text" at bounding box center [842, 355] width 75 height 38
type input "60"
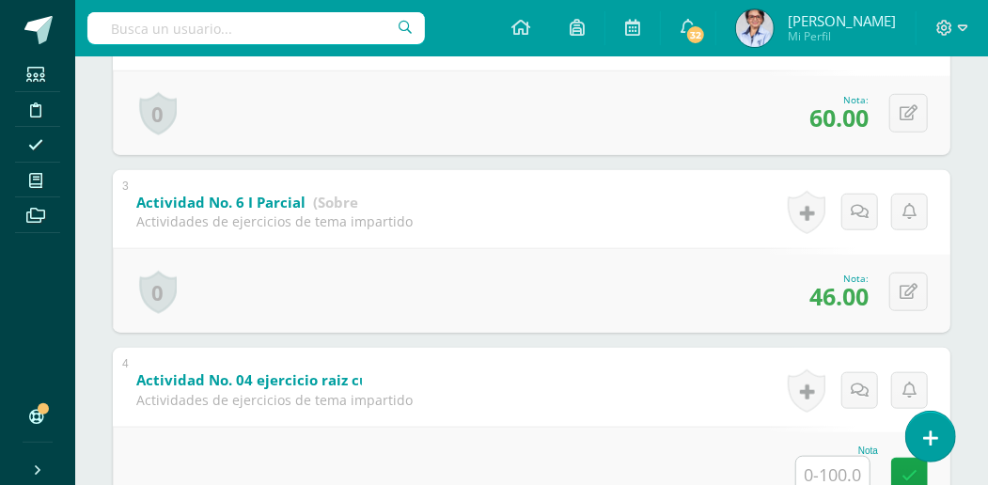
scroll to position [656, 0]
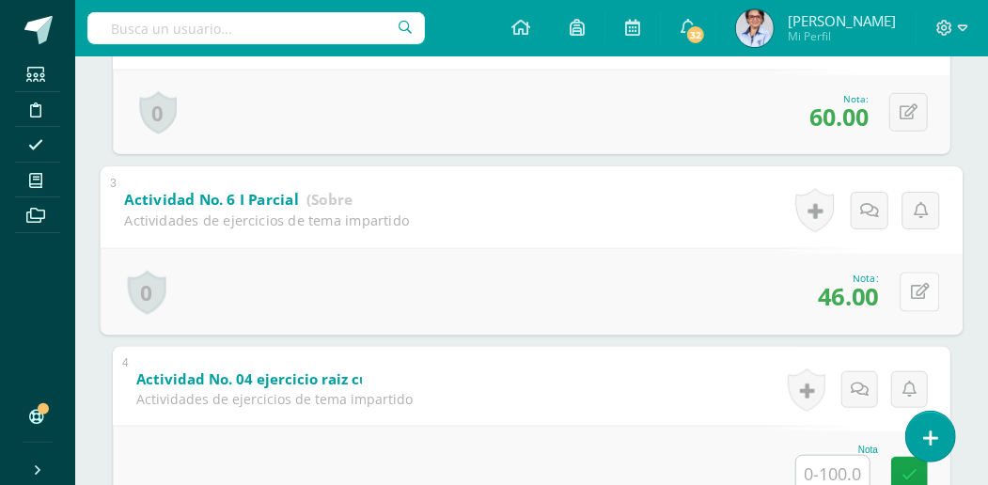
click at [911, 287] on icon at bounding box center [920, 292] width 19 height 16
type input "50"
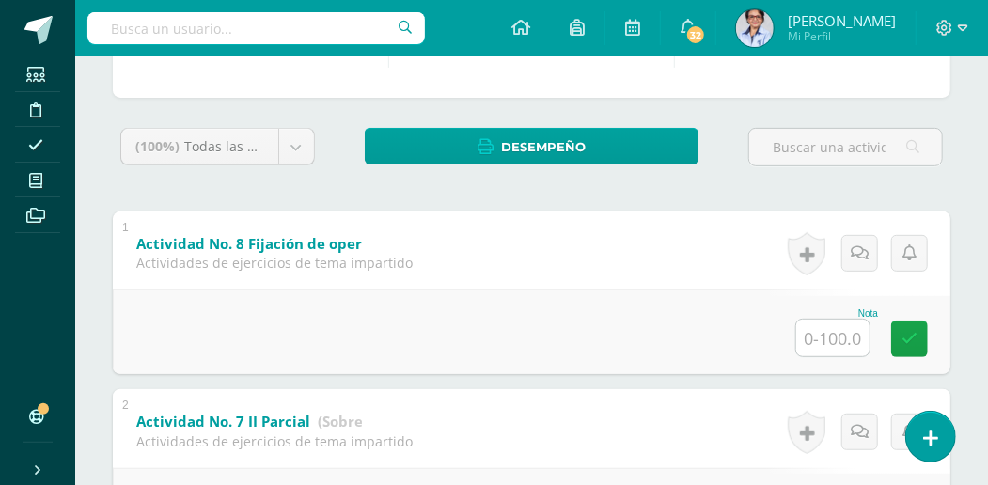
scroll to position [31, 0]
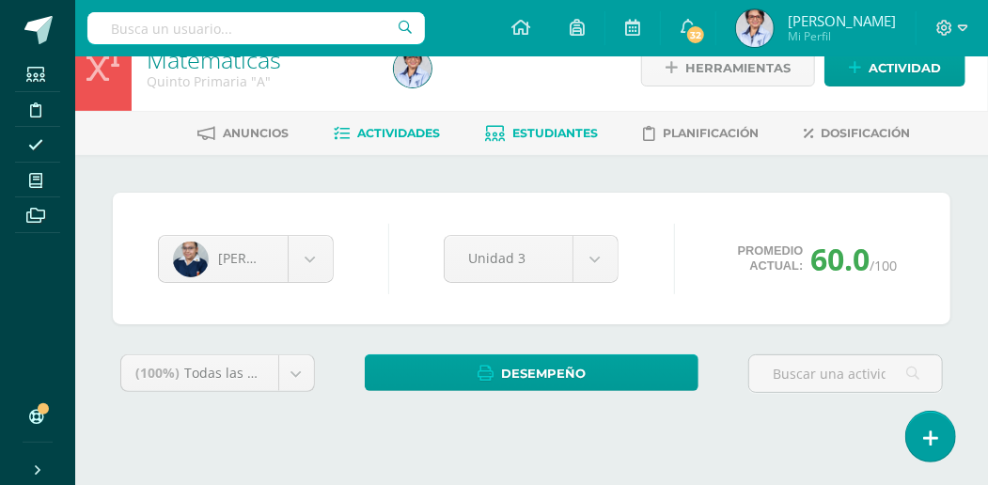
click at [383, 135] on span "Actividades" at bounding box center [399, 133] width 83 height 14
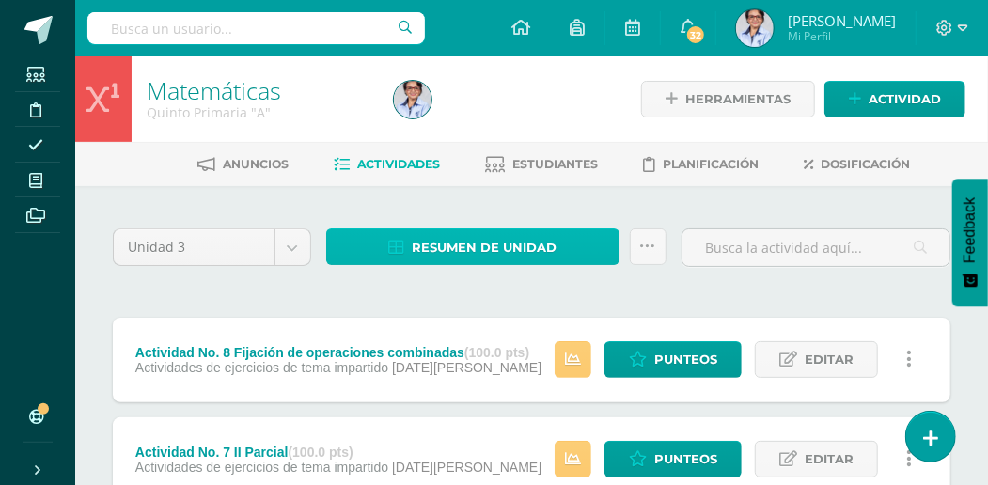
click at [456, 244] on span "Resumen de unidad" at bounding box center [484, 247] width 145 height 35
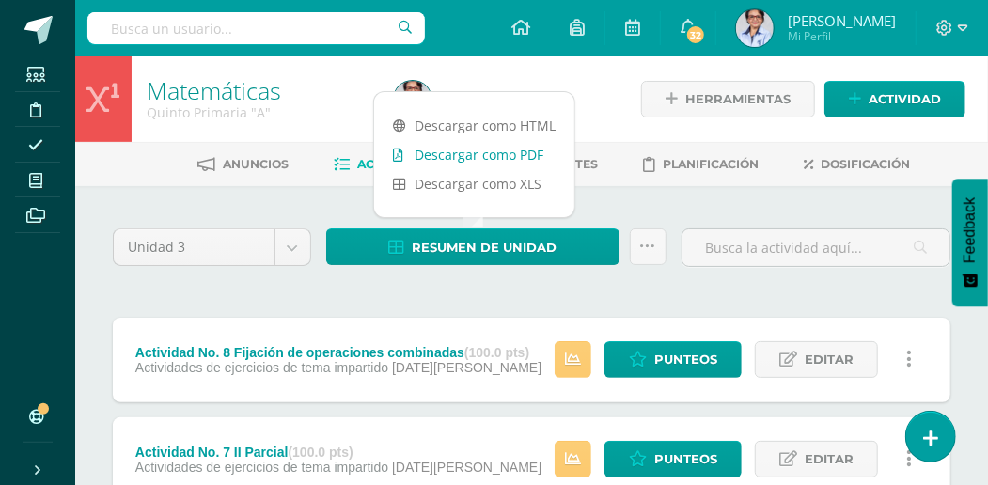
click at [480, 154] on link "Descargar como PDF" at bounding box center [474, 154] width 200 height 29
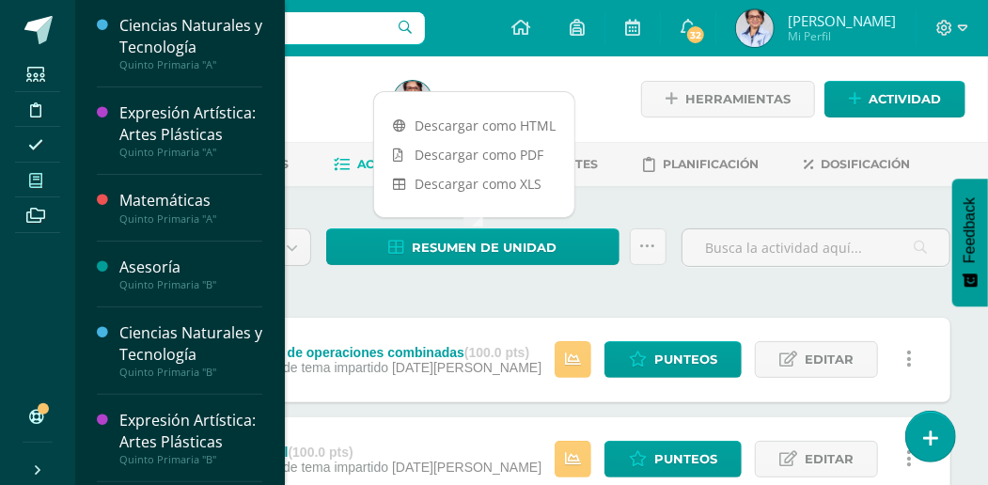
click at [30, 181] on icon at bounding box center [35, 180] width 13 height 15
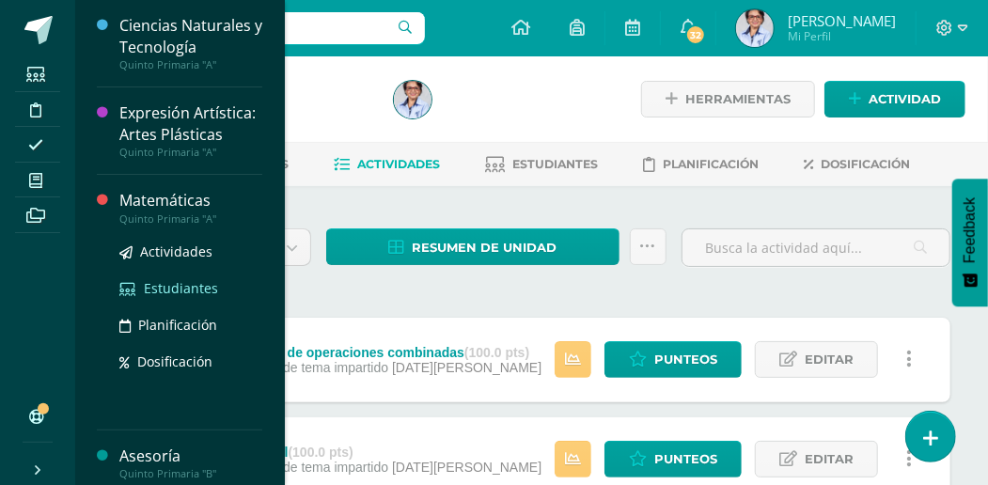
scroll to position [41, 0]
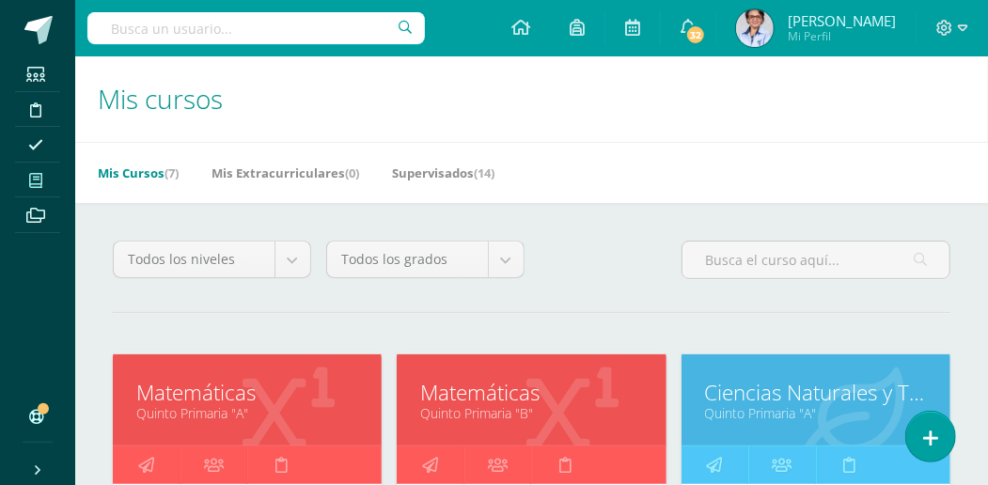
scroll to position [62, 0]
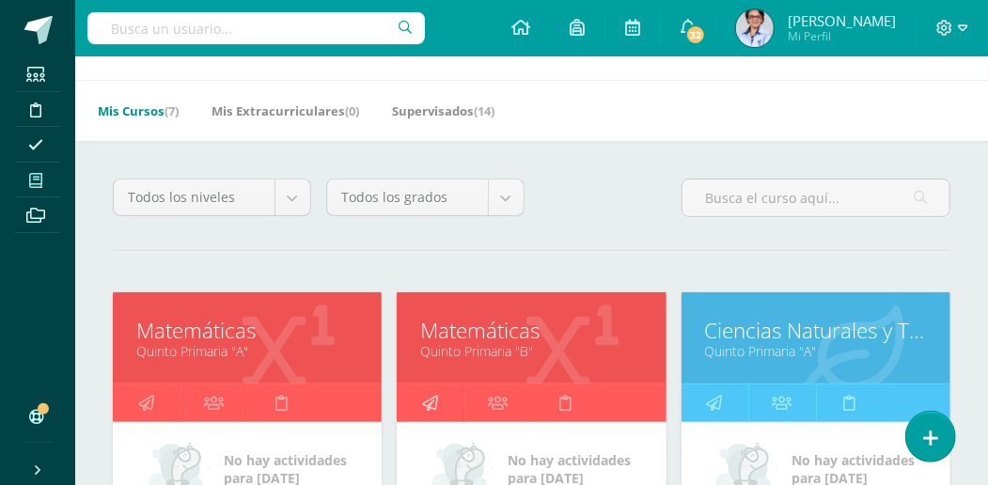
click at [427, 395] on icon at bounding box center [430, 403] width 16 height 37
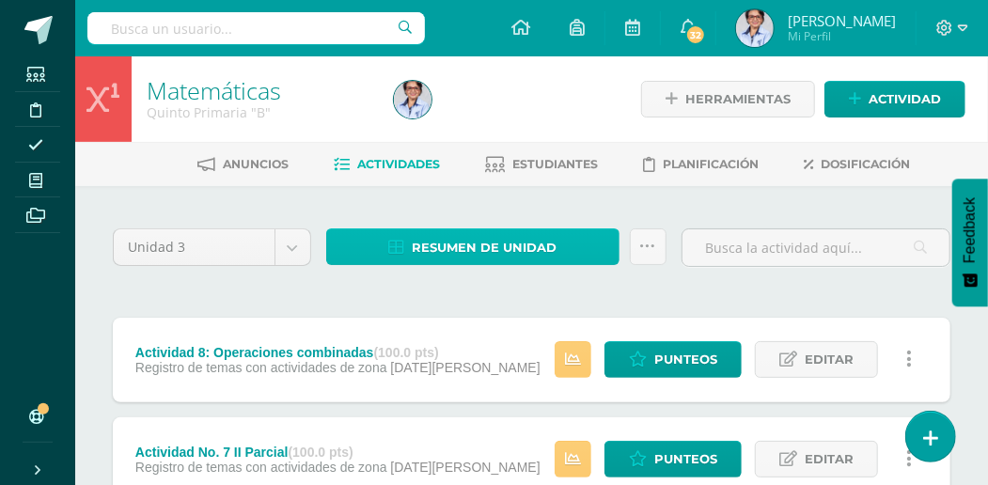
click at [472, 249] on span "Resumen de unidad" at bounding box center [484, 247] width 145 height 35
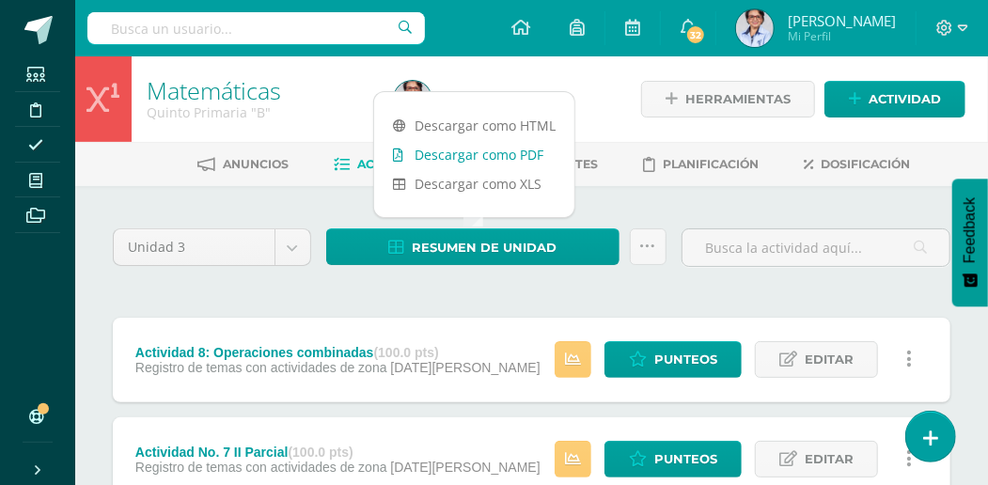
click at [482, 155] on link "Descargar como PDF" at bounding box center [474, 154] width 200 height 29
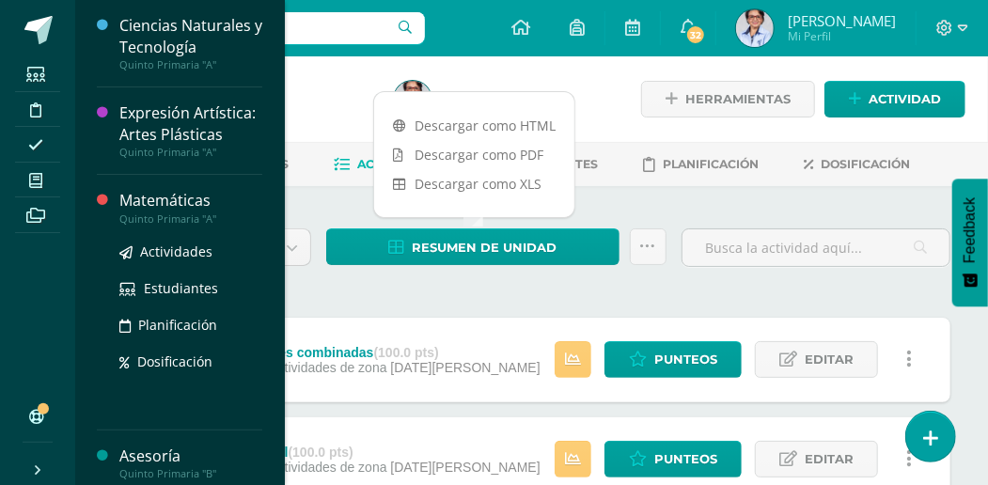
click at [127, 212] on div "Matemáticas" at bounding box center [190, 201] width 143 height 22
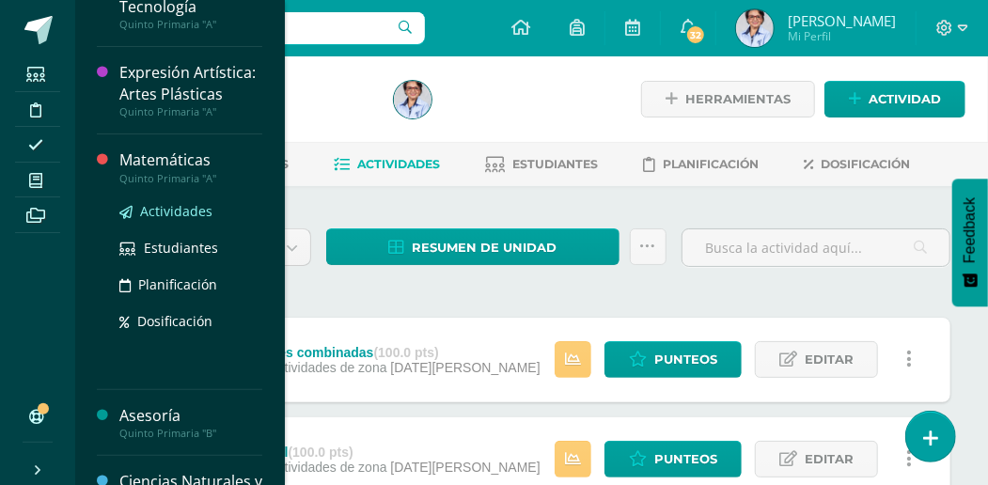
scroll to position [62, 0]
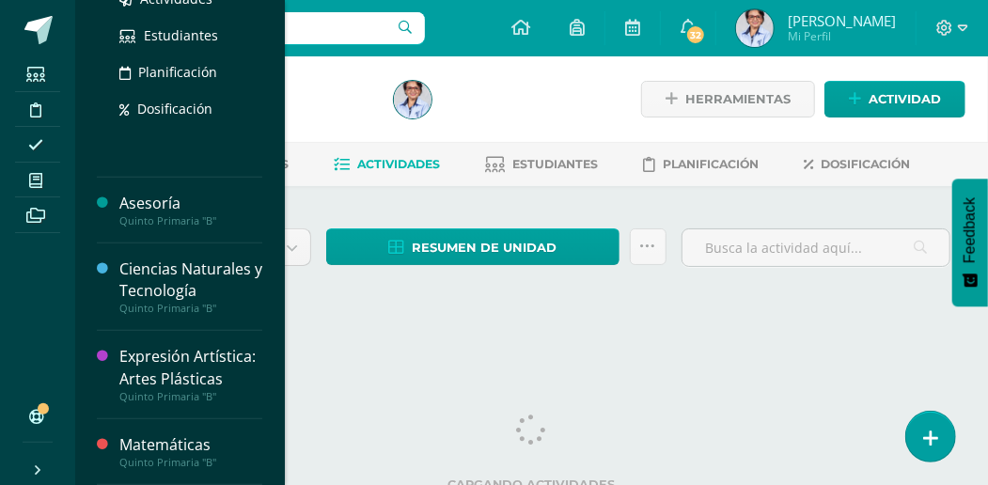
scroll to position [293, 0]
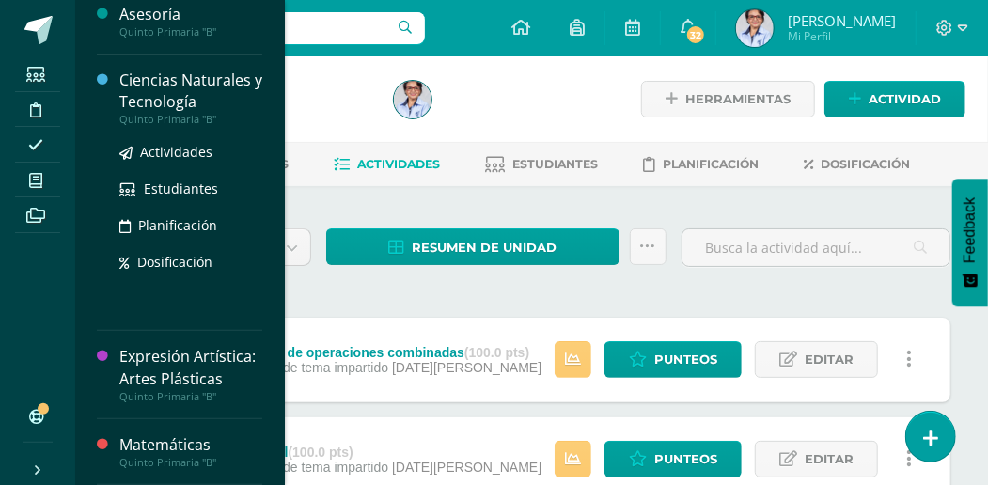
click at [149, 73] on div "Ciencias Naturales y Tecnología" at bounding box center [190, 91] width 143 height 43
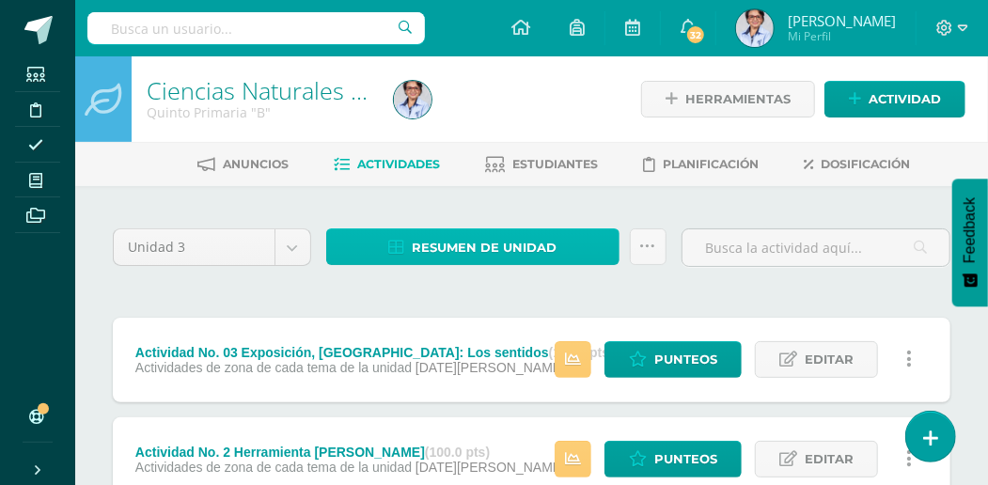
click at [460, 246] on span "Resumen de unidad" at bounding box center [484, 247] width 145 height 35
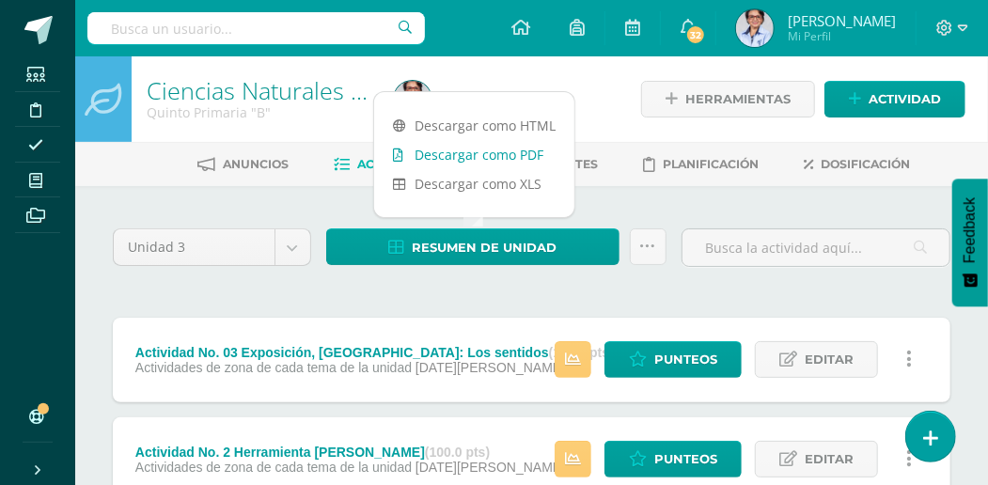
click at [470, 158] on link "Descargar como PDF" at bounding box center [474, 154] width 200 height 29
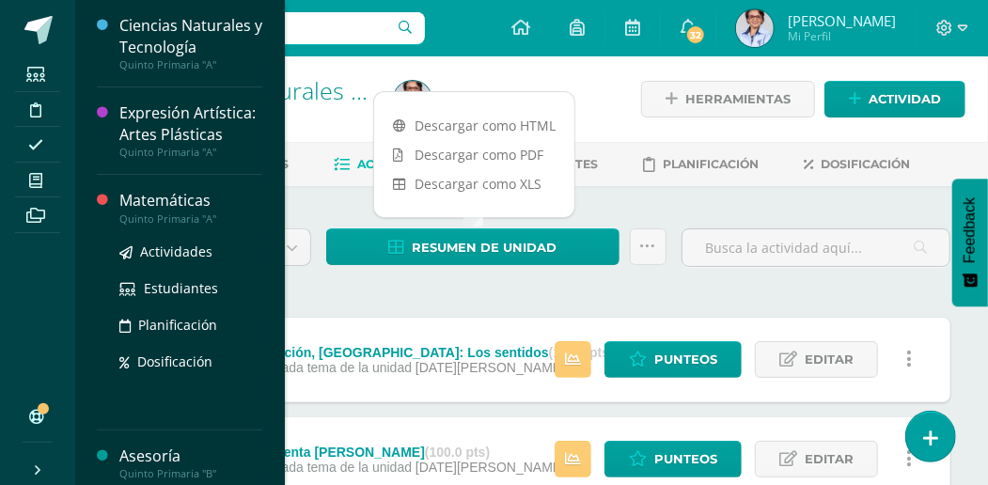
scroll to position [293, 0]
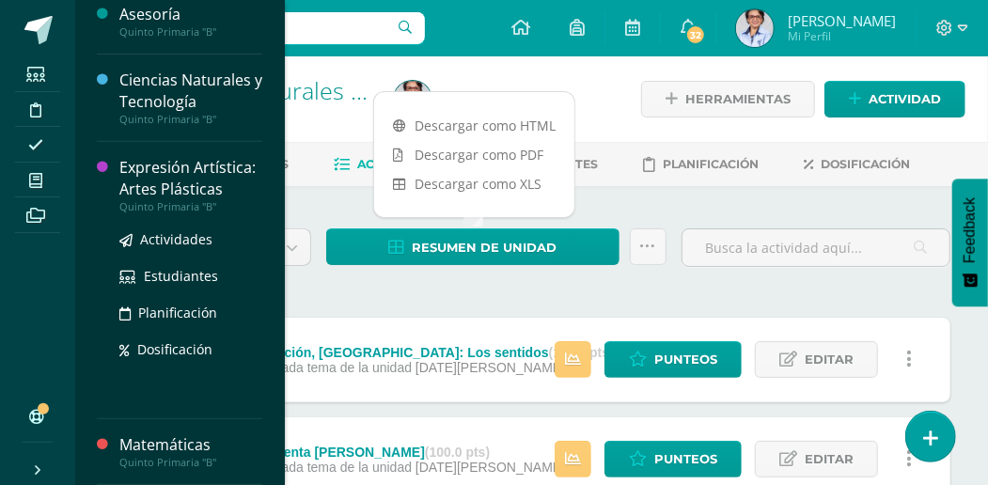
click at [156, 187] on div "Expresión Artística: Artes Plásticas" at bounding box center [190, 178] width 143 height 43
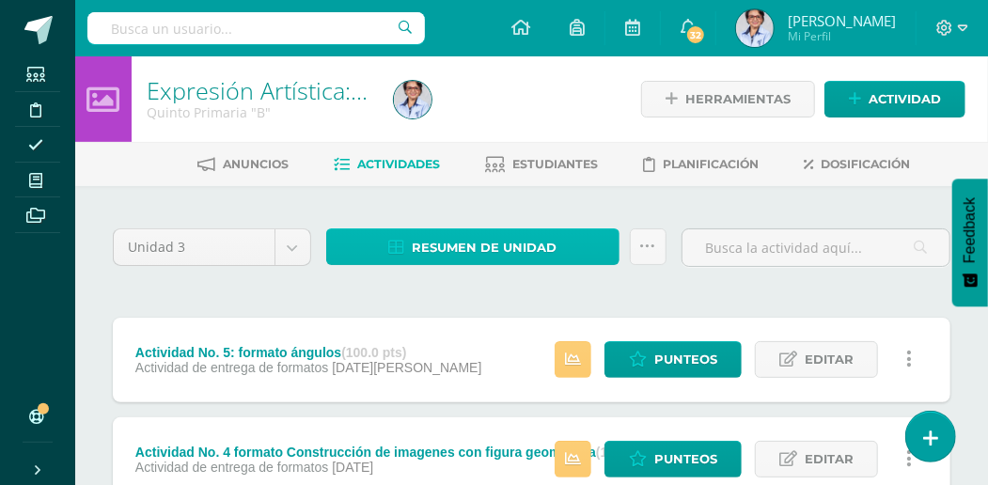
click at [442, 249] on span "Resumen de unidad" at bounding box center [484, 247] width 145 height 35
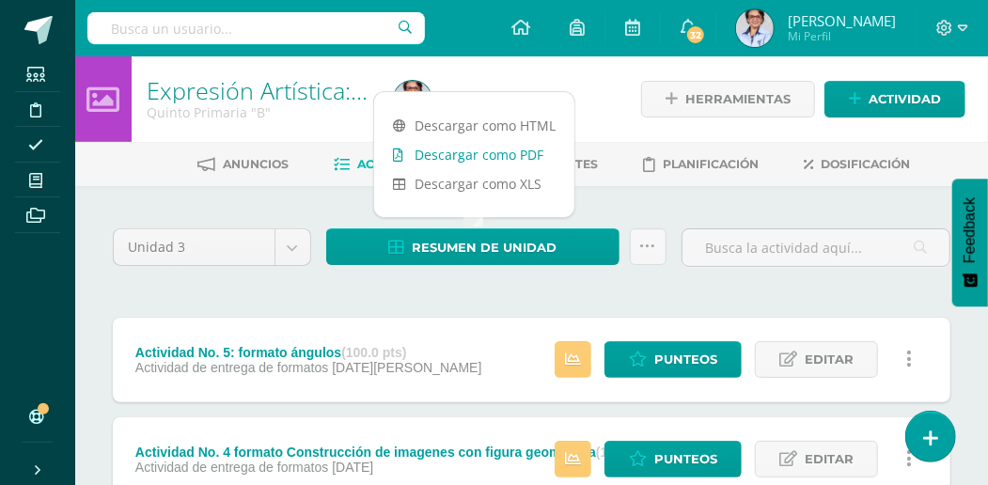
click at [455, 160] on link "Descargar como PDF" at bounding box center [474, 154] width 200 height 29
